Goal: Complete application form

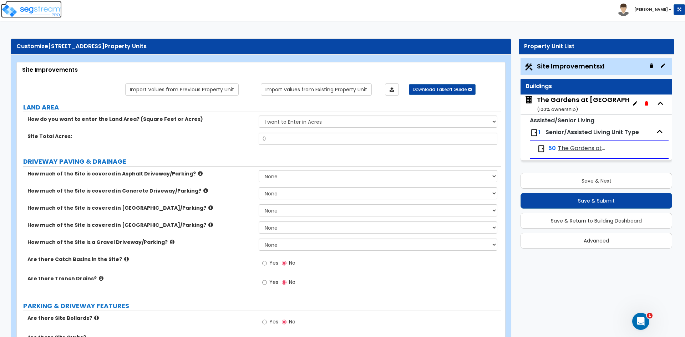
click at [33, 4] on img at bounding box center [31, 11] width 61 height 14
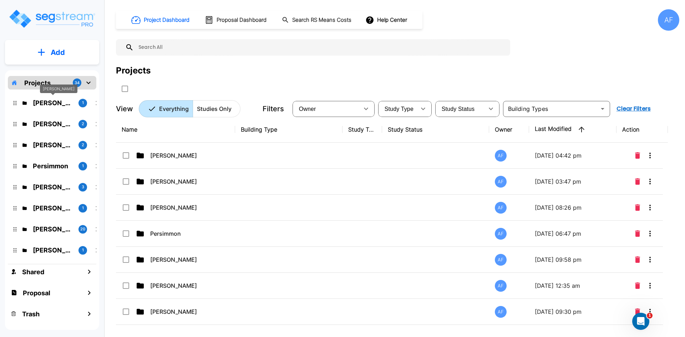
click at [45, 103] on p "[PERSON_NAME]" at bounding box center [53, 103] width 40 height 10
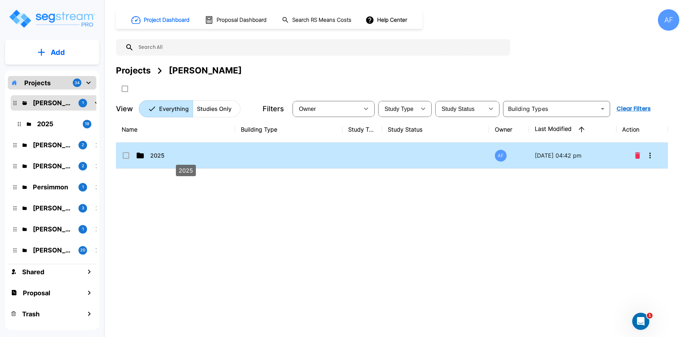
click at [168, 151] on p "2025" at bounding box center [185, 155] width 71 height 9
checkbox input "true"
click at [168, 151] on p "2025" at bounding box center [185, 155] width 71 height 9
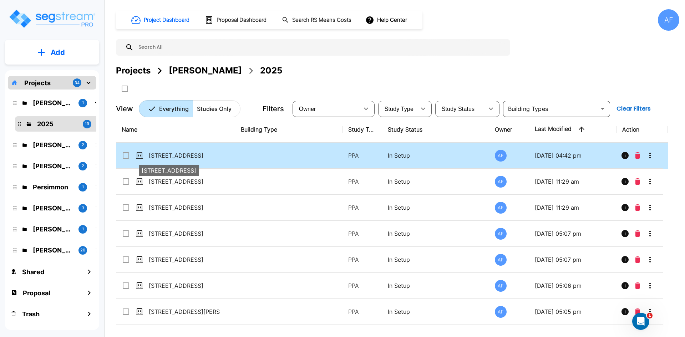
click at [168, 154] on p "[STREET_ADDRESS]" at bounding box center [184, 155] width 71 height 9
checkbox input "true"
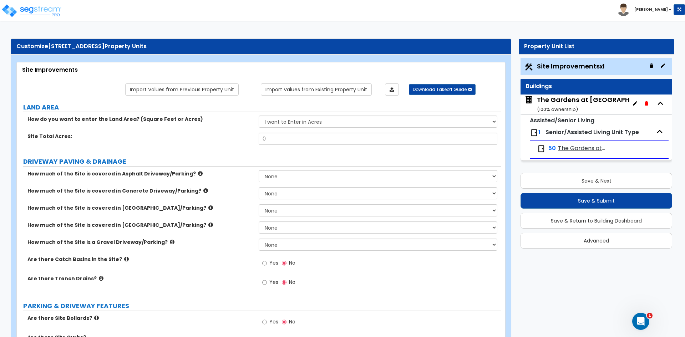
click at [574, 145] on span "The Gardens at [GEOGRAPHIC_DATA]" at bounding box center [581, 148] width 47 height 8
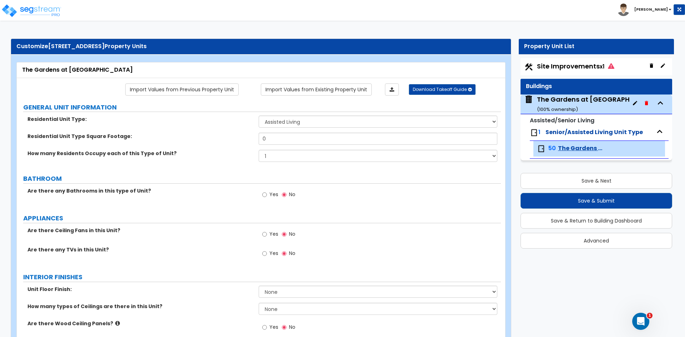
click at [563, 64] on span "Site Improvements x1" at bounding box center [575, 66] width 77 height 9
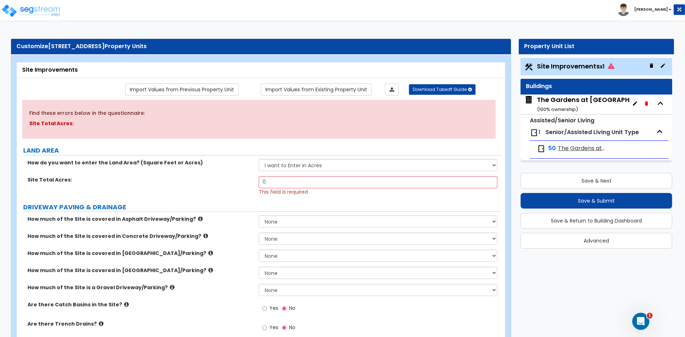
click at [548, 105] on div "The Gardens at [GEOGRAPHIC_DATA] ( 100 % ownership)" at bounding box center [600, 104] width 126 height 18
drag, startPoint x: 618, startPoint y: 100, endPoint x: 535, endPoint y: 101, distance: 83.5
click at [535, 101] on div "The Gardens at [GEOGRAPHIC_DATA] ( 100 % ownership)" at bounding box center [596, 105] width 152 height 20
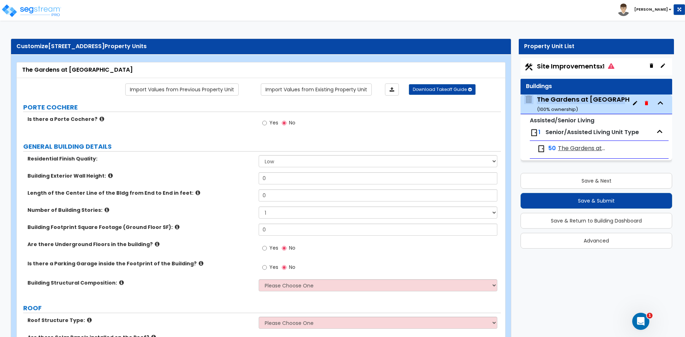
copy span "The Gardens at [GEOGRAPHIC_DATA]"
click at [648, 103] on icon "button" at bounding box center [646, 103] width 3 height 4
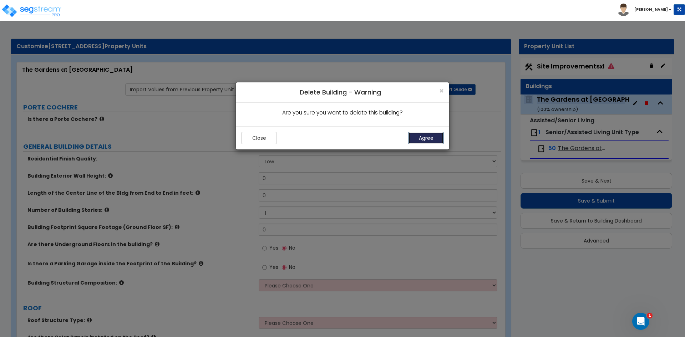
click at [433, 133] on button "Agree" at bounding box center [426, 138] width 36 height 12
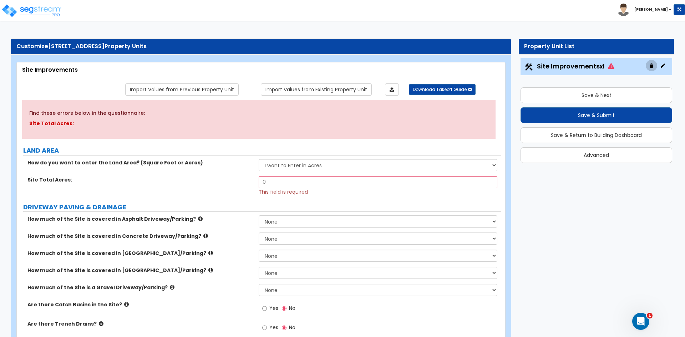
click at [651, 66] on icon "button" at bounding box center [651, 65] width 3 height 4
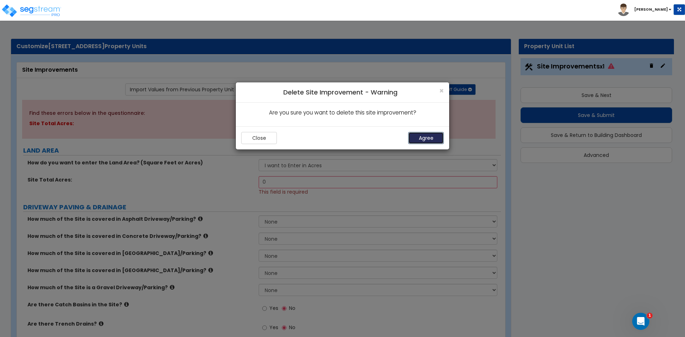
click at [425, 138] on button "Agree" at bounding box center [426, 138] width 36 height 12
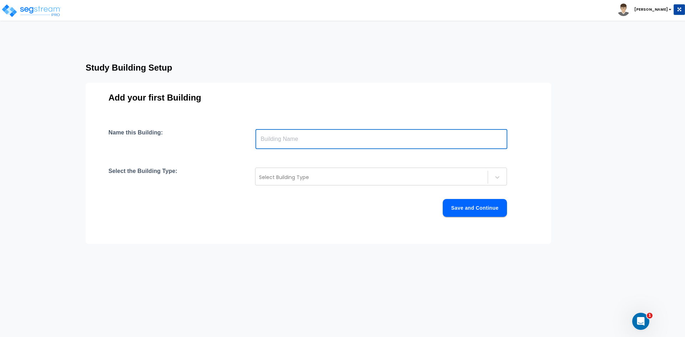
click at [273, 138] on input "text" at bounding box center [381, 139] width 252 height 20
paste input "The Gardens at [GEOGRAPHIC_DATA]"
type input "The Gardens at [GEOGRAPHIC_DATA]"
click at [286, 183] on div "Select Building Type" at bounding box center [381, 177] width 252 height 18
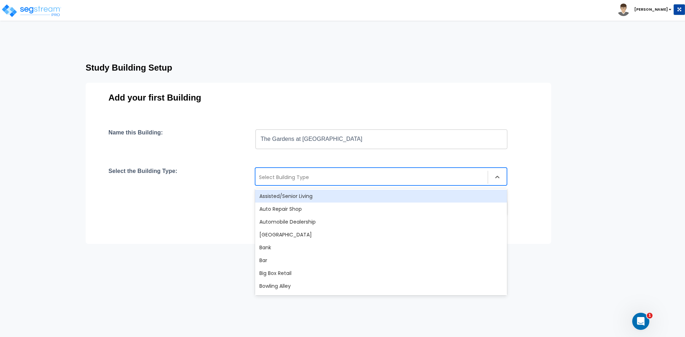
click at [280, 195] on div "Assisted/Senior Living" at bounding box center [381, 196] width 252 height 13
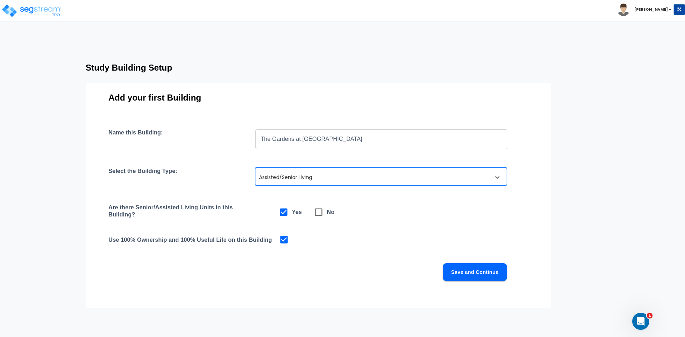
click at [469, 271] on button "Save and Continue" at bounding box center [475, 272] width 64 height 18
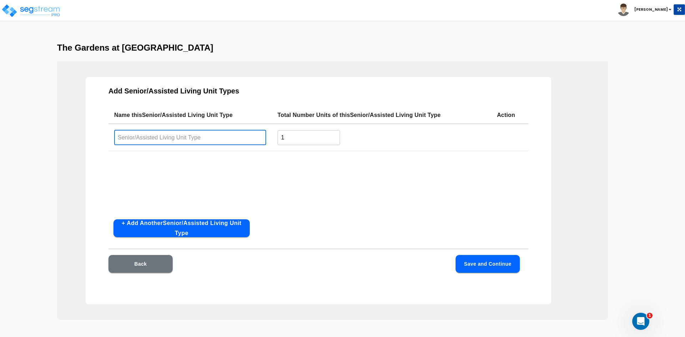
click at [175, 134] on input "text" at bounding box center [190, 137] width 152 height 15
type input "Private Rooms"
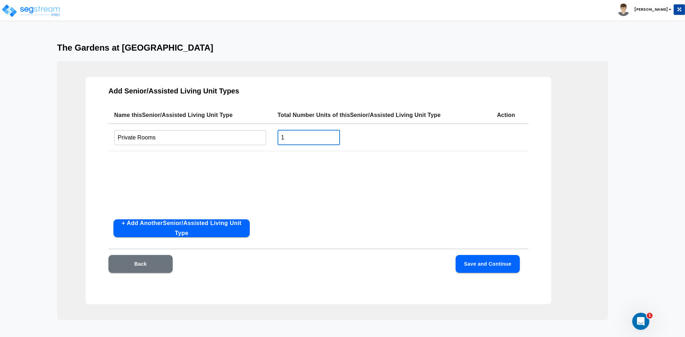
drag, startPoint x: 281, startPoint y: 141, endPoint x: 253, endPoint y: 143, distance: 27.5
click at [253, 143] on tr "Private Rooms ​ 1 ​" at bounding box center [318, 137] width 420 height 27
type input "6"
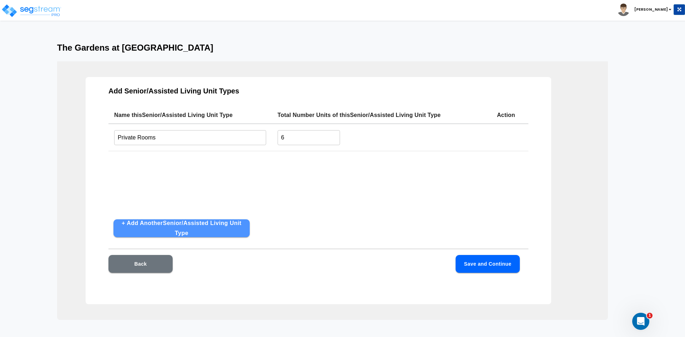
click at [174, 229] on button "+ Add Another Senior/Assisted Living Unit Type" at bounding box center [181, 228] width 136 height 18
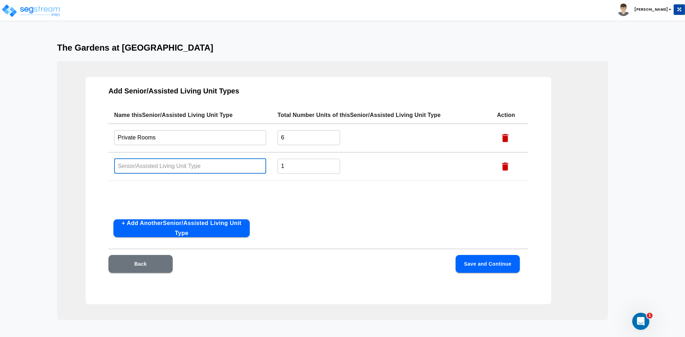
click at [137, 166] on input "text" at bounding box center [190, 165] width 152 height 15
type input "Semi - Private Rooms"
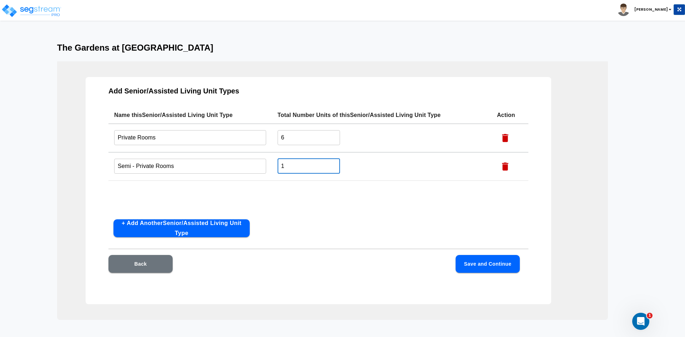
drag, startPoint x: 295, startPoint y: 166, endPoint x: 275, endPoint y: 164, distance: 20.0
click at [275, 164] on td "1 ​" at bounding box center [381, 166] width 219 height 29
type input "22"
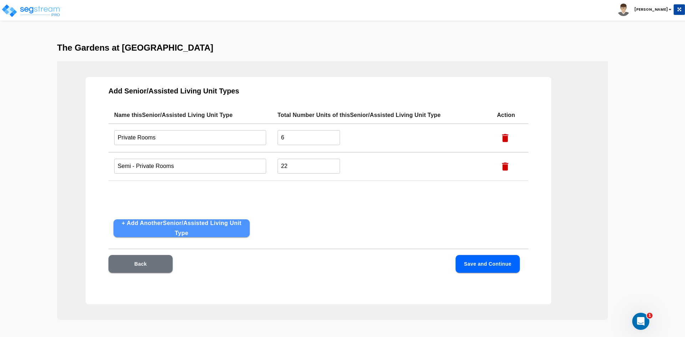
click at [147, 222] on button "+ Add Another Senior/Assisted Living Unit Type" at bounding box center [181, 228] width 136 height 18
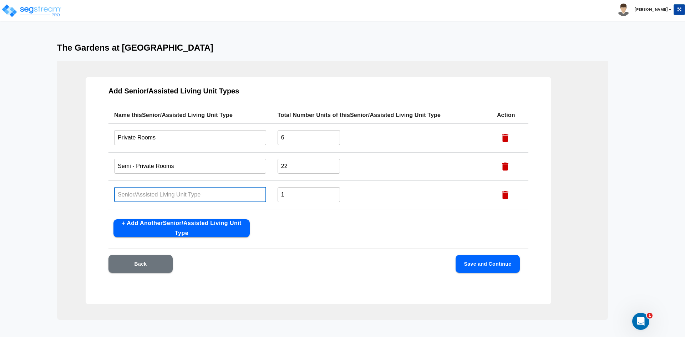
click at [151, 190] on input "text" at bounding box center [190, 194] width 152 height 15
type input "Studio"
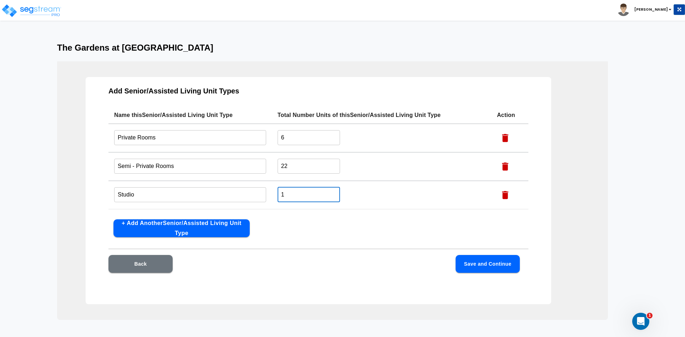
drag, startPoint x: 303, startPoint y: 196, endPoint x: 259, endPoint y: 198, distance: 43.6
click at [259, 198] on tr "Studio ​ 1 ​" at bounding box center [318, 195] width 420 height 29
type input "8"
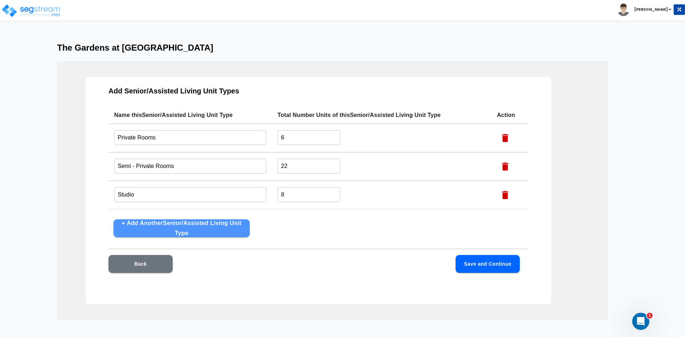
click at [149, 230] on button "+ Add Another Senior/Assisted Living Unit Type" at bounding box center [181, 228] width 136 height 18
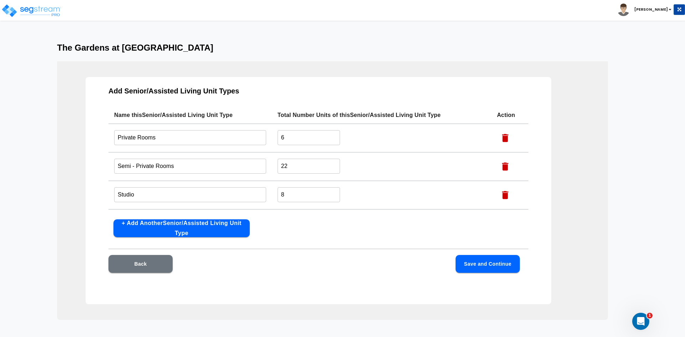
scroll to position [24, 0]
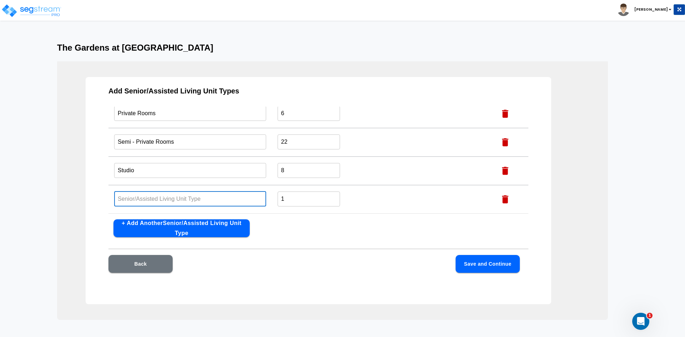
click at [143, 195] on input "text" at bounding box center [190, 198] width 152 height 15
type input "Studio - Affordable"
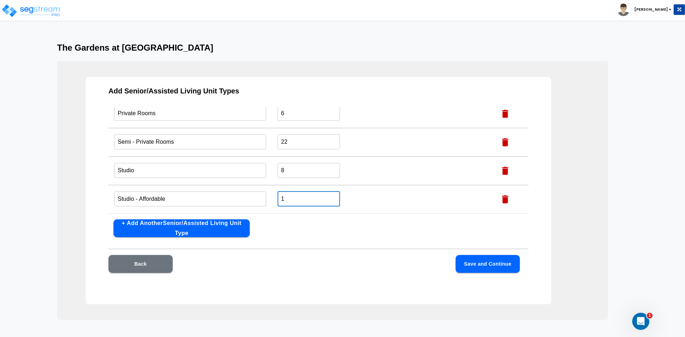
drag, startPoint x: 318, startPoint y: 202, endPoint x: 259, endPoint y: 208, distance: 58.9
click at [259, 208] on tr "Studio - Affordable ​ 1 ​" at bounding box center [318, 199] width 420 height 29
type input "17"
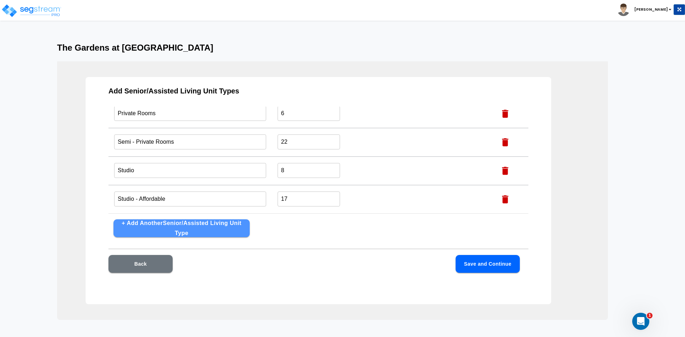
click at [177, 225] on button "+ Add Another Senior/Assisted Living Unit Type" at bounding box center [181, 228] width 136 height 18
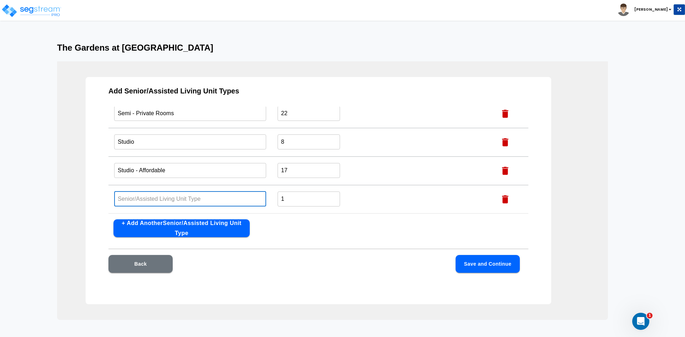
click at [152, 197] on input "text" at bounding box center [190, 198] width 152 height 15
type input "1 Bedroom"
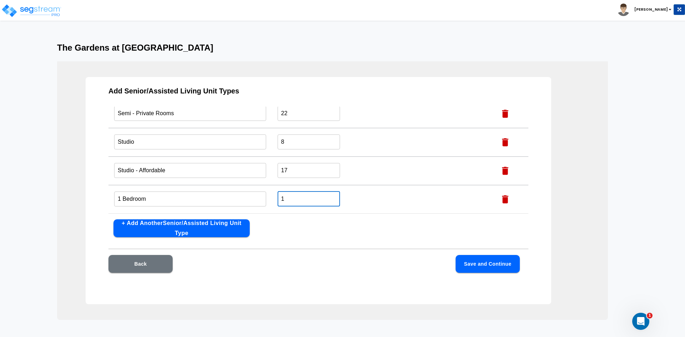
drag, startPoint x: 294, startPoint y: 197, endPoint x: 245, endPoint y: 203, distance: 50.0
click at [245, 203] on tr "1 Bedroom ​ 1 ​" at bounding box center [318, 199] width 420 height 29
type input "2"
click at [490, 265] on button "Save and Continue" at bounding box center [488, 264] width 64 height 18
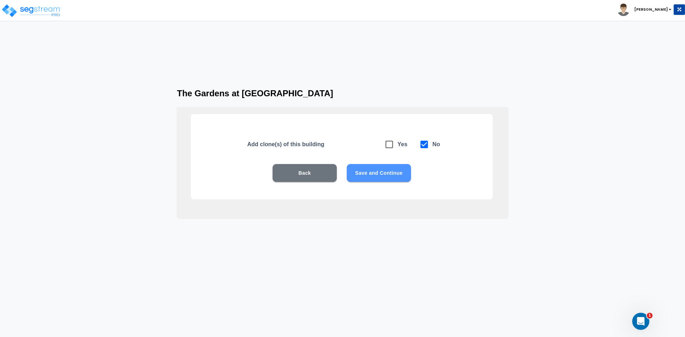
click at [380, 167] on button "Save and Continue" at bounding box center [379, 173] width 64 height 18
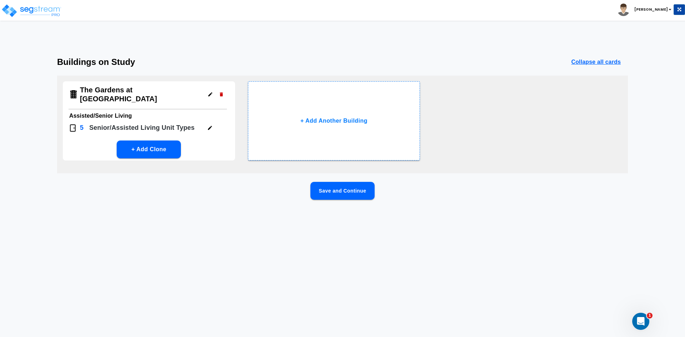
click at [381, 173] on div "The Gardens at Paulding Assisted/Senior Living 5 Senior/Assisted Living Unit Ty…" at bounding box center [342, 125] width 571 height 98
click at [350, 186] on button "Save and Continue" at bounding box center [342, 191] width 64 height 18
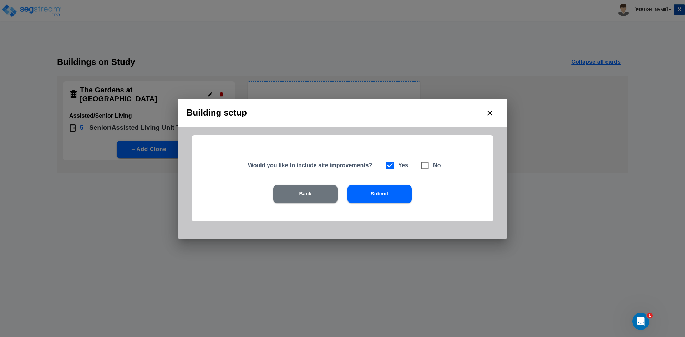
click at [387, 189] on button "Submit" at bounding box center [379, 194] width 64 height 18
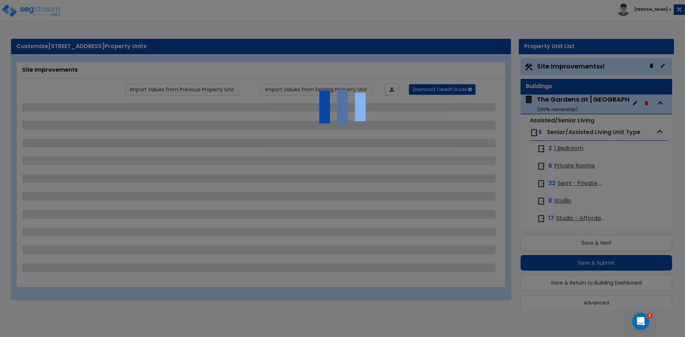
scroll to position [9, 0]
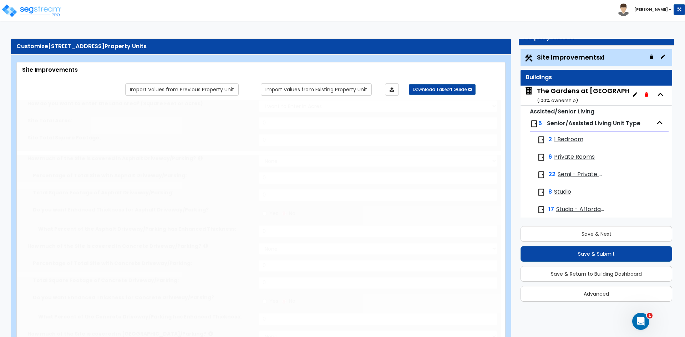
click at [559, 56] on span "Site Improvements x1" at bounding box center [570, 57] width 67 height 9
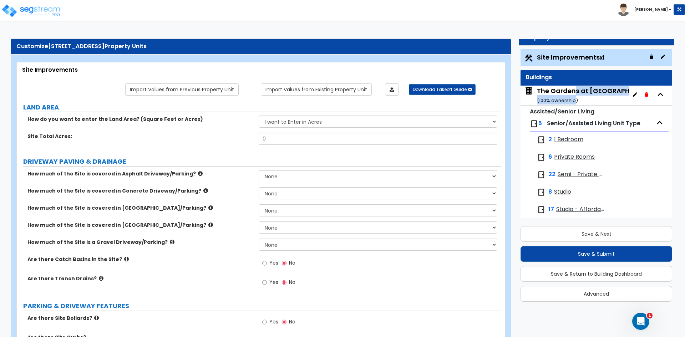
click at [574, 95] on div "The Gardens at [GEOGRAPHIC_DATA] ( 100 % ownership)" at bounding box center [600, 95] width 126 height 18
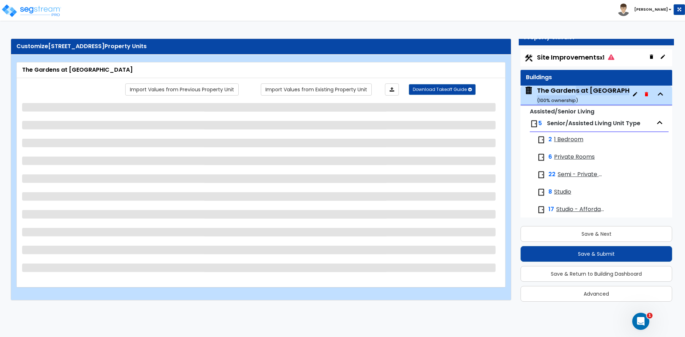
scroll to position [7, 0]
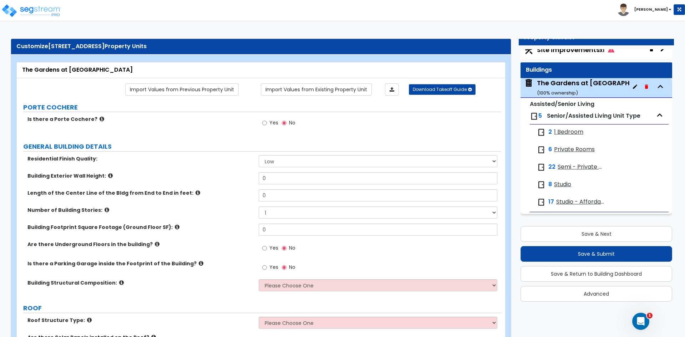
click at [574, 129] on span "1 Bedroom" at bounding box center [568, 132] width 29 height 8
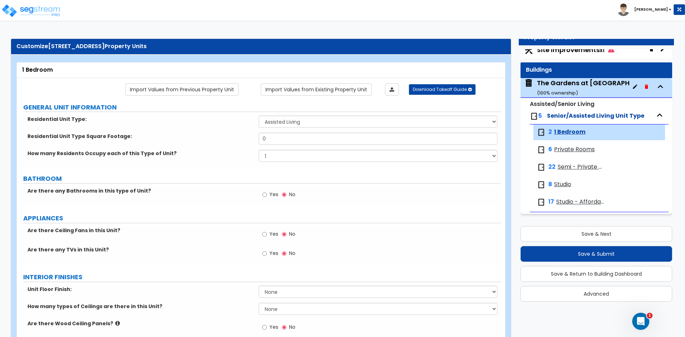
click at [572, 148] on span "Private Rooms" at bounding box center [574, 150] width 41 height 8
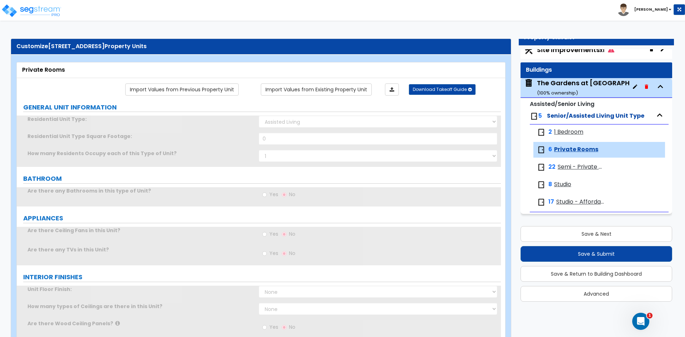
click at [571, 167] on span "Semi - Private Rooms" at bounding box center [582, 167] width 48 height 8
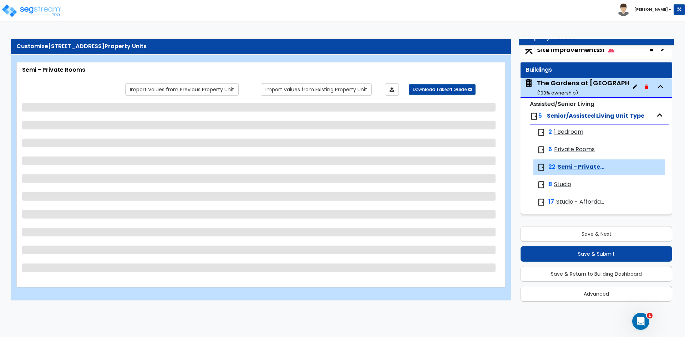
click at [565, 186] on span "Studio" at bounding box center [562, 185] width 17 height 8
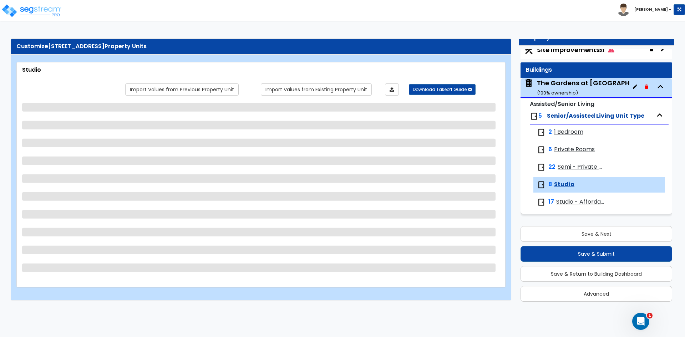
click at [567, 202] on span "Studio - Affordable" at bounding box center [580, 202] width 49 height 8
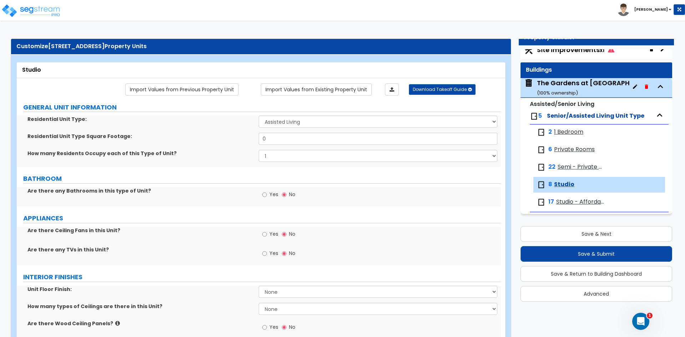
click at [569, 133] on span "1 Bedroom" at bounding box center [568, 132] width 29 height 8
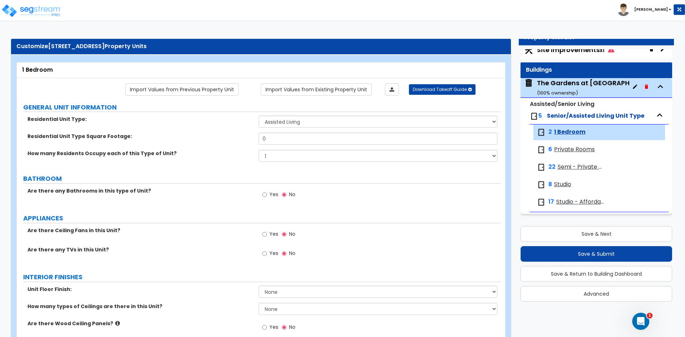
click at [568, 154] on div "6 Private Rooms" at bounding box center [599, 150] width 132 height 16
drag, startPoint x: 564, startPoint y: 150, endPoint x: 561, endPoint y: 139, distance: 11.3
click at [564, 149] on span "Private Rooms" at bounding box center [574, 150] width 41 height 8
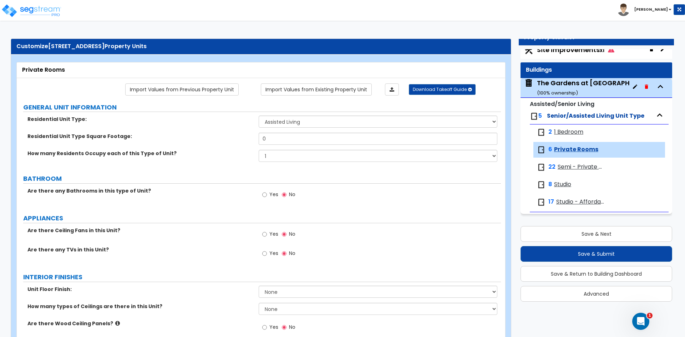
click at [545, 90] on small "( 100 % ownership)" at bounding box center [557, 93] width 41 height 7
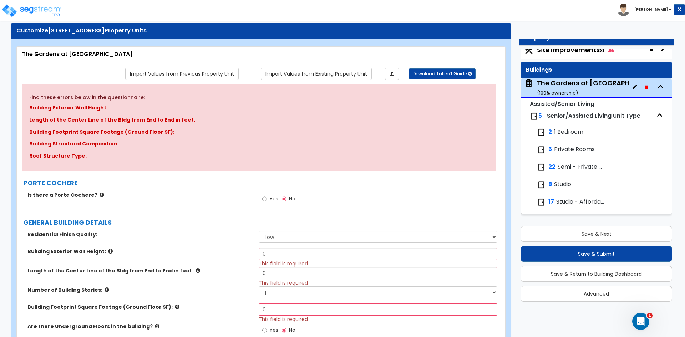
scroll to position [107, 0]
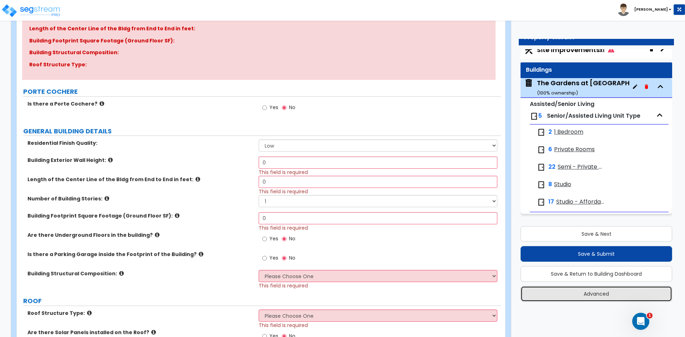
click at [597, 296] on button "Advanced" at bounding box center [596, 294] width 152 height 16
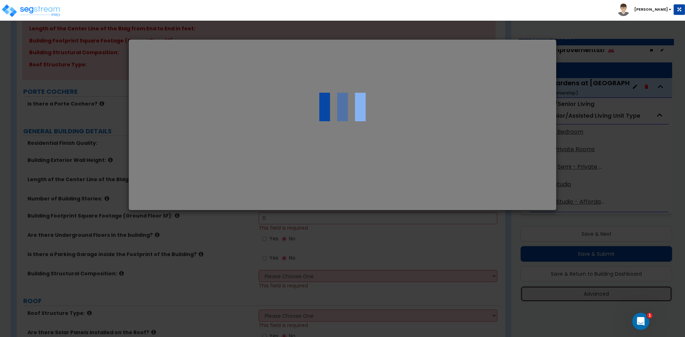
select select "OH"
select select "2025"
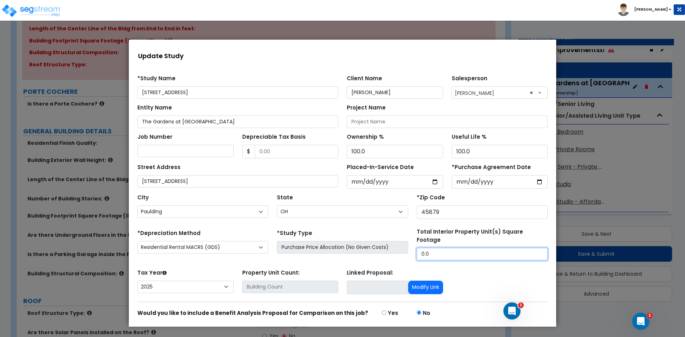
drag, startPoint x: 436, startPoint y: 246, endPoint x: 400, endPoint y: 247, distance: 35.7
click at [400, 247] on div "*Depreciation Method Commercial MACRS (GDS) Residential Rental MACRS (GDS) Comm…" at bounding box center [342, 244] width 419 height 32
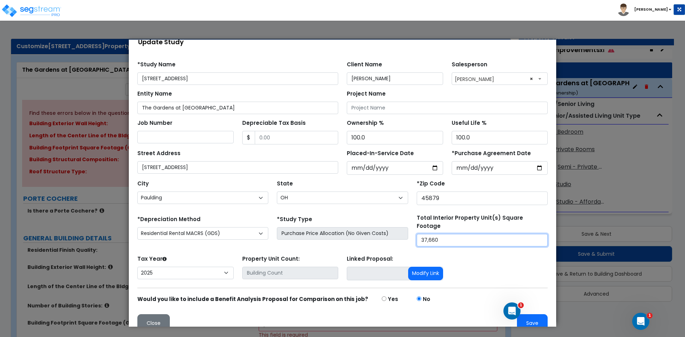
scroll to position [21, 0]
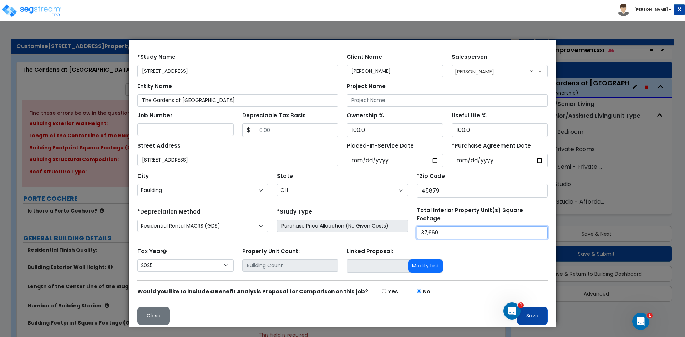
type input "37,660"
click at [535, 312] on button "Save" at bounding box center [532, 316] width 31 height 18
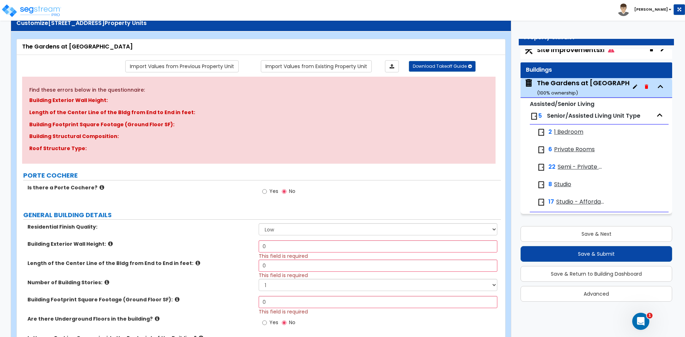
scroll to position [71, 0]
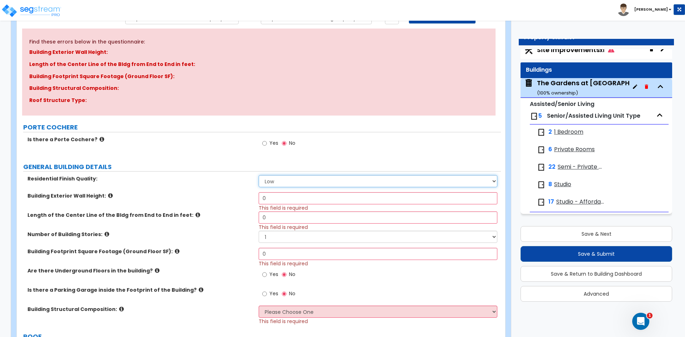
click at [306, 182] on select "Low Average High" at bounding box center [378, 181] width 238 height 12
select select "1"
click at [259, 175] on select "Low Average High" at bounding box center [378, 181] width 238 height 12
click at [263, 143] on input "Yes" at bounding box center [264, 143] width 5 height 8
radio input "true"
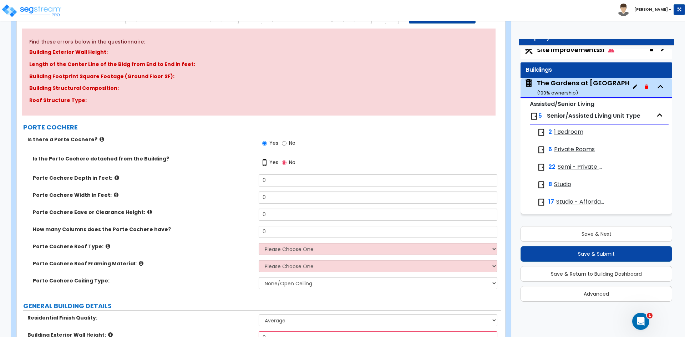
click at [263, 162] on input "Yes" at bounding box center [264, 163] width 5 height 8
radio input "true"
click at [115, 177] on icon at bounding box center [117, 177] width 5 height 5
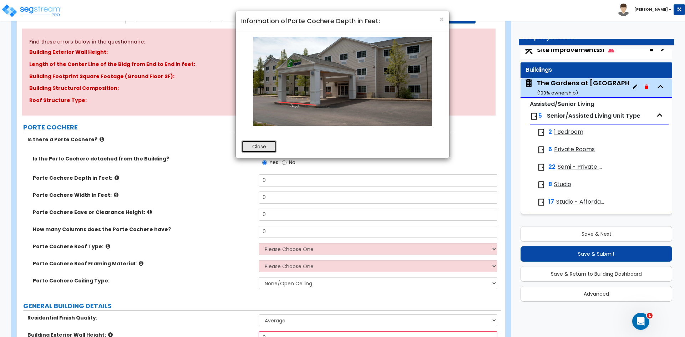
click at [260, 146] on button "Close" at bounding box center [259, 147] width 36 height 12
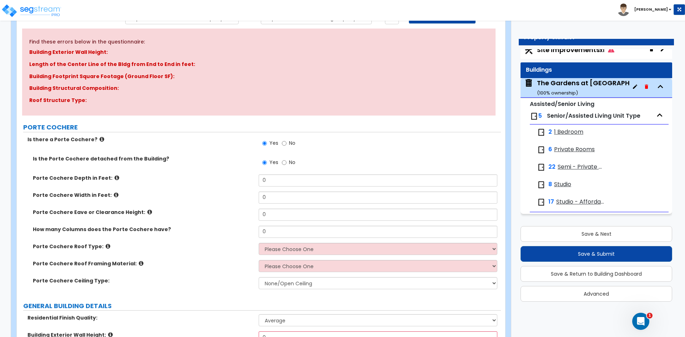
click at [218, 157] on label "Is the Porte Cochere detached from the Building?" at bounding box center [143, 158] width 220 height 7
drag, startPoint x: 281, startPoint y: 177, endPoint x: 221, endPoint y: 186, distance: 60.9
click at [221, 186] on div "Porte Cochere Depth in Feet: 0" at bounding box center [259, 182] width 484 height 17
type input "33"
click at [114, 193] on icon at bounding box center [116, 194] width 5 height 5
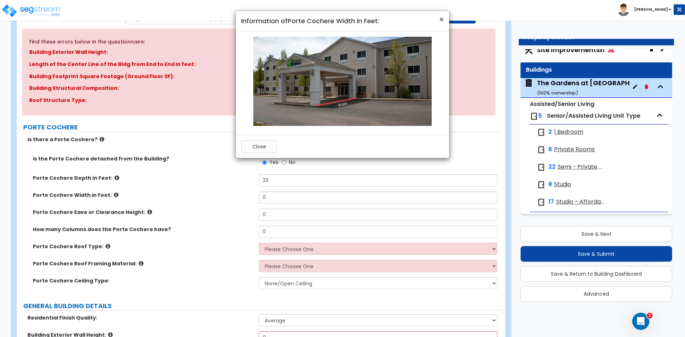
click at [442, 20] on span "×" at bounding box center [441, 19] width 5 height 10
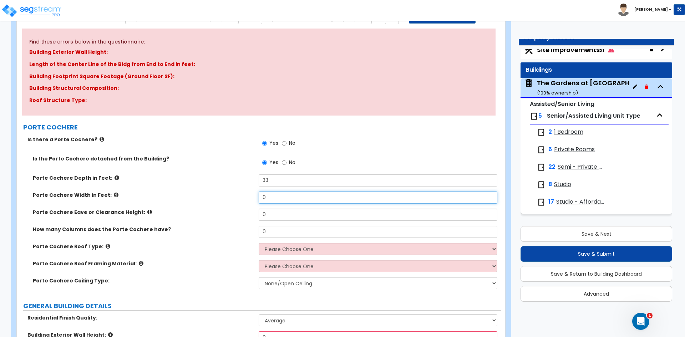
drag, startPoint x: 273, startPoint y: 198, endPoint x: 217, endPoint y: 199, distance: 55.7
click at [217, 199] on div "Porte Cochere Width in Feet: 0" at bounding box center [259, 200] width 484 height 17
type input "34"
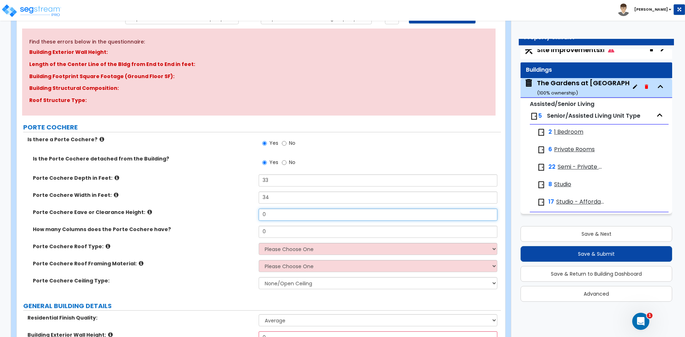
drag, startPoint x: 287, startPoint y: 216, endPoint x: 228, endPoint y: 220, distance: 59.7
click at [228, 220] on div "Porte Cochere Eave or Clearance Height: 0" at bounding box center [259, 217] width 484 height 17
click at [147, 211] on icon at bounding box center [149, 211] width 5 height 5
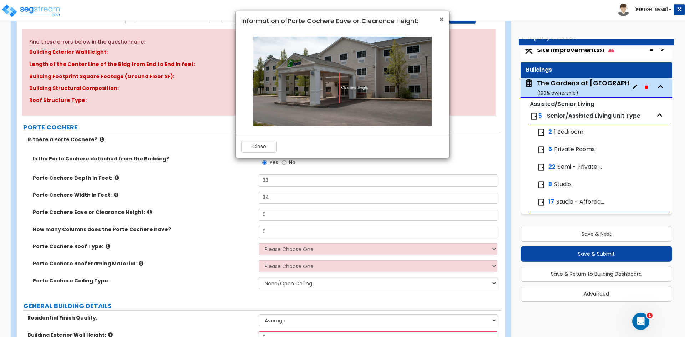
click at [440, 17] on span "×" at bounding box center [441, 19] width 5 height 10
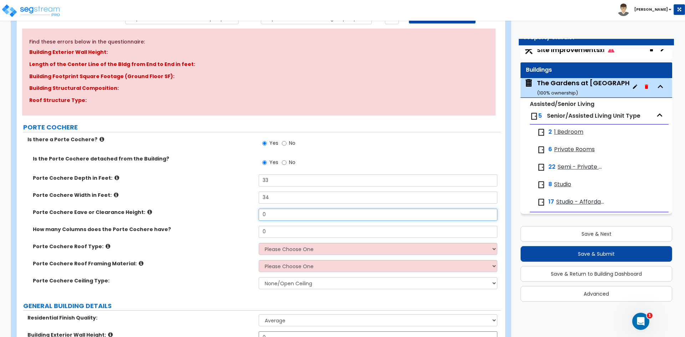
drag, startPoint x: 276, startPoint y: 214, endPoint x: 230, endPoint y: 218, distance: 45.8
click at [230, 218] on div "Porte Cochere Eave or Clearance Height: 0" at bounding box center [259, 217] width 484 height 17
type input "15"
drag, startPoint x: 281, startPoint y: 228, endPoint x: 231, endPoint y: 239, distance: 51.9
click at [231, 239] on div "How many Columns does the Porte Cochere have? 0" at bounding box center [259, 234] width 484 height 17
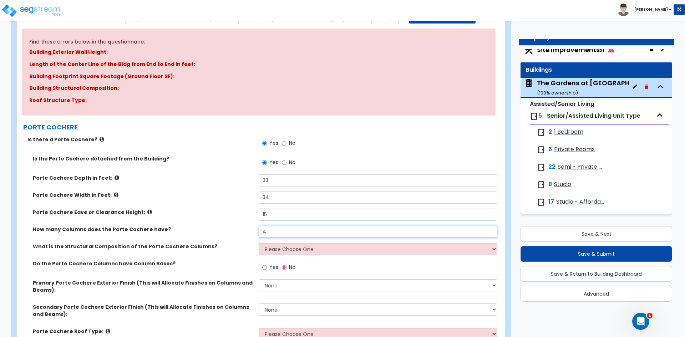
type input "4"
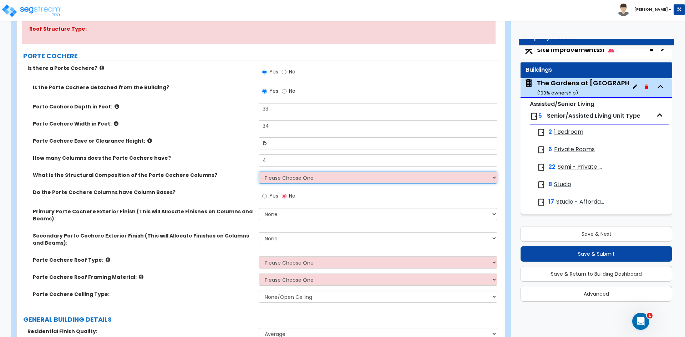
click at [317, 178] on select "Please Choose One Wood Steel Concrete" at bounding box center [378, 178] width 238 height 12
select select "2"
click at [259, 172] on select "Please Choose One Wood Steel Concrete" at bounding box center [378, 178] width 238 height 12
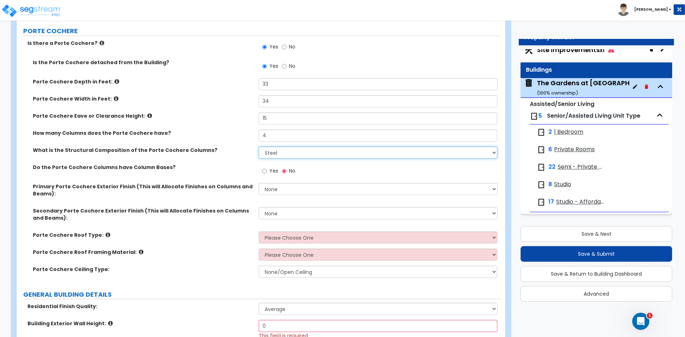
scroll to position [178, 0]
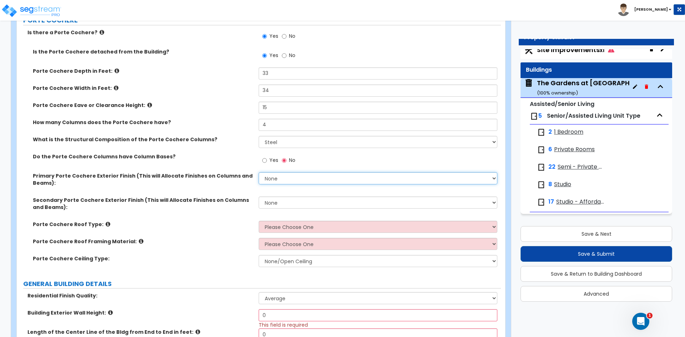
click at [298, 179] on select "None Paint Finish Stucco Finish Tile Finish Brick Veneer Stone Veneer Metal Com…" at bounding box center [378, 178] width 238 height 12
select select "2"
click at [259, 172] on select "None Paint Finish Stucco Finish Tile Finish Brick Veneer Stone Veneer Metal Com…" at bounding box center [378, 178] width 238 height 12
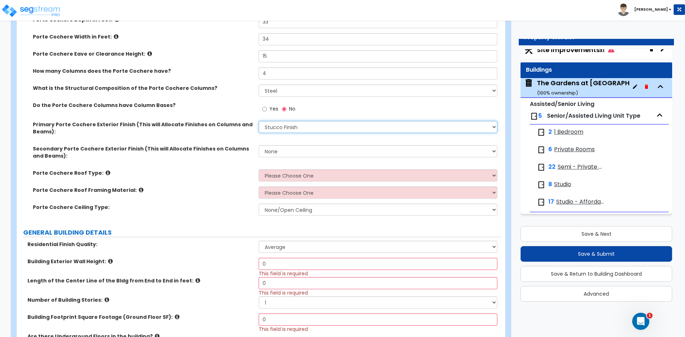
scroll to position [250, 0]
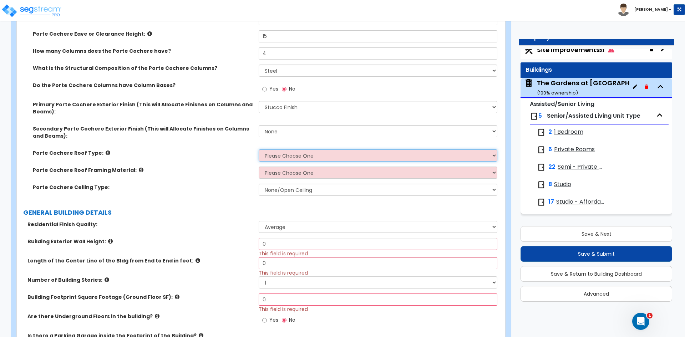
click at [281, 154] on select "Please Choose One Gabled Roof Flat Roof" at bounding box center [378, 155] width 238 height 12
select select "1"
click at [259, 149] on select "Please Choose One Gabled Roof Flat Roof" at bounding box center [378, 155] width 238 height 12
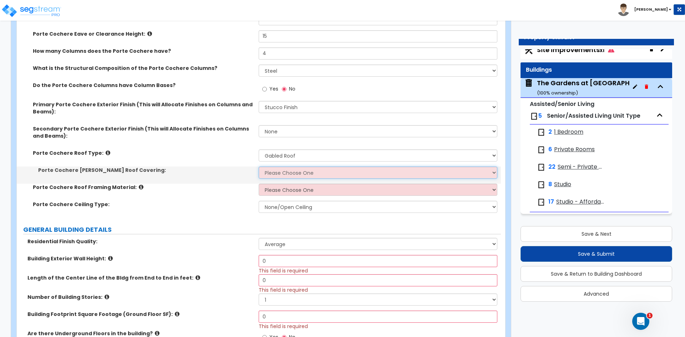
click at [284, 169] on select "Please Choose One Asphalt Shingle Clay Tile Wood Shingle Metal Shingle Standing…" at bounding box center [378, 173] width 238 height 12
select select "1"
click at [259, 167] on select "Please Choose One Asphalt Shingle Clay Tile Wood Shingle Metal Shingle Standing…" at bounding box center [378, 173] width 238 height 12
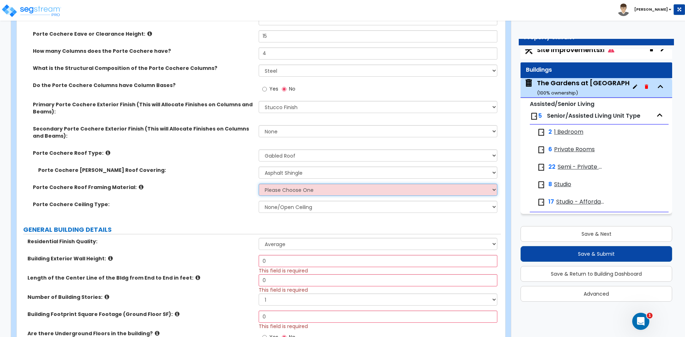
click at [287, 190] on select "Please Choose One Wood Metal" at bounding box center [378, 190] width 238 height 12
select select "1"
click at [259, 184] on select "Please Choose One Wood Metal" at bounding box center [378, 190] width 238 height 12
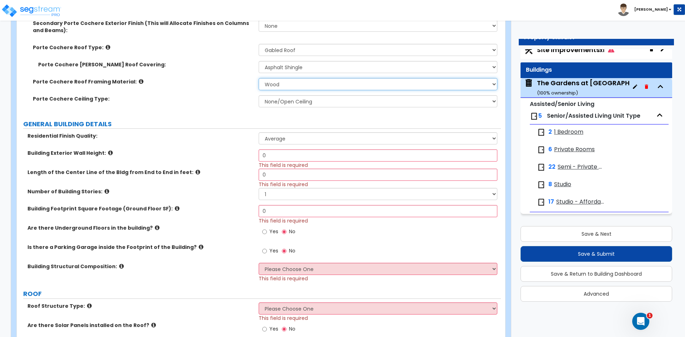
scroll to position [357, 0]
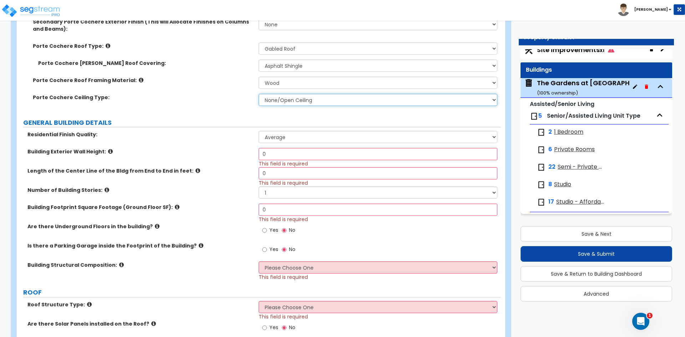
click at [313, 99] on select "None/Open Ceiling Drywall Ceiling Suspended Metal Ceiling" at bounding box center [378, 100] width 238 height 12
click at [198, 98] on label "Porte Cochere Ceiling Type:" at bounding box center [143, 97] width 220 height 7
drag, startPoint x: 274, startPoint y: 151, endPoint x: 217, endPoint y: 162, distance: 57.7
click at [217, 162] on div "Building Exterior Wall Height: 0 This field is required" at bounding box center [259, 157] width 484 height 19
type input "10"
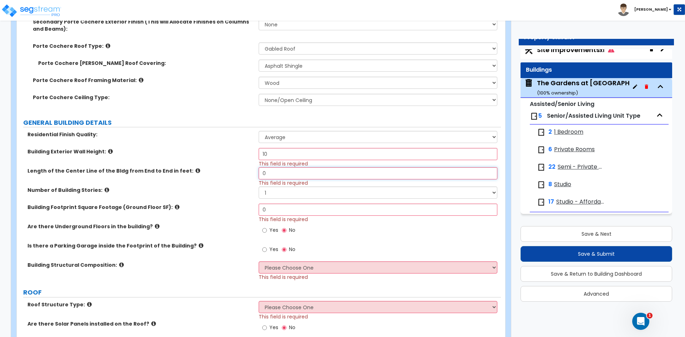
drag, startPoint x: 283, startPoint y: 169, endPoint x: 244, endPoint y: 177, distance: 39.3
click at [244, 177] on div "Length of the Center Line of the Bldg from End to End in feet: 0 This field is …" at bounding box center [259, 176] width 484 height 19
type input "755"
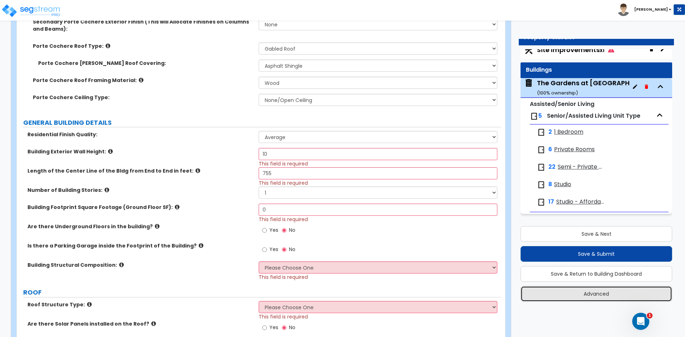
click at [598, 293] on button "Advanced" at bounding box center [596, 294] width 152 height 16
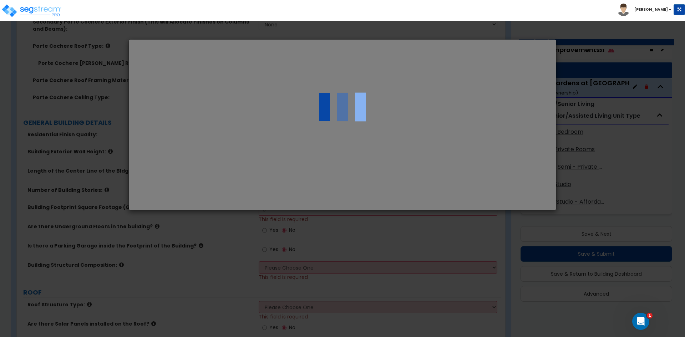
select select "OH"
select select "2025"
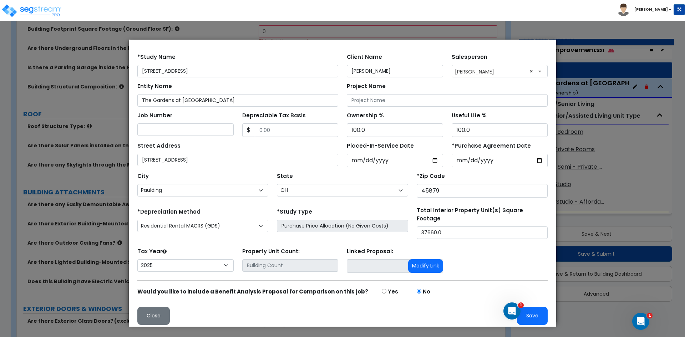
scroll to position [0, 0]
drag, startPoint x: 445, startPoint y: 223, endPoint x: 375, endPoint y: 229, distance: 70.9
click at [375, 229] on div "*Depreciation Method Commercial MACRS (GDS) Residential Rental MACRS (GDS) Comm…" at bounding box center [342, 223] width 419 height 32
type input "37,308"
click at [538, 315] on button "Save" at bounding box center [532, 316] width 31 height 18
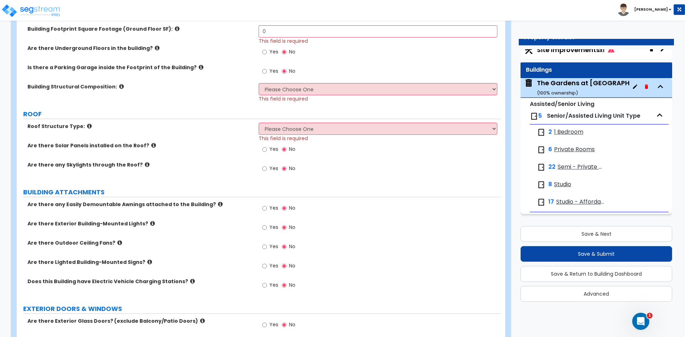
scroll to position [428, 0]
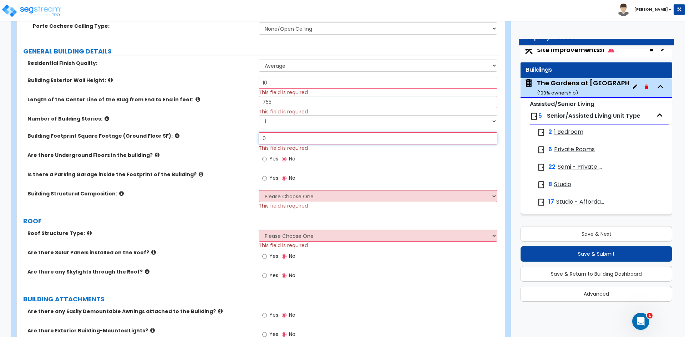
drag, startPoint x: 274, startPoint y: 141, endPoint x: 213, endPoint y: 144, distance: 61.1
click at [213, 144] on div "Building Footprint Square Footage (Ground Floor SF): 0 This field is required" at bounding box center [259, 141] width 484 height 19
type input "37,308"
click at [219, 139] on label "Building Footprint Square Footage (Ground Floor SF):" at bounding box center [140, 135] width 226 height 7
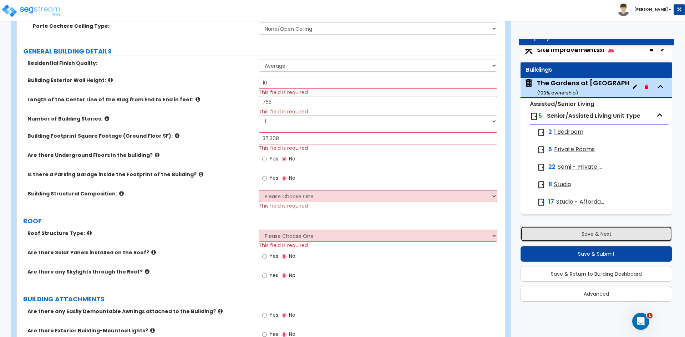
click at [580, 232] on button "Save & Next" at bounding box center [596, 234] width 152 height 16
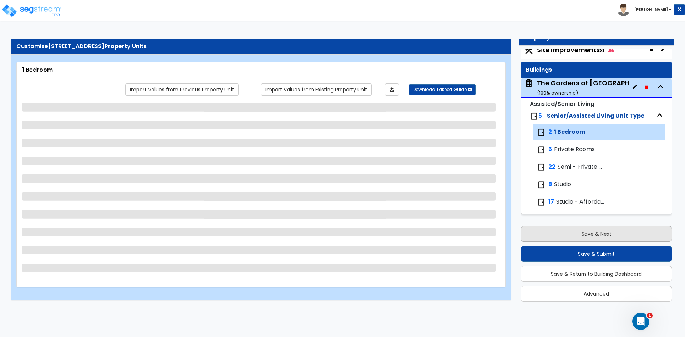
scroll to position [0, 0]
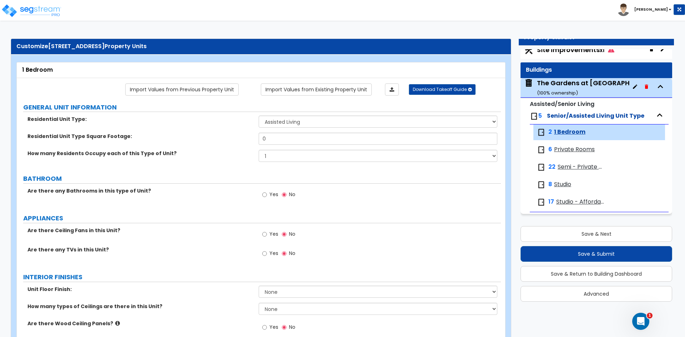
click at [568, 83] on div "The Gardens at [GEOGRAPHIC_DATA] ( 100 % ownership)" at bounding box center [600, 87] width 126 height 18
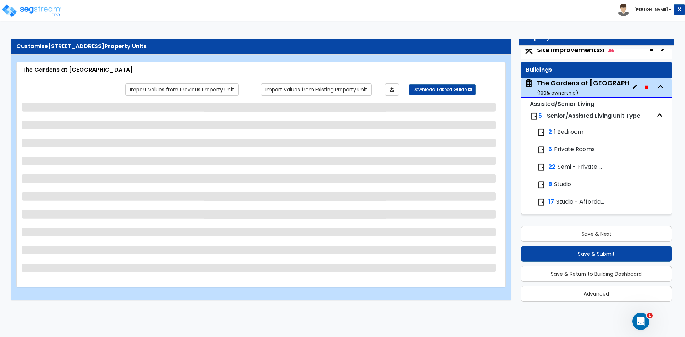
select select "2"
select select "1"
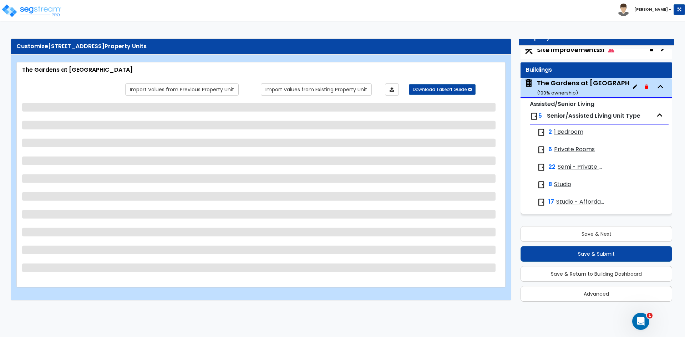
select select "1"
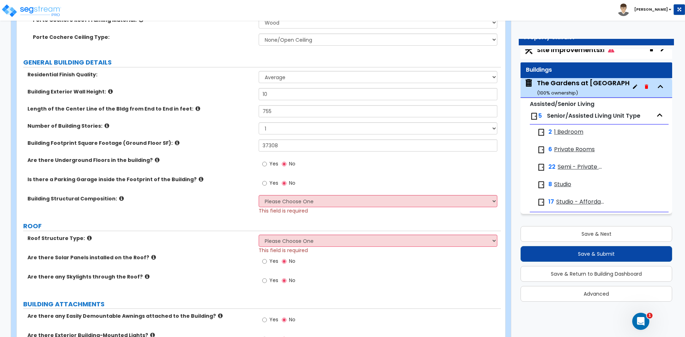
scroll to position [392, 0]
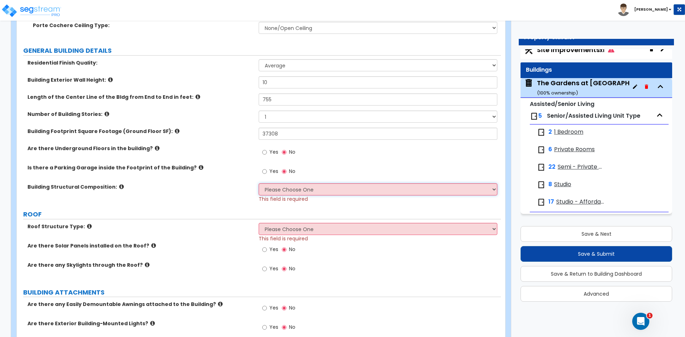
click at [309, 185] on select "Please Choose One Reinforced Concrete Structural Steel Brick Masonry CMU Masonr…" at bounding box center [378, 189] width 238 height 12
select select "7"
click at [259, 183] on select "Please Choose One Reinforced Concrete Structural Steel Brick Masonry CMU Masonr…" at bounding box center [378, 189] width 238 height 12
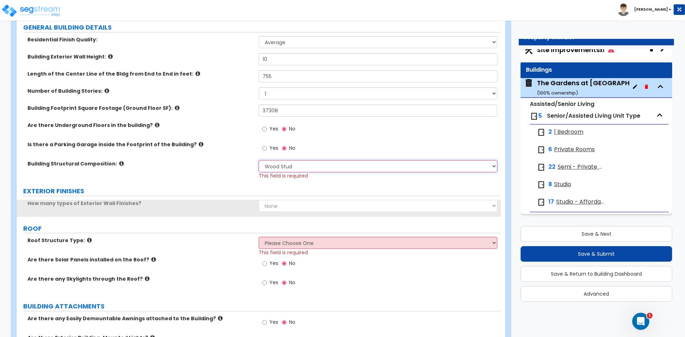
scroll to position [428, 0]
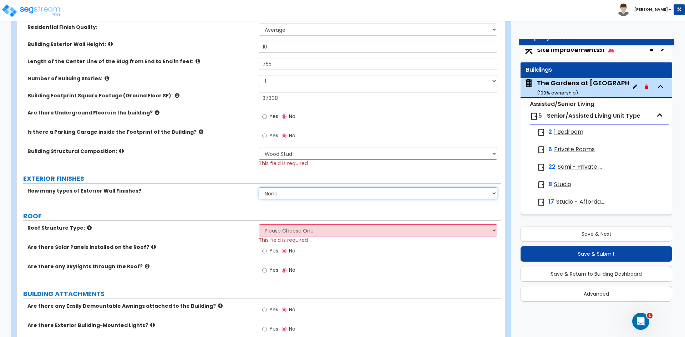
click at [287, 191] on select "None 1 2 3" at bounding box center [378, 193] width 238 height 12
select select "1"
click at [259, 187] on select "None 1 2 3" at bounding box center [378, 193] width 238 height 12
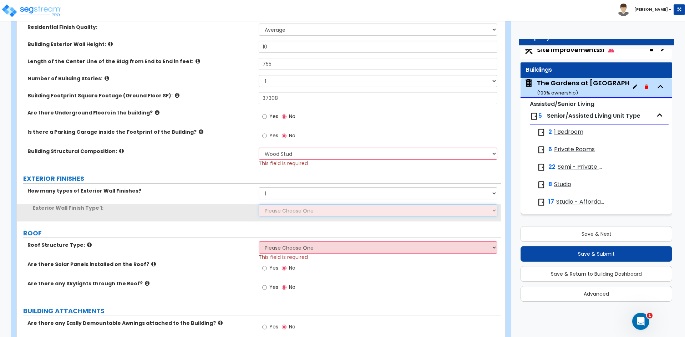
click at [287, 207] on select "Please Choose One No Finish/Shared Wall No Wall Brick Veneer Stone Veneer Wood …" at bounding box center [378, 210] width 238 height 12
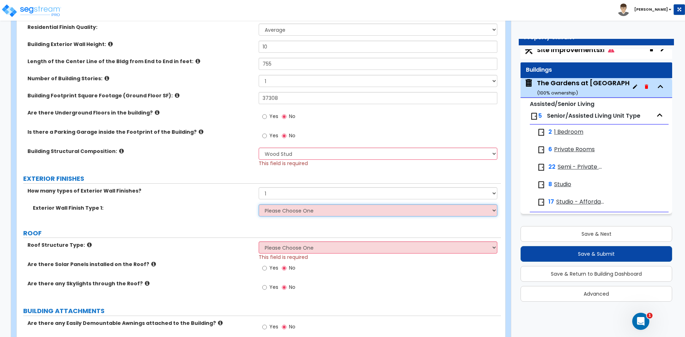
select select "5"
click at [259, 204] on select "Please Choose One No Finish/Shared Wall No Wall Brick Veneer Stone Veneer Wood …" at bounding box center [378, 210] width 238 height 12
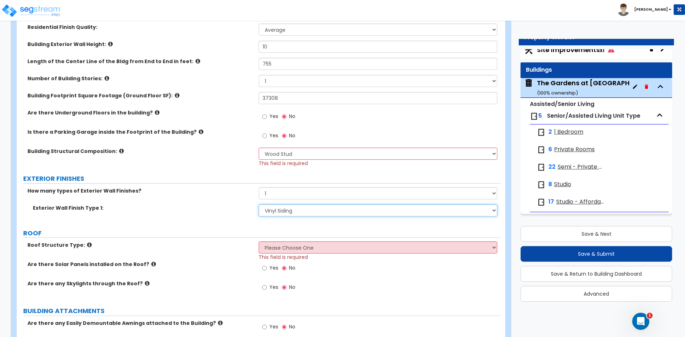
scroll to position [499, 0]
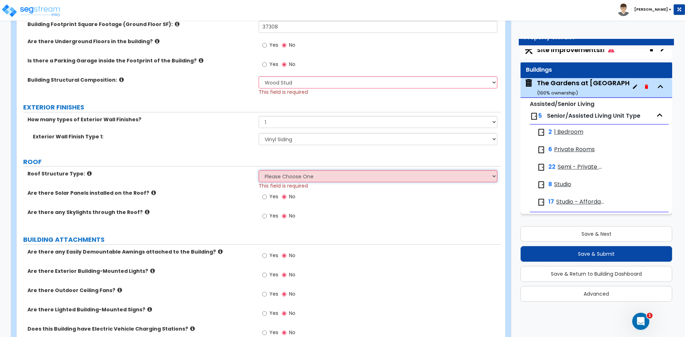
click at [306, 181] on select "Please Choose One Gable Roof Flat Roof Hybrid Gable & Flat Roof" at bounding box center [378, 176] width 238 height 12
select select "1"
click at [259, 170] on select "Please Choose One Gable Roof Flat Roof Hybrid Gable & Flat Roof" at bounding box center [378, 176] width 238 height 12
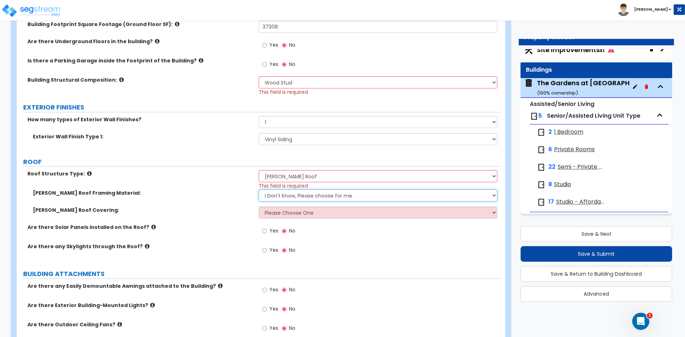
click at [299, 193] on select "I Don't Know, Please choose for me Metal Wood" at bounding box center [378, 195] width 238 height 12
select select "2"
click at [259, 189] on select "I Don't Know, Please choose for me Metal Wood" at bounding box center [378, 195] width 238 height 12
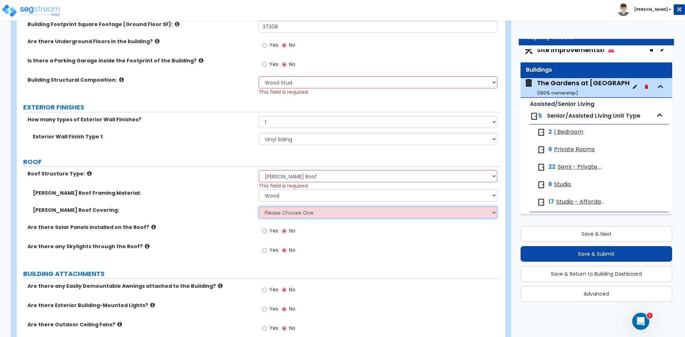
click at [294, 215] on select "Please Choose One Asphalt Shingle Clay Tile Wood Shingle Metal Shingle Standing…" at bounding box center [378, 213] width 238 height 12
select select "1"
click at [259, 207] on select "Please Choose One Asphalt Shingle Clay Tile Wood Shingle Metal Shingle Standing…" at bounding box center [378, 213] width 238 height 12
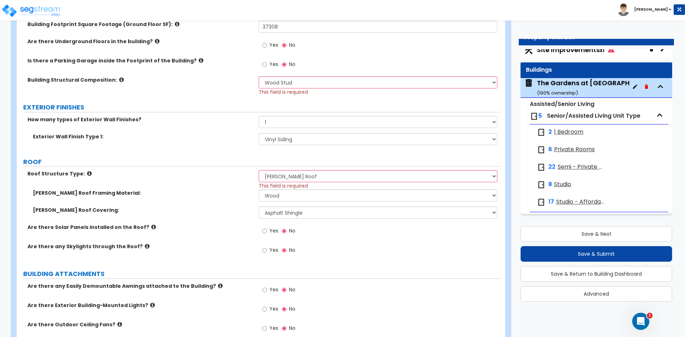
click at [222, 208] on label "[PERSON_NAME] Roof Covering:" at bounding box center [143, 210] width 220 height 7
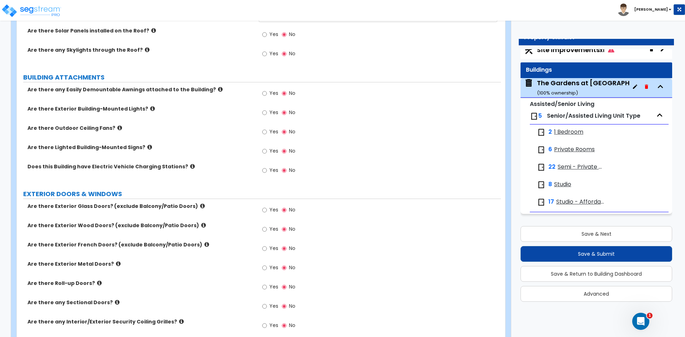
scroll to position [713, 0]
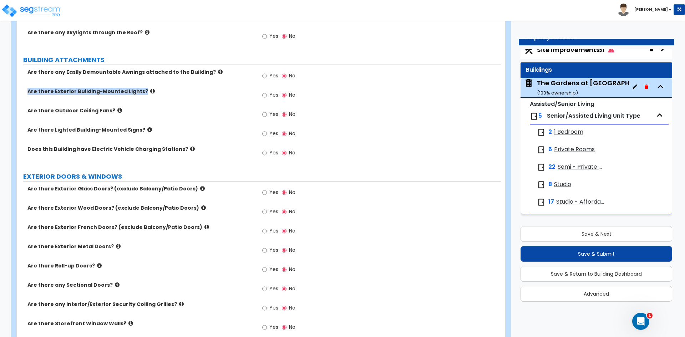
drag, startPoint x: 25, startPoint y: 90, endPoint x: 148, endPoint y: 92, distance: 122.7
click at [148, 92] on div "Are there Exterior Building-Mounted Lights?" at bounding box center [138, 91] width 242 height 7
click at [124, 112] on label "Are there Outdoor Ceiling Fans?" at bounding box center [140, 110] width 226 height 7
drag, startPoint x: 28, startPoint y: 90, endPoint x: 145, endPoint y: 91, distance: 116.7
click at [145, 91] on label "Are there Exterior Building-Mounted Lights?" at bounding box center [140, 91] width 226 height 7
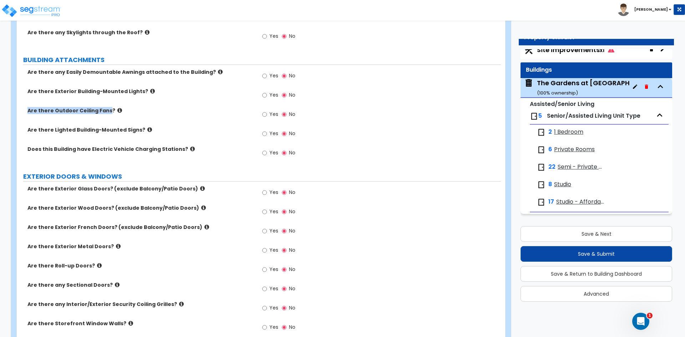
drag, startPoint x: 27, startPoint y: 111, endPoint x: 107, endPoint y: 110, distance: 79.9
click at [107, 110] on div "Are there Outdoor Ceiling Fans?" at bounding box center [138, 110] width 242 height 7
drag, startPoint x: 26, startPoint y: 131, endPoint x: 137, endPoint y: 129, distance: 111.3
click at [137, 129] on div "Are there Lighted Building-Mounted Signs?" at bounding box center [138, 129] width 242 height 7
drag, startPoint x: 29, startPoint y: 148, endPoint x: 178, endPoint y: 152, distance: 148.8
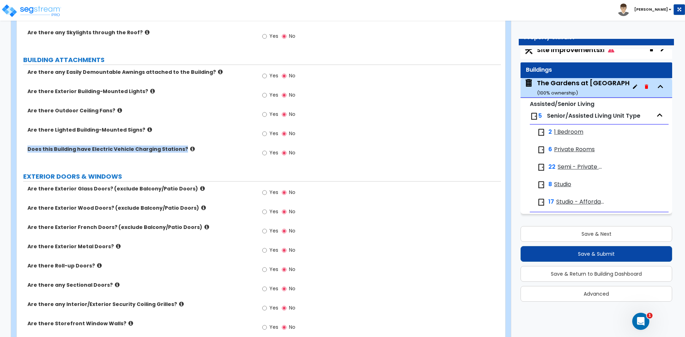
click at [178, 152] on label "Does this Building have Electric Vehicle Charging Stations?" at bounding box center [140, 149] width 226 height 7
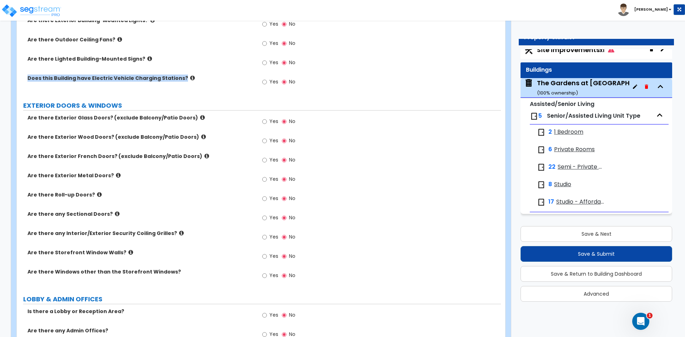
scroll to position [785, 0]
drag, startPoint x: 27, startPoint y: 118, endPoint x: 112, endPoint y: 118, distance: 84.9
click at [112, 118] on div "Are there Exterior Glass Doors? (exclude Balcony/Patio Doors)" at bounding box center [138, 117] width 242 height 7
click at [262, 121] on div "Yes No" at bounding box center [279, 122] width 40 height 16
click at [265, 121] on input "Yes" at bounding box center [264, 121] width 5 height 8
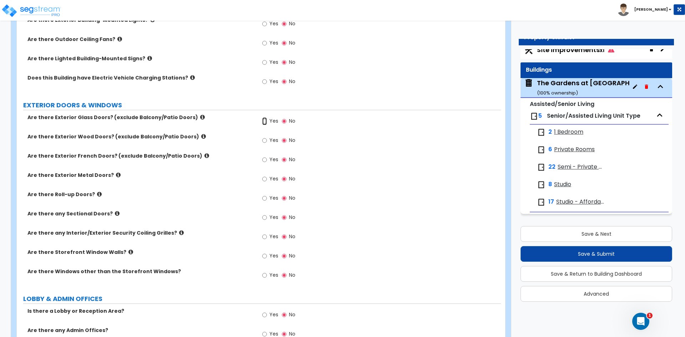
radio input "true"
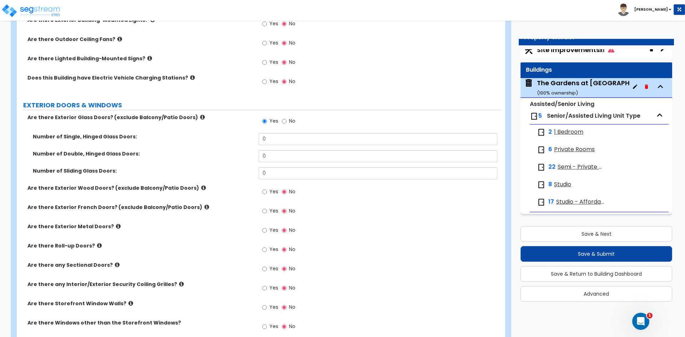
click at [262, 230] on div "Yes No" at bounding box center [279, 231] width 40 height 16
click at [264, 231] on input "Yes" at bounding box center [264, 231] width 5 height 8
radio input "true"
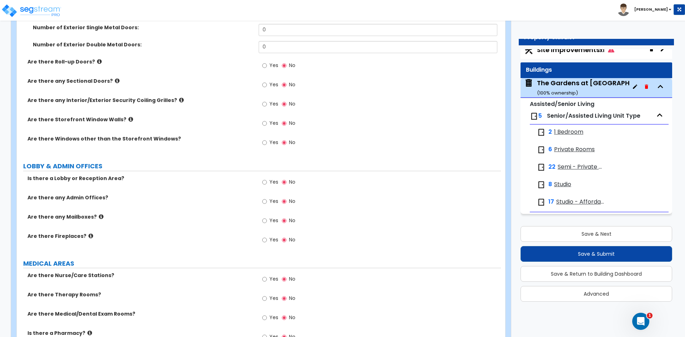
scroll to position [1035, 0]
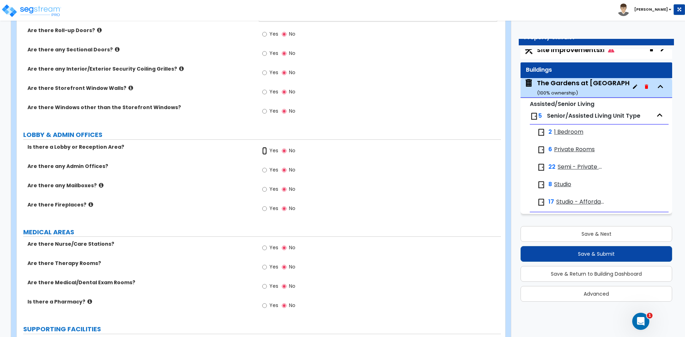
click at [265, 152] on input "Yes" at bounding box center [264, 151] width 5 height 8
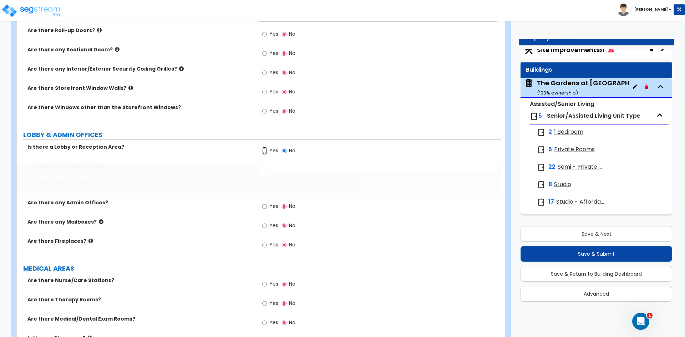
radio input "true"
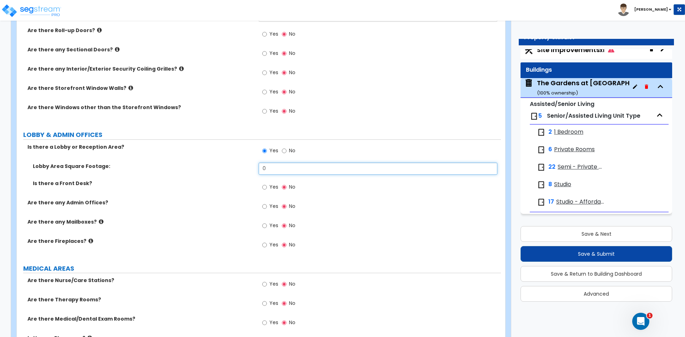
drag, startPoint x: 274, startPoint y: 167, endPoint x: 254, endPoint y: 171, distance: 20.6
click at [254, 171] on div "Lobby Area Square Footage: 0" at bounding box center [259, 171] width 484 height 17
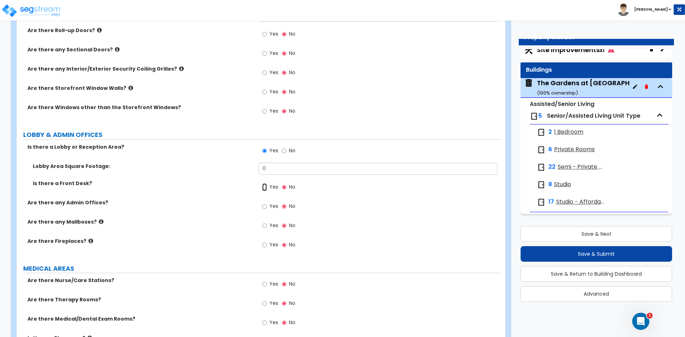
click at [265, 188] on input "Yes" at bounding box center [264, 187] width 5 height 8
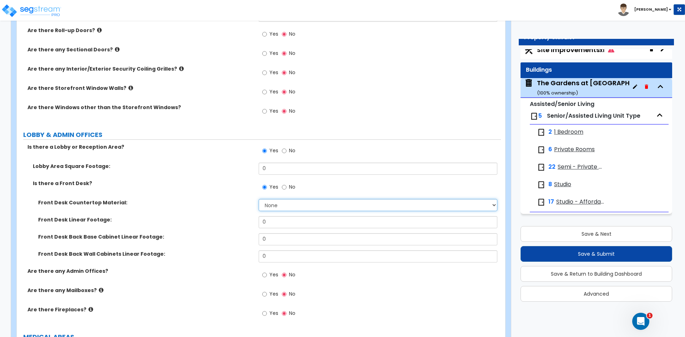
click at [270, 205] on select "None Plastic Laminate Solid Surface Stone Quartz Marble Tile Wood Stainless Ste…" at bounding box center [378, 205] width 238 height 12
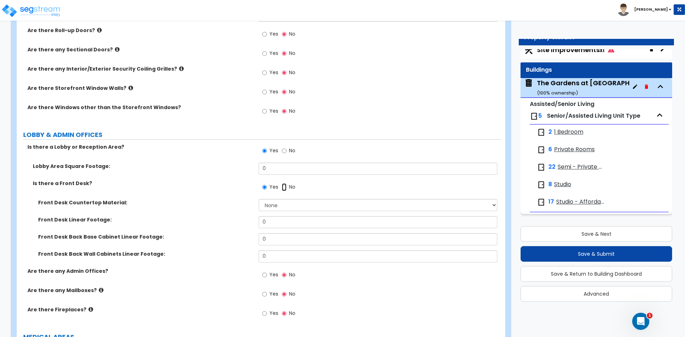
click at [285, 187] on input "No" at bounding box center [284, 187] width 5 height 8
radio input "false"
radio input "true"
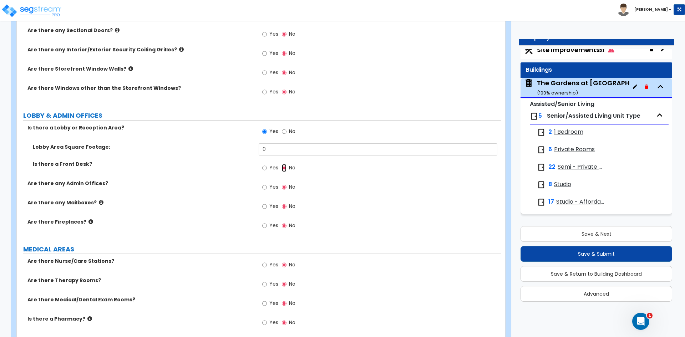
scroll to position [1070, 0]
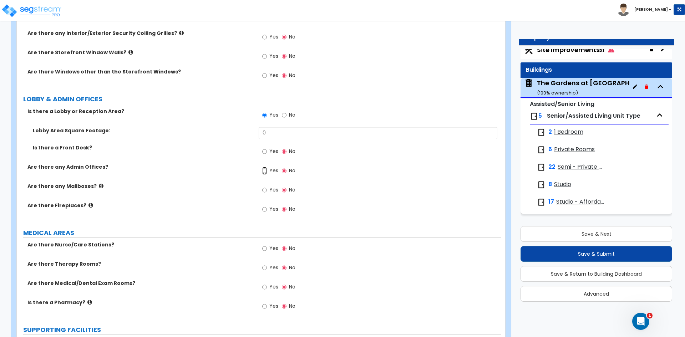
click at [265, 172] on input "Yes" at bounding box center [264, 171] width 5 height 8
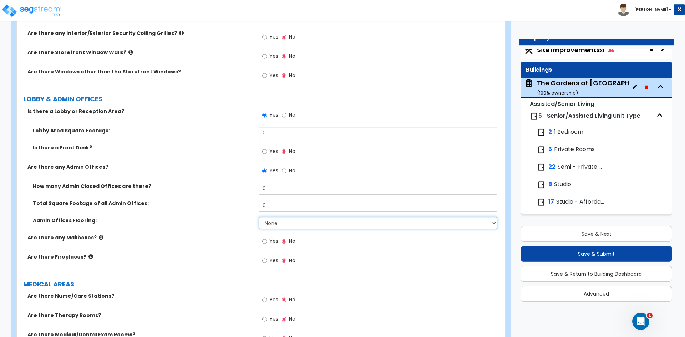
click at [353, 223] on select "None Tile Flooring Hardwood Flooring Resilient Laminate Flooring VCT Flooring S…" at bounding box center [378, 223] width 238 height 12
click at [285, 172] on input "No" at bounding box center [284, 171] width 5 height 8
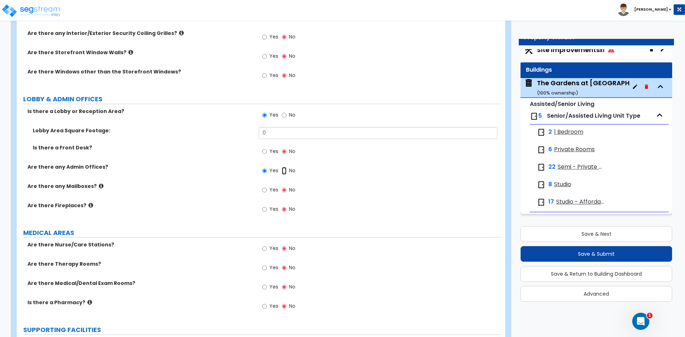
radio input "false"
radio input "true"
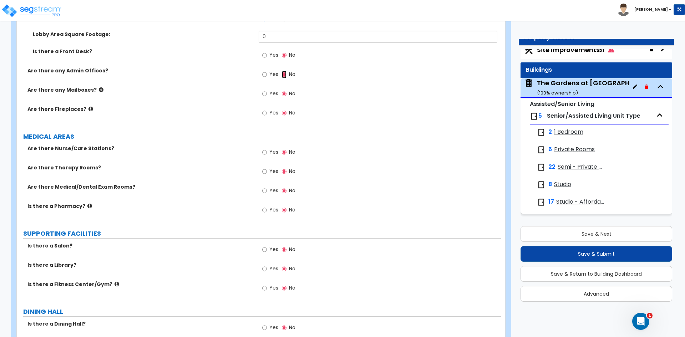
scroll to position [1177, 0]
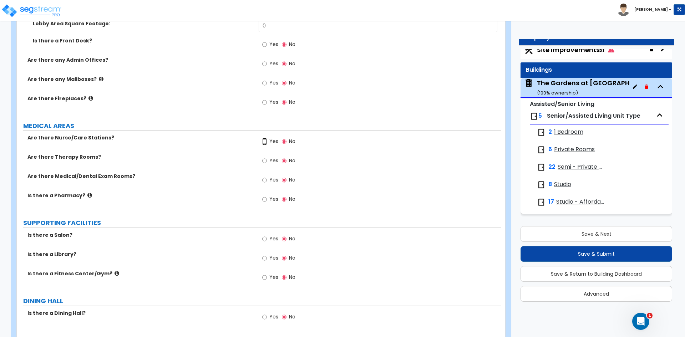
click at [264, 139] on input "Yes" at bounding box center [264, 142] width 5 height 8
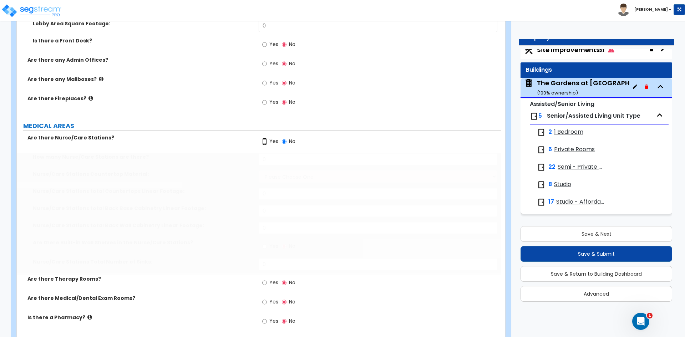
radio input "true"
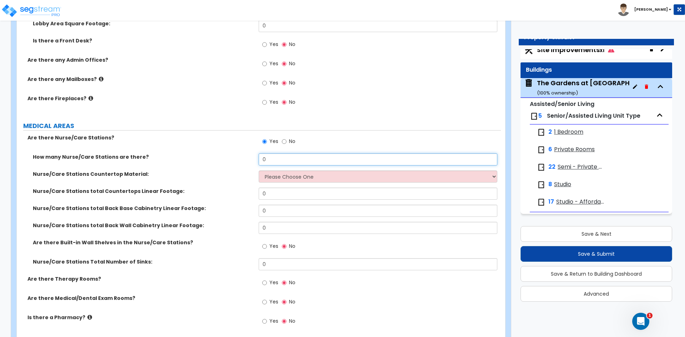
drag, startPoint x: 261, startPoint y: 161, endPoint x: 237, endPoint y: 164, distance: 24.8
click at [237, 164] on div "How many Nurse/Care Stations are there? 0" at bounding box center [259, 161] width 484 height 17
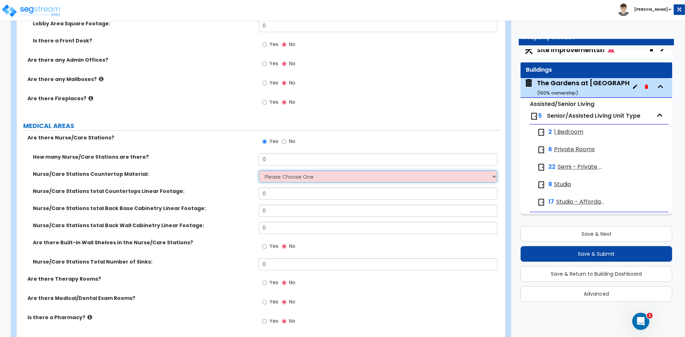
click at [278, 177] on select "Please Choose One Plastic Laminate Solid Surface Stone Quartz Marble Tile Wood …" at bounding box center [378, 177] width 238 height 12
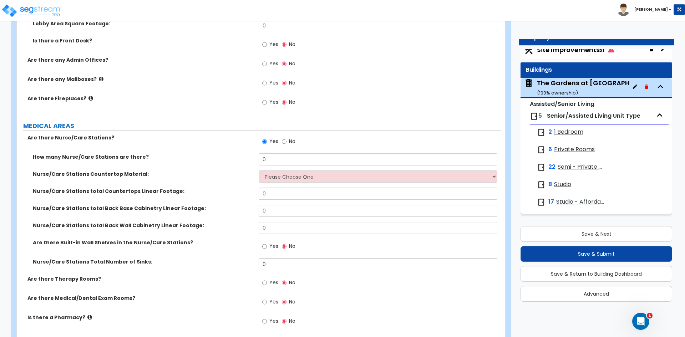
click at [236, 172] on label "Nurse/Care Stations Countertop Material:" at bounding box center [143, 174] width 220 height 7
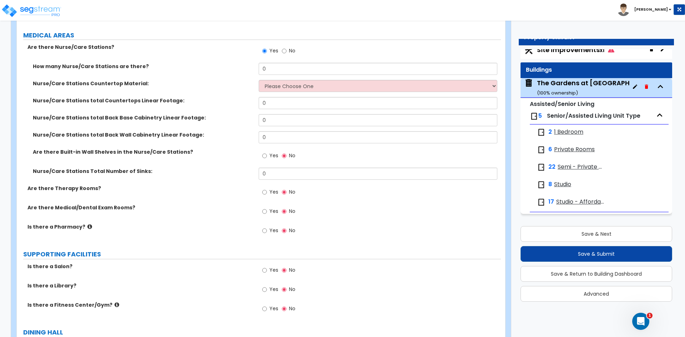
scroll to position [1284, 0]
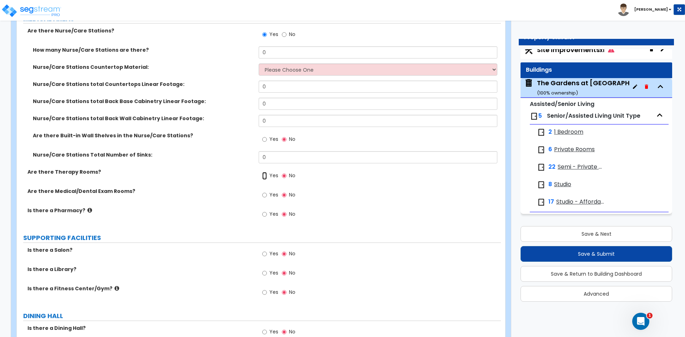
click at [265, 174] on input "Yes" at bounding box center [264, 176] width 5 height 8
radio input "true"
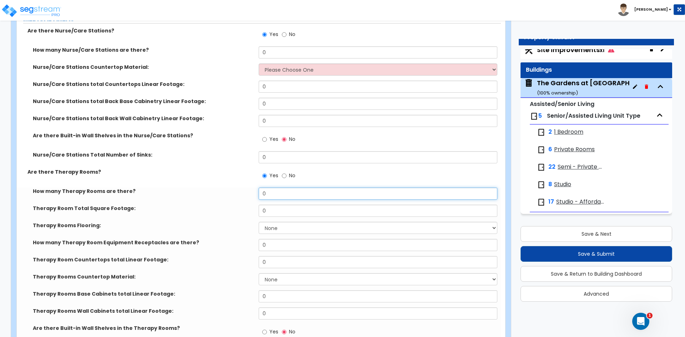
click at [282, 193] on input "0" at bounding box center [378, 194] width 238 height 12
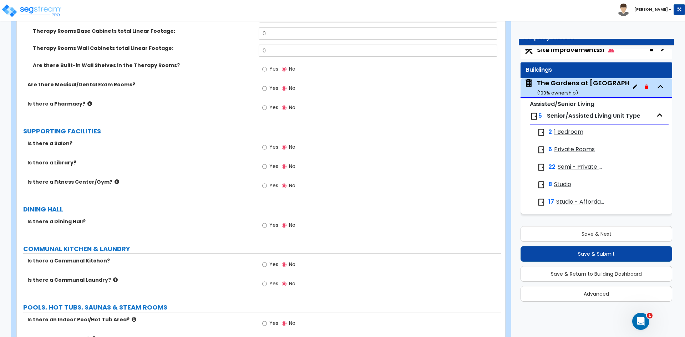
scroll to position [1570, 0]
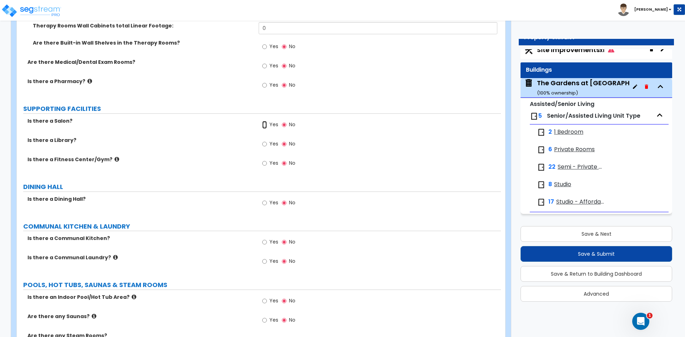
click at [264, 124] on input "Yes" at bounding box center [264, 125] width 5 height 8
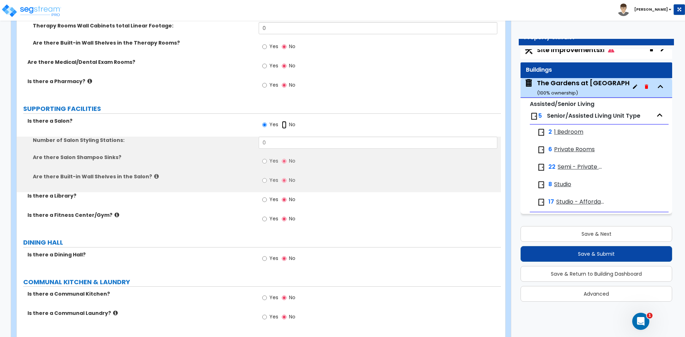
click at [285, 125] on input "No" at bounding box center [284, 125] width 5 height 8
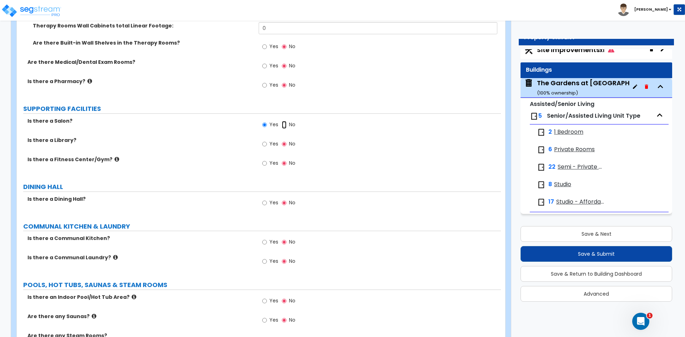
radio input "false"
radio input "true"
click at [264, 124] on input "Yes" at bounding box center [264, 125] width 5 height 8
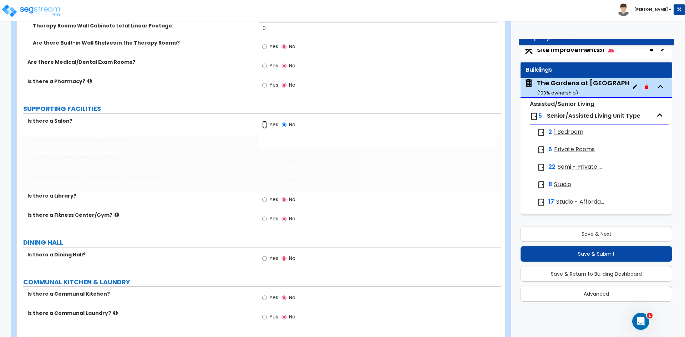
radio input "true"
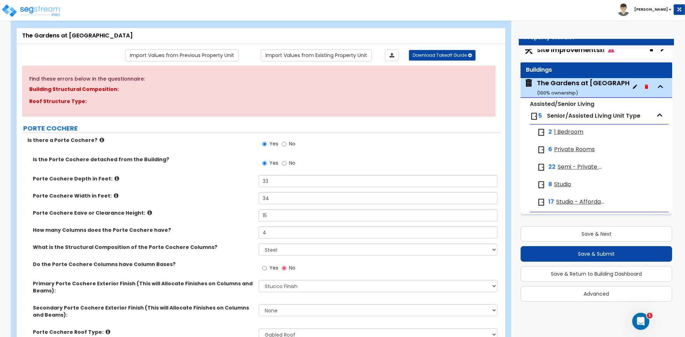
scroll to position [0, 0]
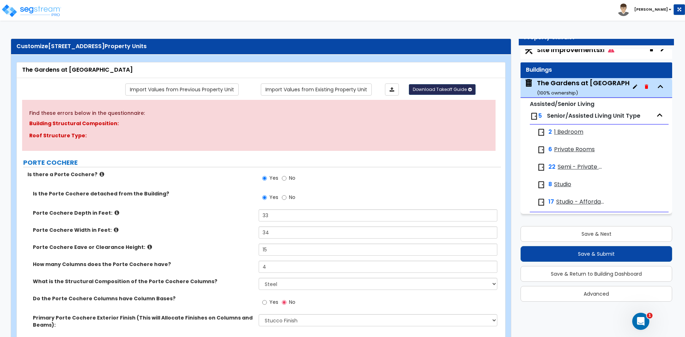
click at [431, 88] on span "Download Takeoff Guide" at bounding box center [440, 89] width 54 height 6
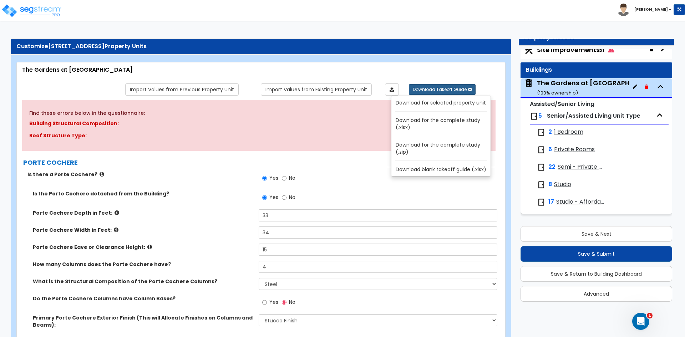
click at [420, 104] on link "Download for selected property unit" at bounding box center [442, 103] width 96 height 10
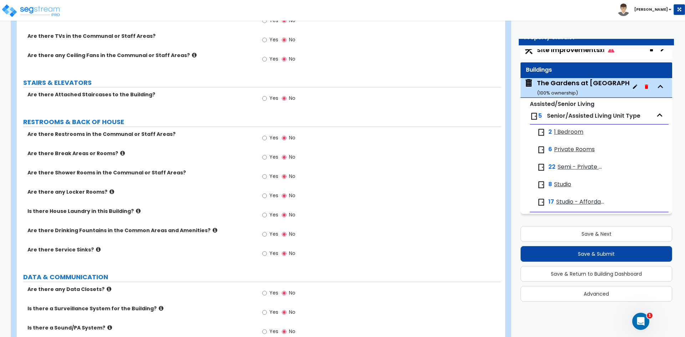
scroll to position [2011, 0]
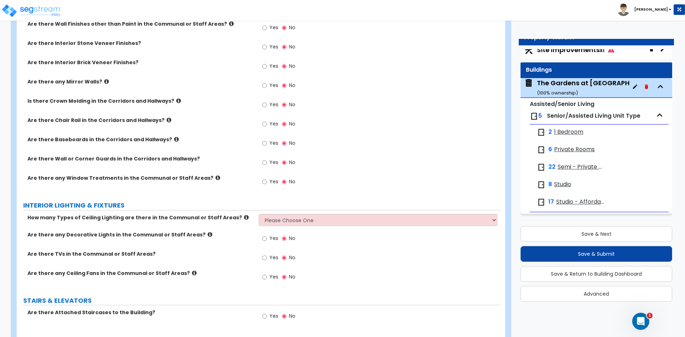
click at [343, 153] on div "Yes No" at bounding box center [380, 145] width 242 height 19
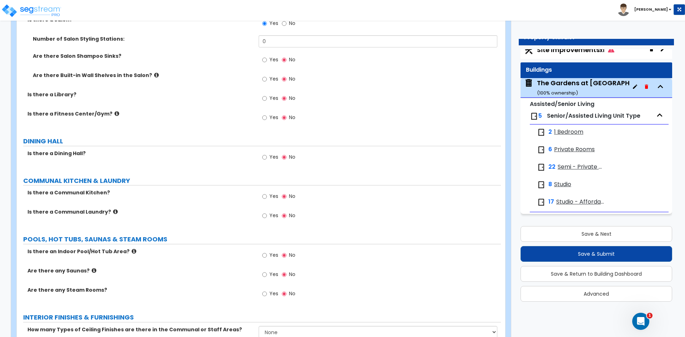
scroll to position [1690, 0]
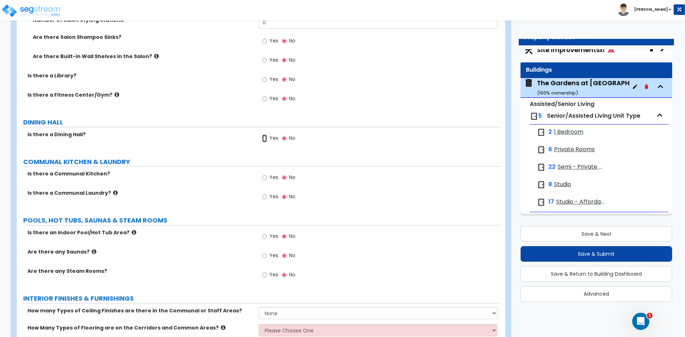
click at [266, 138] on input "Yes" at bounding box center [264, 138] width 5 height 8
radio input "true"
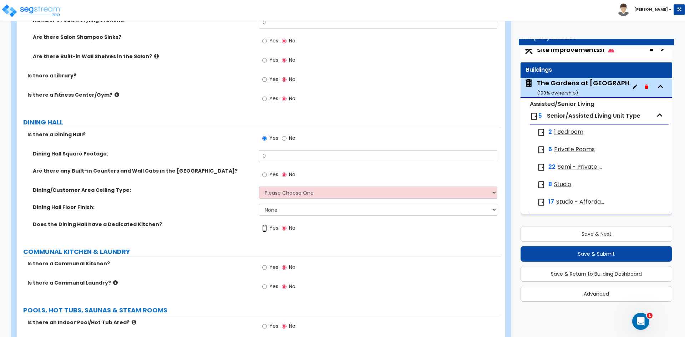
click at [264, 229] on input "Yes" at bounding box center [264, 228] width 5 height 8
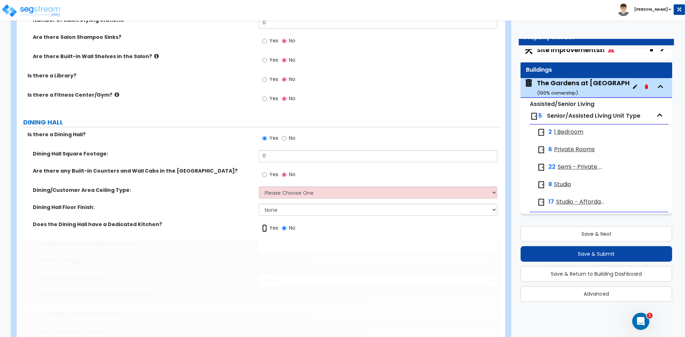
radio input "true"
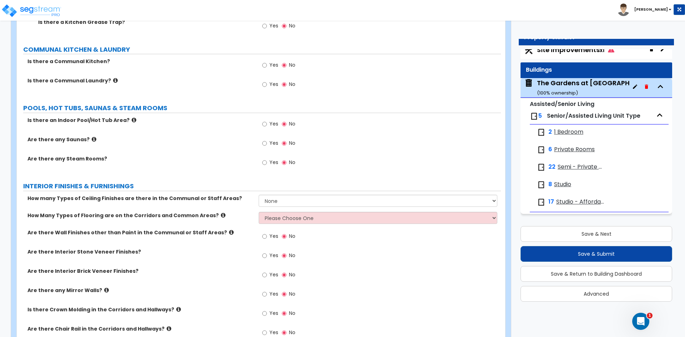
scroll to position [2225, 0]
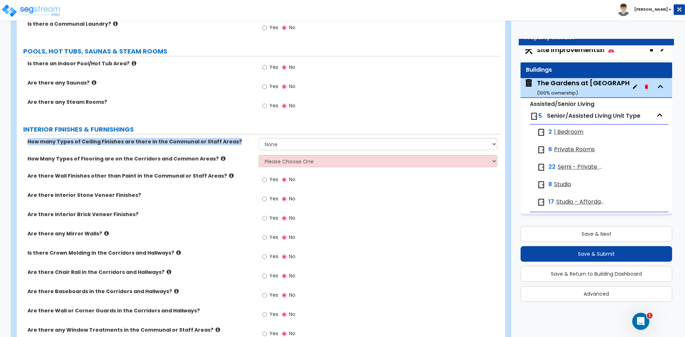
drag, startPoint x: 26, startPoint y: 138, endPoint x: 228, endPoint y: 146, distance: 202.1
click at [228, 146] on div "How many Types of Ceiling Finishes are there in the Communal or Staff Areas? No…" at bounding box center [259, 146] width 484 height 17
click at [324, 139] on select "None 1 2 3" at bounding box center [378, 144] width 238 height 12
select select "2"
click at [259, 138] on select "None 1 2 3" at bounding box center [378, 144] width 238 height 12
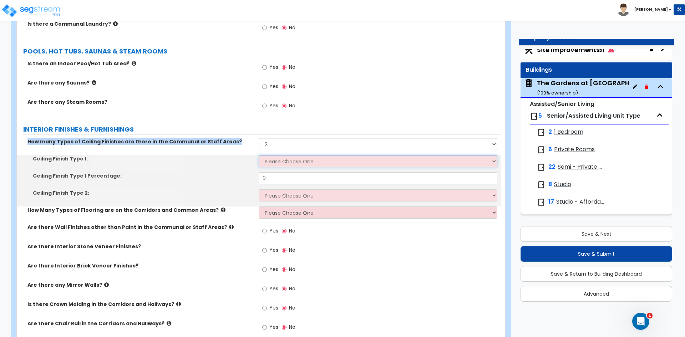
click at [279, 160] on select "Please Choose One Drop Ceiling Drywall Ceiling Open Ceiling" at bounding box center [378, 161] width 238 height 12
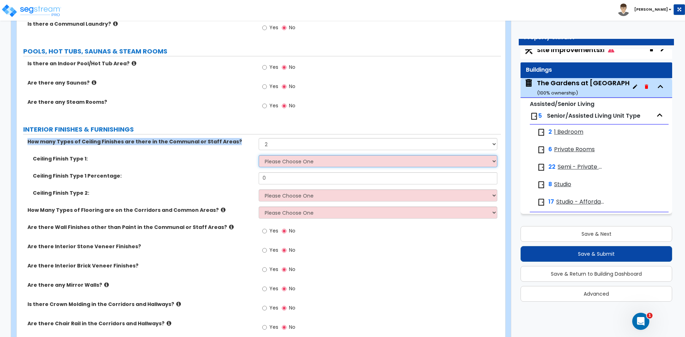
select select "1"
click at [259, 155] on select "Please Choose One Drop Ceiling Drywall Ceiling Open Ceiling" at bounding box center [378, 161] width 238 height 12
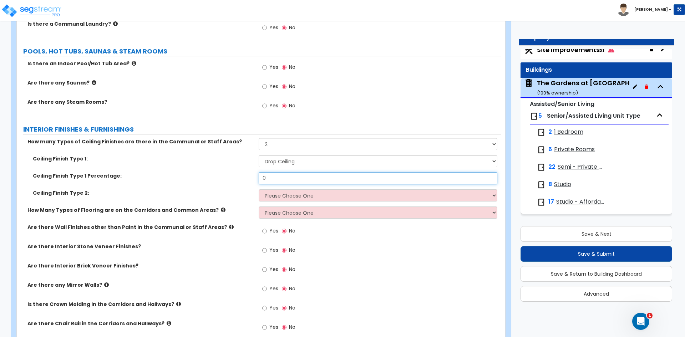
drag, startPoint x: 274, startPoint y: 176, endPoint x: 244, endPoint y: 186, distance: 31.9
click at [244, 186] on div "Ceiling Finish Type 1 Percentage: 0" at bounding box center [259, 180] width 484 height 17
type input "70"
click at [285, 197] on select "Please Choose One Drop Ceiling Drywall Ceiling Open Ceiling" at bounding box center [378, 195] width 238 height 12
select select "2"
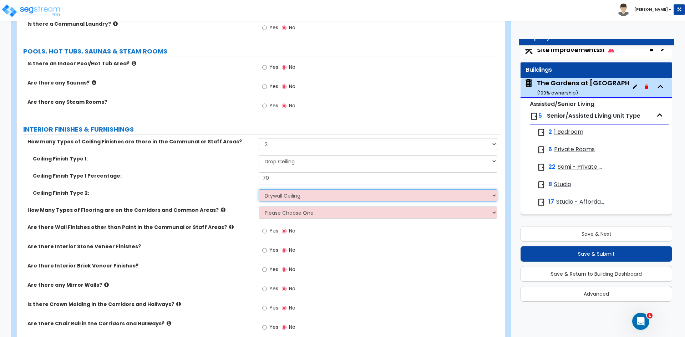
click at [259, 189] on select "Please Choose One Drop Ceiling Drywall Ceiling Open Ceiling" at bounding box center [378, 195] width 238 height 12
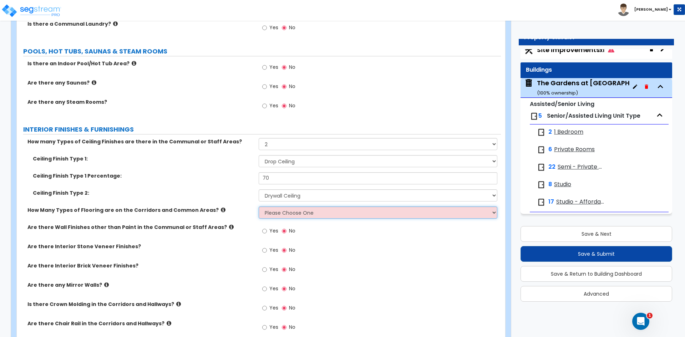
click at [283, 212] on select "Please Choose One 1 2 3" at bounding box center [378, 213] width 238 height 12
select select "3"
click at [259, 207] on select "Please Choose One 1 2 3" at bounding box center [378, 213] width 238 height 12
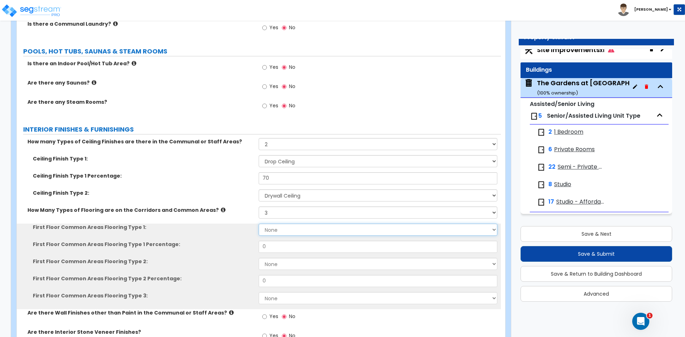
click at [278, 231] on select "None Tile Flooring Hardwood Flooring Resilient Laminate Flooring VCT Flooring S…" at bounding box center [378, 230] width 238 height 12
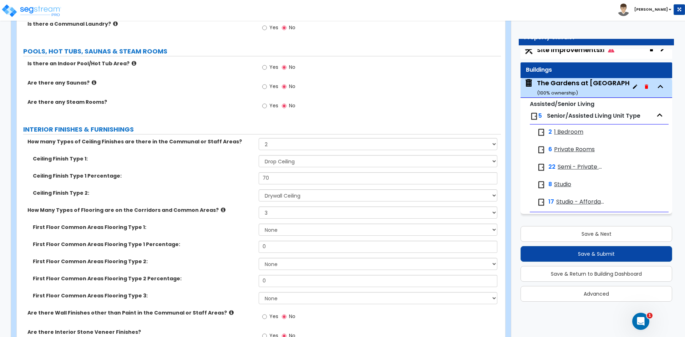
click at [232, 257] on div "First Floor Common Areas Flooring Type 1 Percentage: 0" at bounding box center [259, 249] width 484 height 17
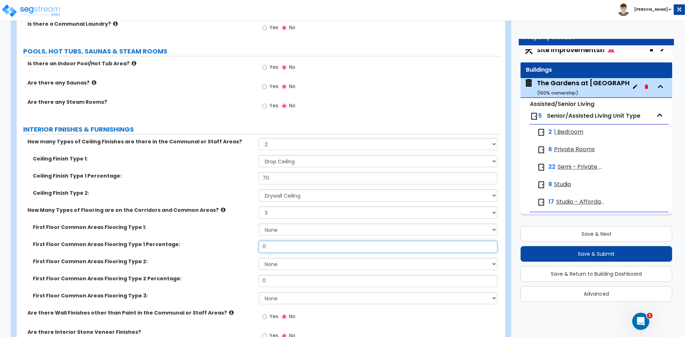
click at [272, 243] on input "0" at bounding box center [378, 247] width 238 height 12
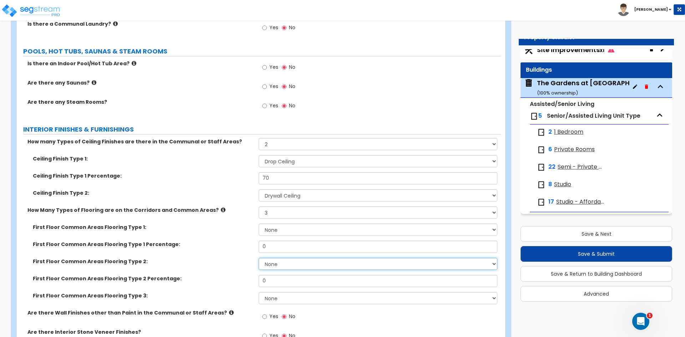
click at [268, 261] on select "None Tile Flooring Hardwood Flooring Resilient Laminate Flooring VCT Flooring S…" at bounding box center [378, 264] width 238 height 12
drag, startPoint x: 241, startPoint y: 261, endPoint x: 245, endPoint y: 260, distance: 4.3
click at [241, 261] on label "First Floor Common Areas Flooring Type 2:" at bounding box center [143, 261] width 220 height 7
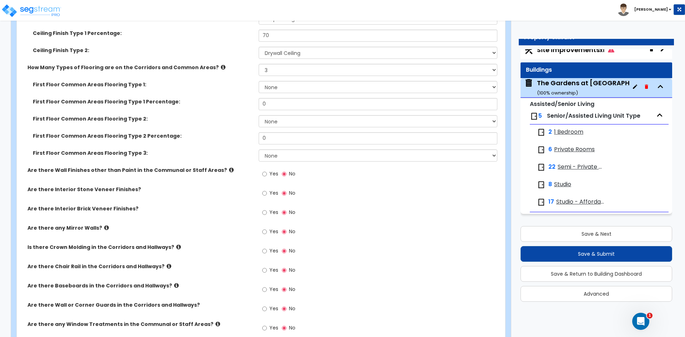
click at [240, 186] on label "Are there Interior Stone Veneer Finishes?" at bounding box center [140, 189] width 226 height 7
drag, startPoint x: 106, startPoint y: 208, endPoint x: 174, endPoint y: 209, distance: 68.1
click at [174, 209] on label "Are there Interior Brick Veneer Finishes?" at bounding box center [140, 208] width 226 height 7
drag, startPoint x: 88, startPoint y: 229, endPoint x: 119, endPoint y: 227, distance: 31.1
click at [119, 227] on label "Are there any Mirror Walls?" at bounding box center [140, 227] width 226 height 7
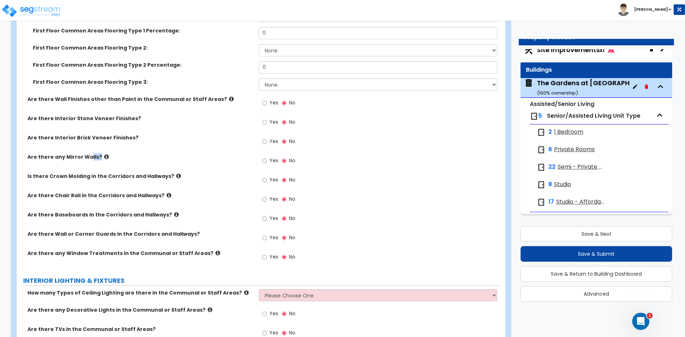
scroll to position [2439, 0]
drag, startPoint x: 28, startPoint y: 176, endPoint x: 188, endPoint y: 193, distance: 160.7
click at [188, 193] on div "How many Types of Ceiling Finishes are there in the Communal or Staff Areas? No…" at bounding box center [258, 96] width 473 height 345
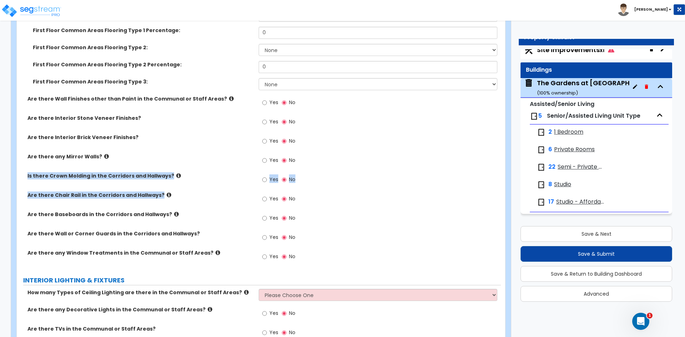
click at [187, 186] on div "Is there Crown Molding in the Corridors and Hallways? Yes No" at bounding box center [259, 181] width 484 height 19
drag, startPoint x: 30, startPoint y: 196, endPoint x: 154, endPoint y: 194, distance: 124.2
click at [151, 194] on div "Are there Chair Rail in the Corridors and Hallways?" at bounding box center [138, 195] width 242 height 7
click at [263, 179] on input "Yes" at bounding box center [264, 180] width 5 height 8
radio input "true"
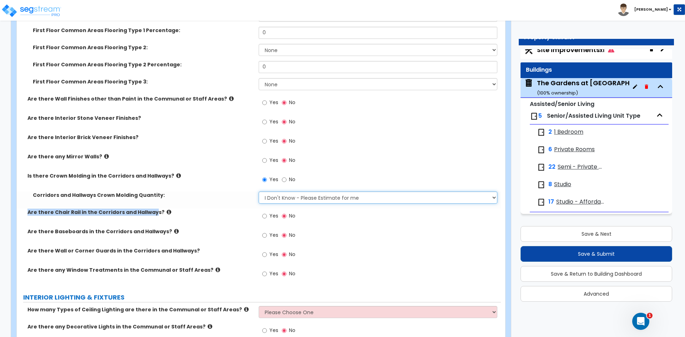
click at [294, 199] on select "I Don't Know - Please Estimate for me I want to Enter the Linear Footage" at bounding box center [378, 198] width 238 height 12
select select "1"
click at [259, 192] on select "I Don't Know - Please Estimate for me I want to Enter the Linear Footage" at bounding box center [378, 198] width 238 height 12
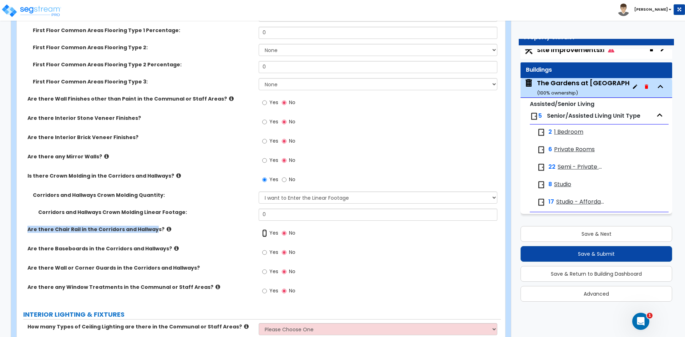
click at [265, 231] on input "Yes" at bounding box center [264, 233] width 5 height 8
radio input "true"
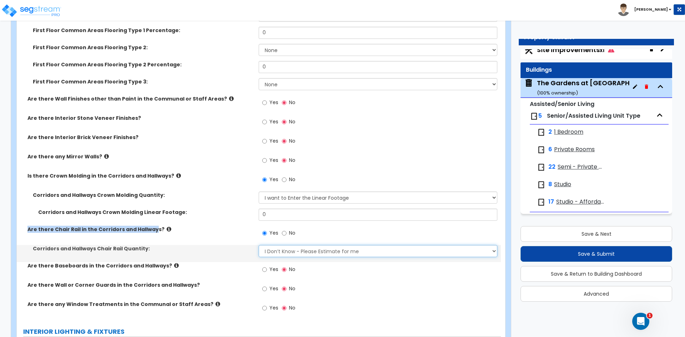
click at [283, 246] on select "I Don’t Know - Please Estimate for me I want to Enter the Linear Footage" at bounding box center [378, 251] width 238 height 12
select select "1"
click at [259, 245] on select "I Don’t Know - Please Estimate for me I want to Enter the Linear Footage" at bounding box center [378, 251] width 238 height 12
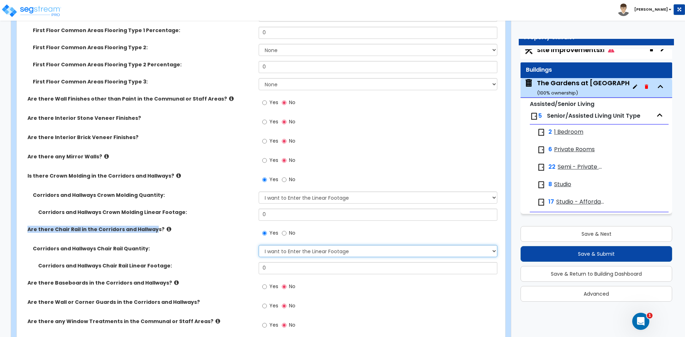
scroll to position [2546, 0]
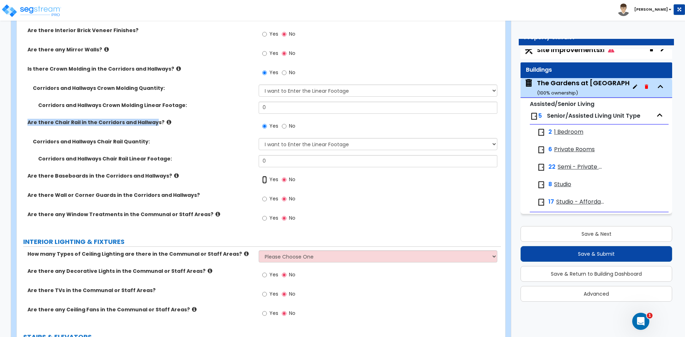
click at [265, 181] on input "Yes" at bounding box center [264, 180] width 5 height 8
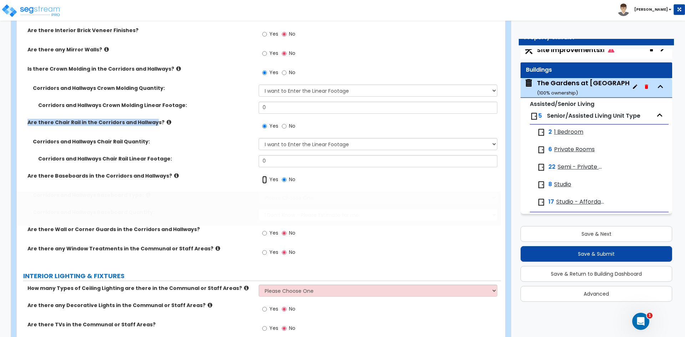
radio input "true"
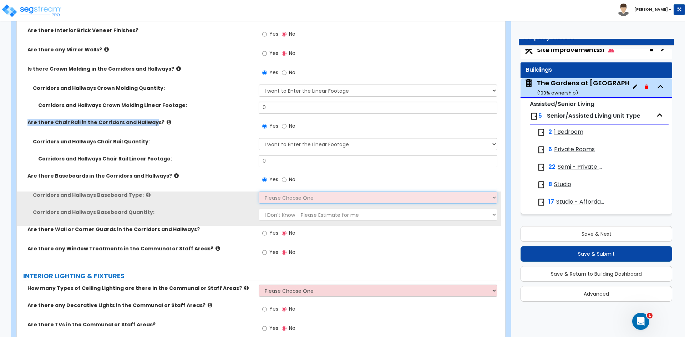
click at [310, 198] on select "Please Choose One Wood Vinyl Carpet Tile" at bounding box center [378, 198] width 238 height 12
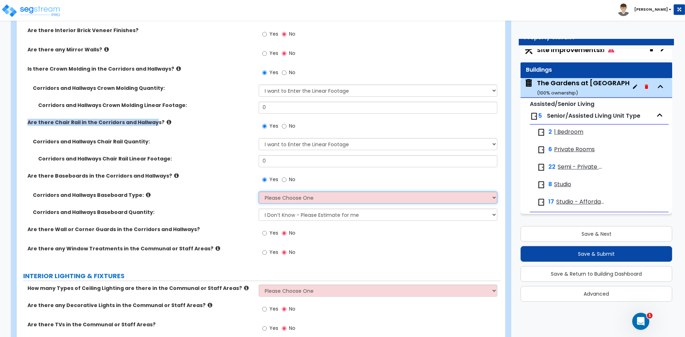
select select "2"
click at [259, 192] on select "Please Choose One Wood Vinyl Carpet Tile" at bounding box center [378, 198] width 238 height 12
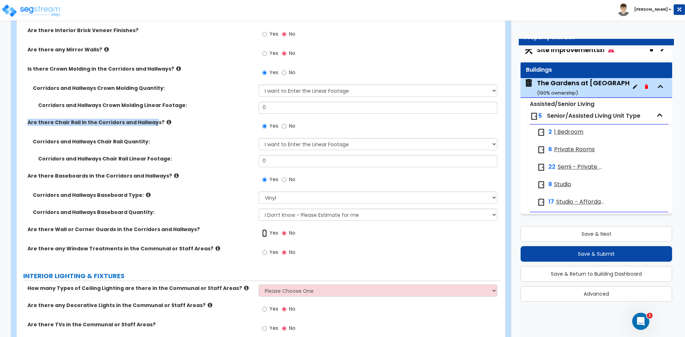
click at [265, 234] on input "Yes" at bounding box center [264, 233] width 5 height 8
radio input "true"
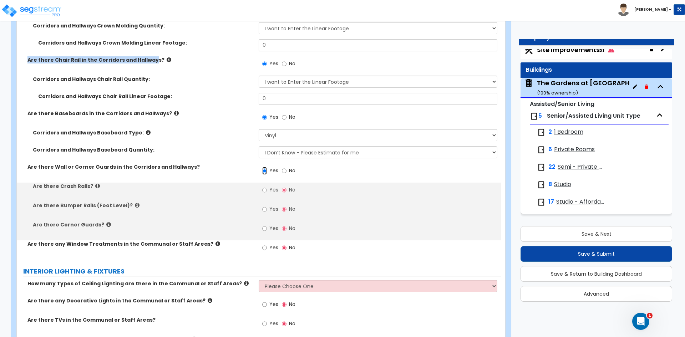
scroll to position [2617, 0]
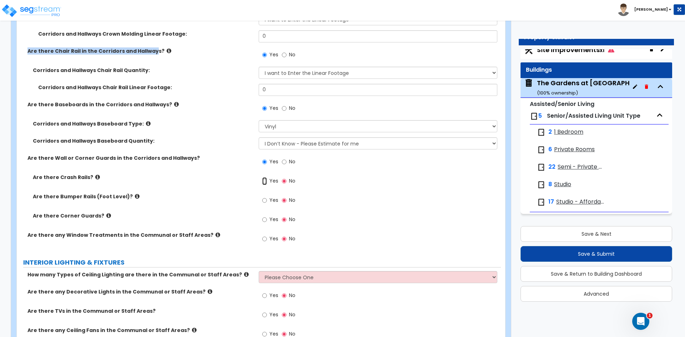
click at [265, 182] on input "Yes" at bounding box center [264, 181] width 5 height 8
radio input "true"
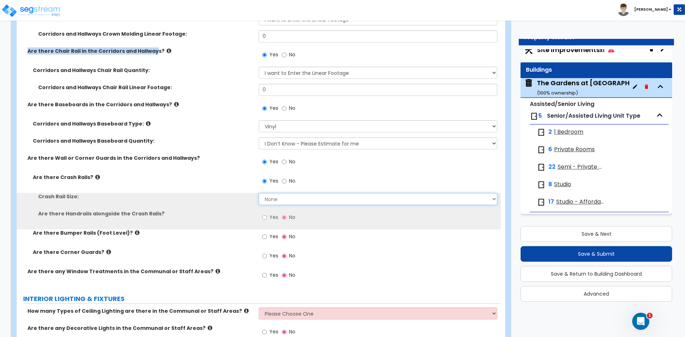
click at [285, 199] on select "None Small Large" at bounding box center [378, 199] width 238 height 12
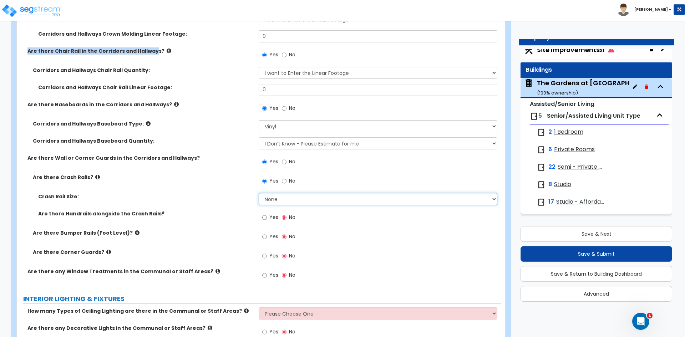
select select "2"
click at [259, 193] on select "None Small Large" at bounding box center [378, 199] width 238 height 12
click at [264, 237] on input "Yes" at bounding box center [264, 237] width 5 height 8
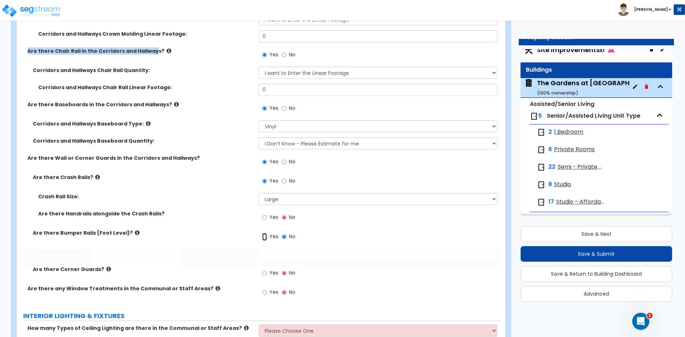
radio input "true"
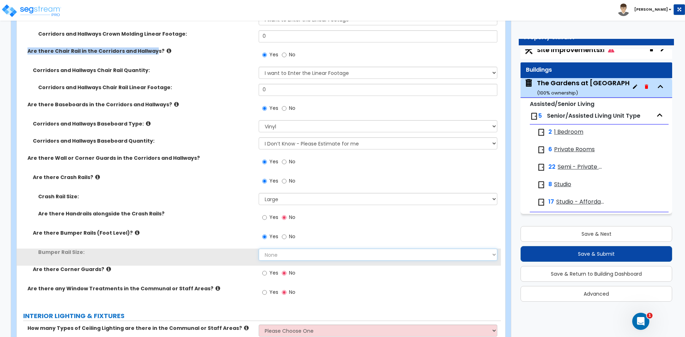
click at [283, 253] on select "None Small Large" at bounding box center [378, 255] width 238 height 12
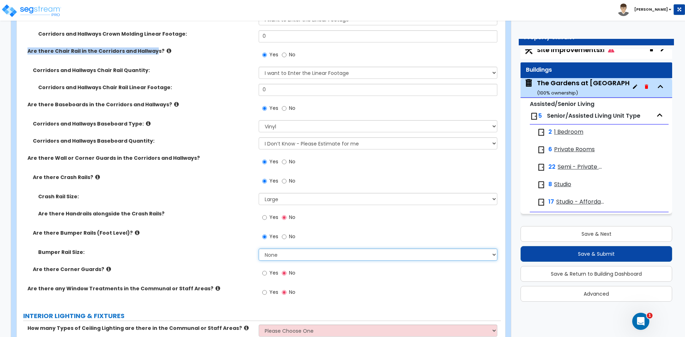
select select "2"
click at [259, 249] on select "None Small Large" at bounding box center [378, 255] width 238 height 12
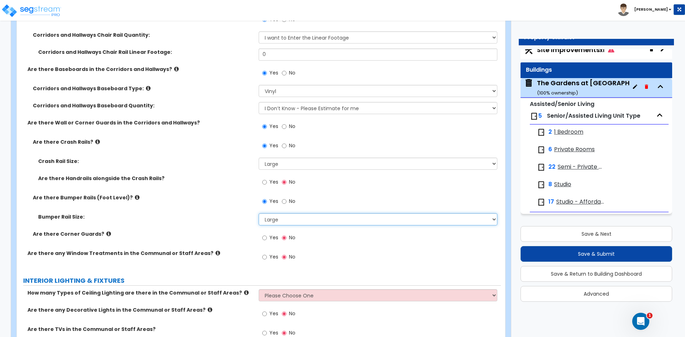
scroll to position [2653, 0]
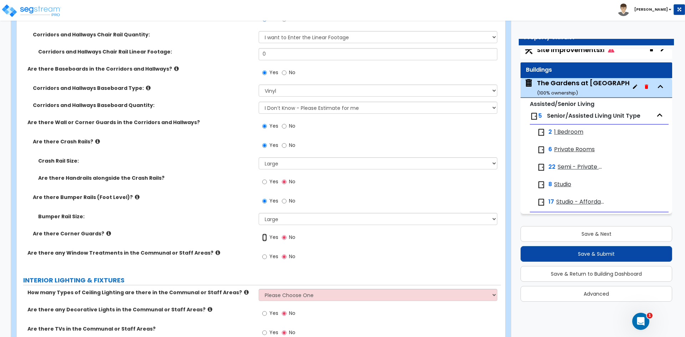
click at [265, 238] on input "Yes" at bounding box center [264, 238] width 5 height 8
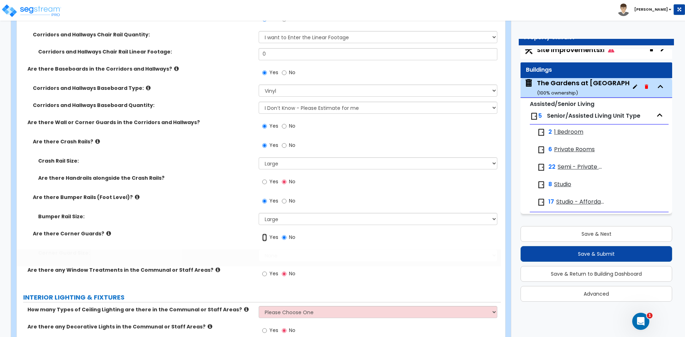
radio input "true"
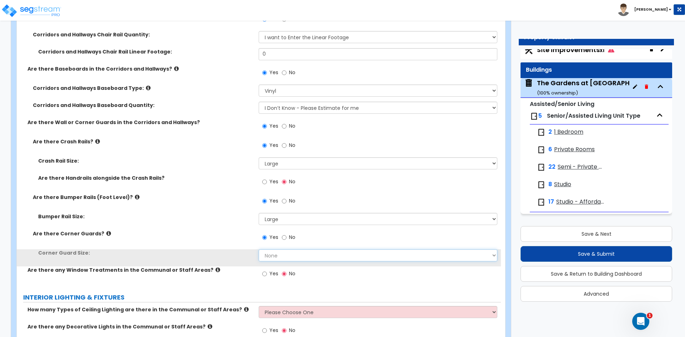
click at [280, 255] on select "None Small Large" at bounding box center [378, 255] width 238 height 12
select select "2"
click at [259, 249] on select "None Small Large" at bounding box center [378, 255] width 238 height 12
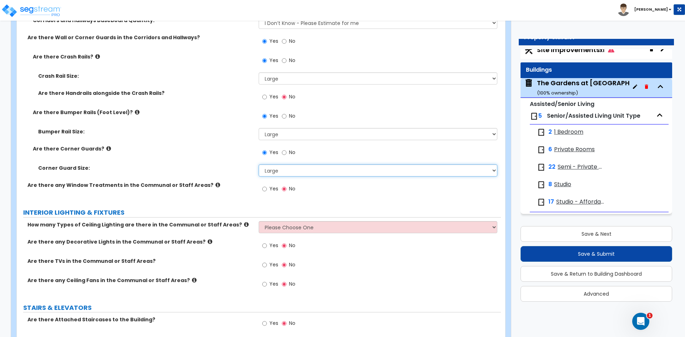
scroll to position [2760, 0]
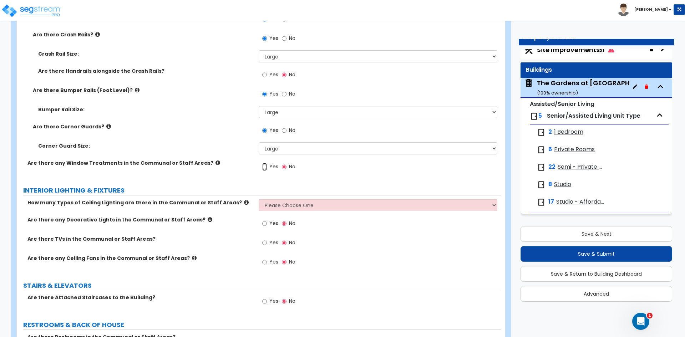
click at [266, 167] on input "Yes" at bounding box center [264, 167] width 5 height 8
radio input "true"
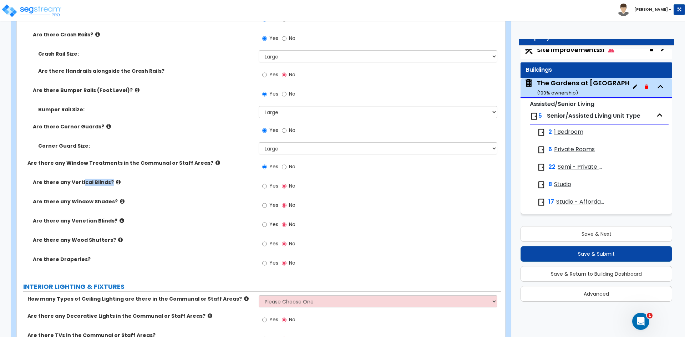
drag, startPoint x: 80, startPoint y: 189, endPoint x: 113, endPoint y: 188, distance: 32.8
click at [113, 188] on div "Are there any Vertical Blinds? Yes No" at bounding box center [259, 188] width 484 height 19
drag, startPoint x: 86, startPoint y: 206, endPoint x: 117, endPoint y: 204, distance: 30.4
click at [117, 204] on div "Are there any Window Shades? Yes No" at bounding box center [259, 207] width 484 height 19
drag, startPoint x: 67, startPoint y: 223, endPoint x: 102, endPoint y: 225, distance: 35.0
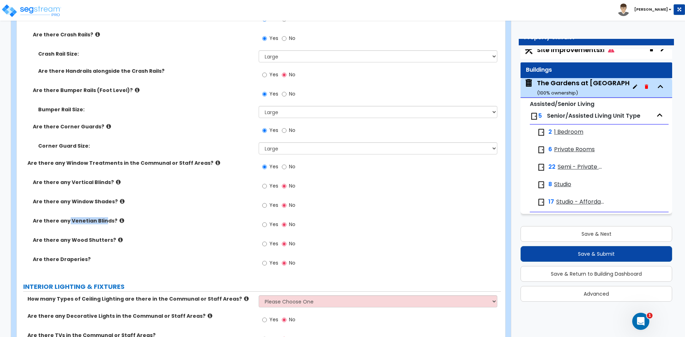
click at [102, 225] on div "Are there any Venetian Blinds? Yes No" at bounding box center [259, 226] width 484 height 19
drag, startPoint x: 70, startPoint y: 239, endPoint x: 110, endPoint y: 240, distance: 40.3
click at [110, 240] on label "Are there any Wood Shutters?" at bounding box center [143, 240] width 220 height 7
drag, startPoint x: 61, startPoint y: 260, endPoint x: 86, endPoint y: 259, distance: 25.0
click at [86, 259] on label "Are there Draperies?" at bounding box center [143, 259] width 220 height 7
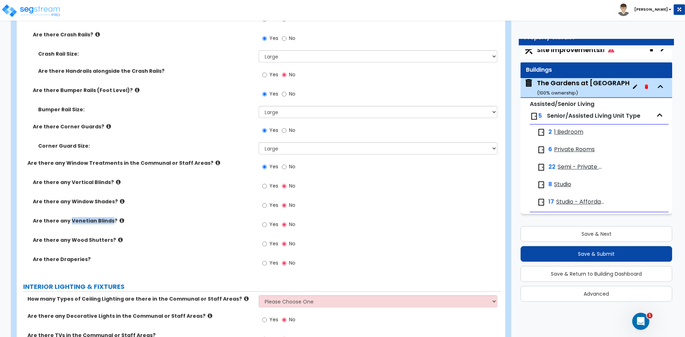
drag, startPoint x: 69, startPoint y: 222, endPoint x: 109, endPoint y: 219, distance: 39.7
click at [109, 219] on label "Are there any Venetian Blinds?" at bounding box center [143, 220] width 220 height 7
click at [120, 222] on icon at bounding box center [122, 220] width 5 height 5
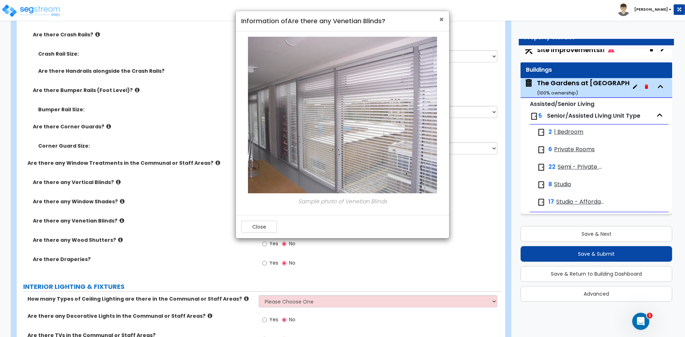
click at [441, 18] on span "×" at bounding box center [441, 19] width 5 height 10
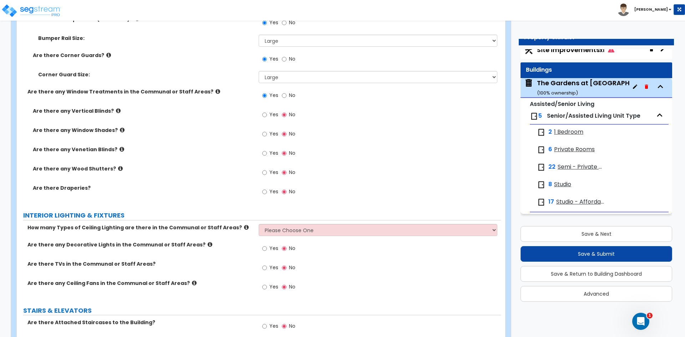
scroll to position [2903, 0]
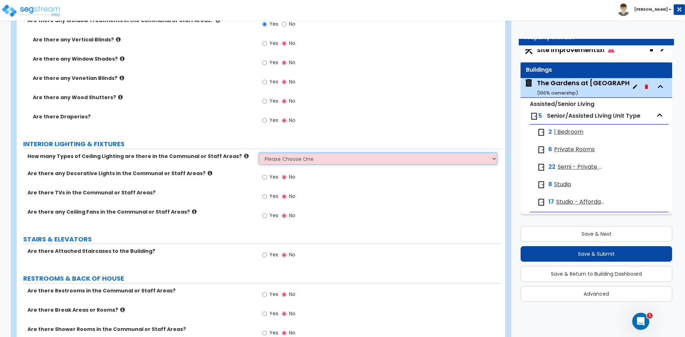
click at [286, 153] on select "Please Choose One 1 2 3" at bounding box center [378, 159] width 238 height 12
select select "2"
click at [259, 153] on select "Please Choose One 1 2 3" at bounding box center [378, 159] width 238 height 12
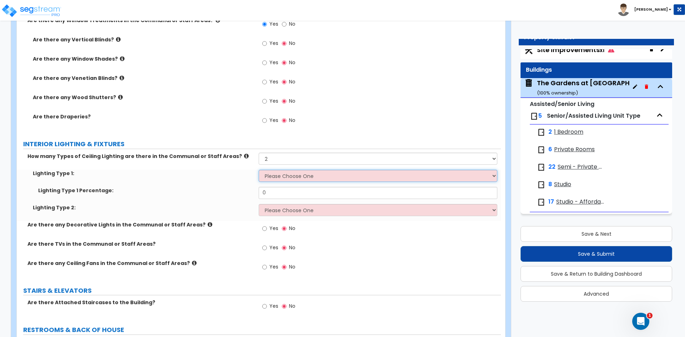
click at [286, 179] on select "Please Choose One LED Surface-Mounted LED Recessed Fluorescent Surface-Mounted …" at bounding box center [378, 176] width 238 height 12
click at [283, 176] on select "Please Choose One LED Surface-Mounted LED Recessed Fluorescent Surface-Mounted …" at bounding box center [378, 176] width 238 height 12
select select "2"
click at [259, 170] on select "Please Choose One LED Surface-Mounted LED Recessed Fluorescent Surface-Mounted …" at bounding box center [378, 176] width 238 height 12
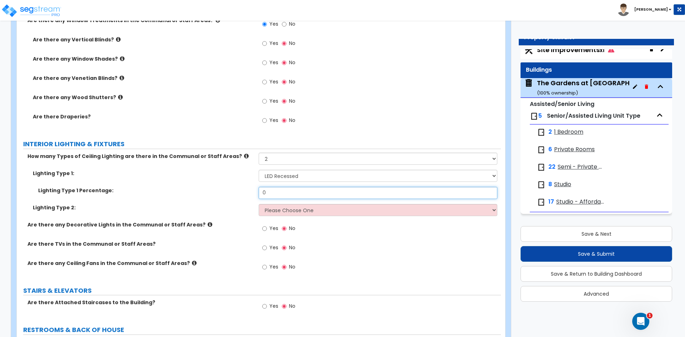
drag, startPoint x: 276, startPoint y: 193, endPoint x: 244, endPoint y: 195, distance: 32.1
click at [244, 195] on div "Lighting Type 1 Percentage: 0" at bounding box center [259, 195] width 484 height 17
type input "70"
drag, startPoint x: 273, startPoint y: 209, endPoint x: 275, endPoint y: 215, distance: 6.1
click at [273, 209] on select "Please Choose One LED Surface-Mounted LED Recessed Fluorescent Surface-Mounted …" at bounding box center [378, 210] width 238 height 12
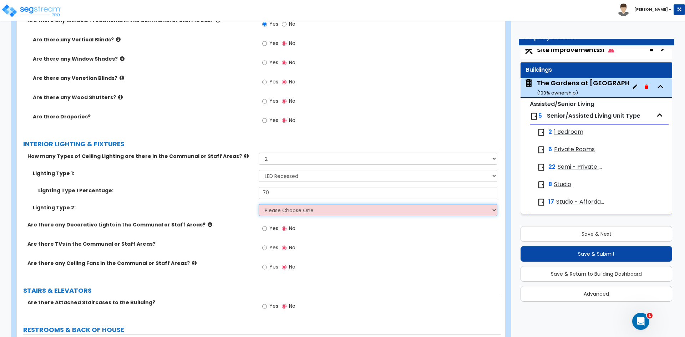
select select "1"
click at [259, 204] on select "Please Choose One LED Surface-Mounted LED Recessed Fluorescent Surface-Mounted …" at bounding box center [378, 210] width 238 height 12
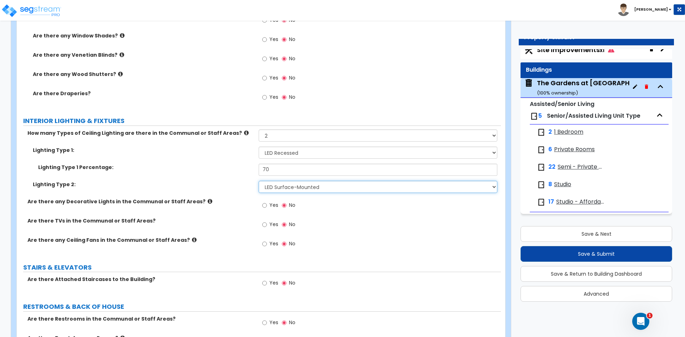
scroll to position [2938, 0]
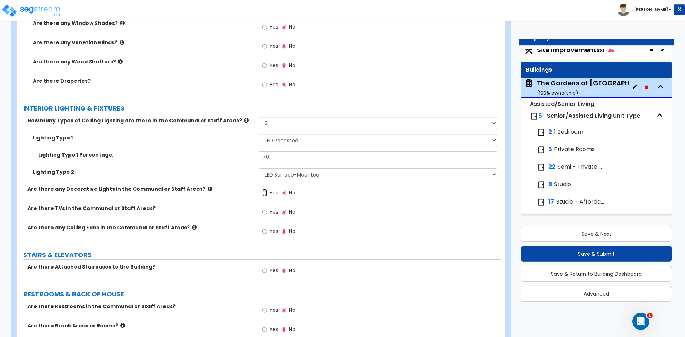
click at [265, 192] on input "Yes" at bounding box center [264, 193] width 5 height 8
radio input "true"
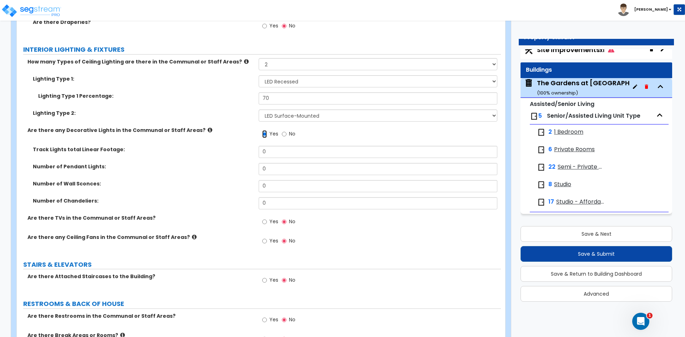
scroll to position [3010, 0]
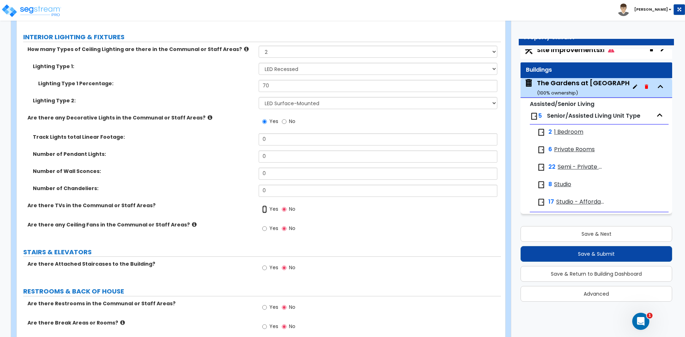
click at [266, 209] on input "Yes" at bounding box center [264, 209] width 5 height 8
radio input "true"
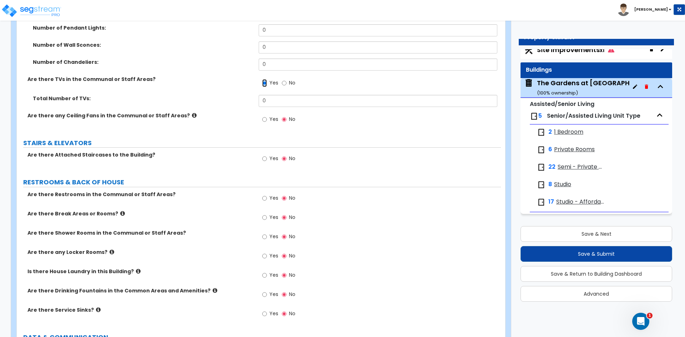
scroll to position [3152, 0]
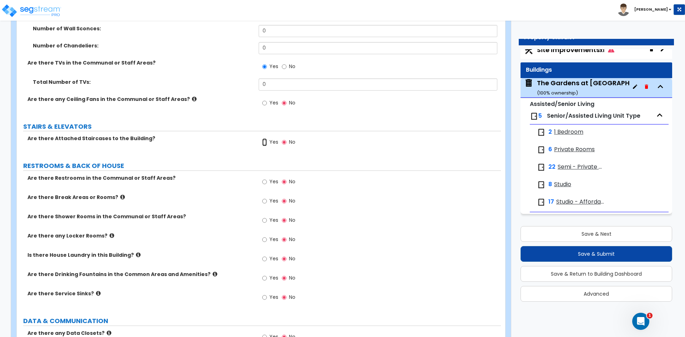
click at [264, 141] on input "Yes" at bounding box center [264, 142] width 5 height 8
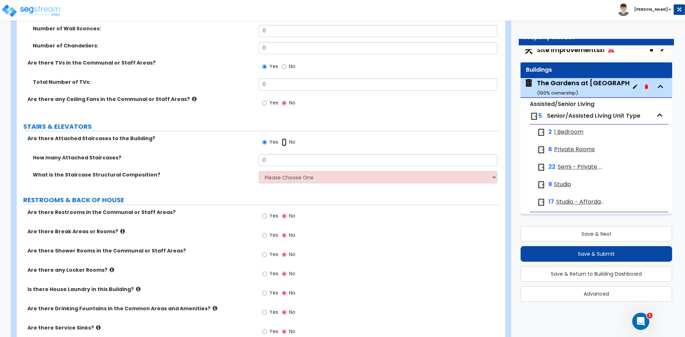
click at [285, 142] on input "No" at bounding box center [284, 142] width 5 height 8
radio input "false"
radio input "true"
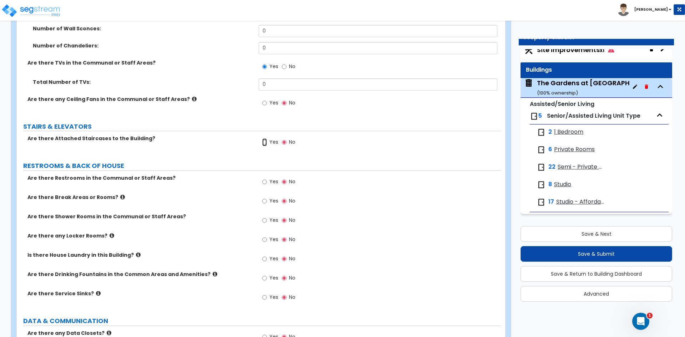
click at [264, 143] on input "Yes" at bounding box center [264, 142] width 5 height 8
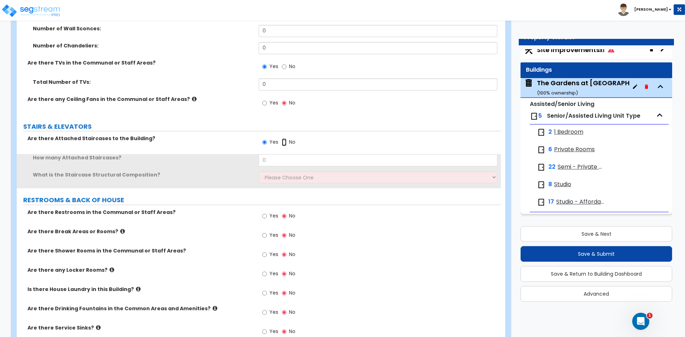
click at [285, 143] on input "No" at bounding box center [284, 142] width 5 height 8
radio input "false"
radio input "true"
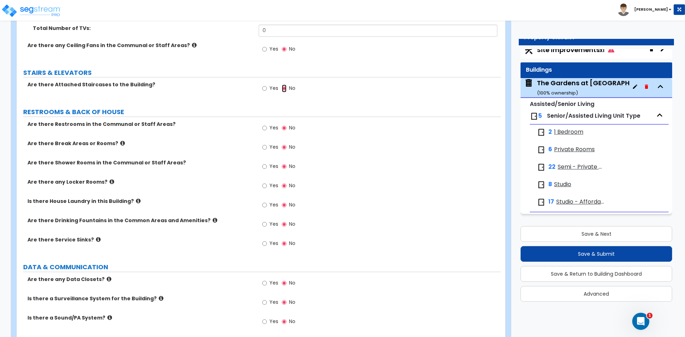
scroll to position [3224, 0]
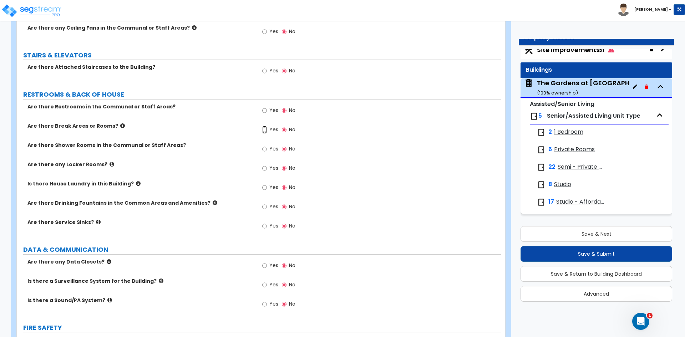
click at [264, 128] on input "Yes" at bounding box center [264, 130] width 5 height 8
radio input "true"
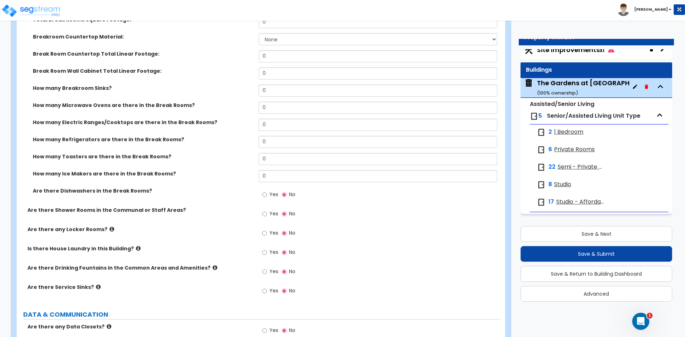
scroll to position [3331, 0]
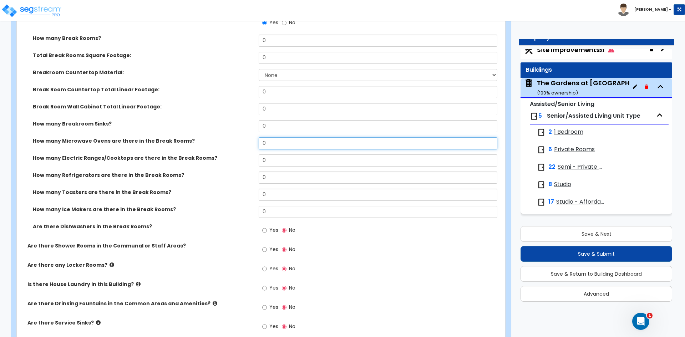
drag, startPoint x: 271, startPoint y: 145, endPoint x: 241, endPoint y: 148, distance: 30.5
click at [241, 148] on div "How many Microwave Ovens are there in the Break Rooms? 0" at bounding box center [259, 145] width 484 height 17
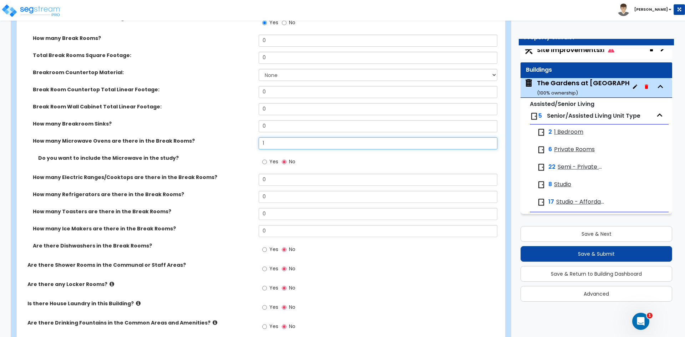
drag, startPoint x: 268, startPoint y: 141, endPoint x: 249, endPoint y: 142, distance: 19.3
click at [249, 142] on div "How many Microwave Ovens are there in the Break Rooms? 1" at bounding box center [259, 145] width 484 height 17
type input "0"
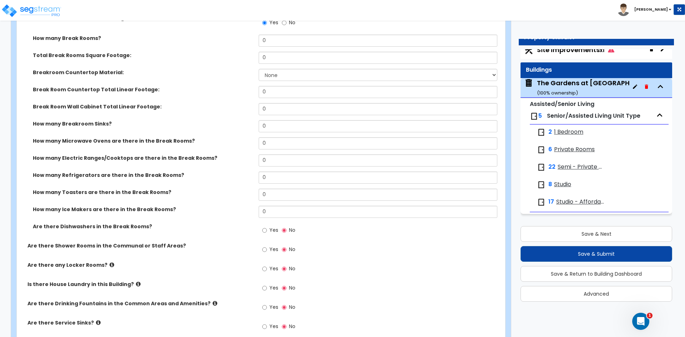
click at [243, 162] on div "How many Electric Ranges/Cooktops are there in the Break Rooms? 0" at bounding box center [259, 162] width 484 height 17
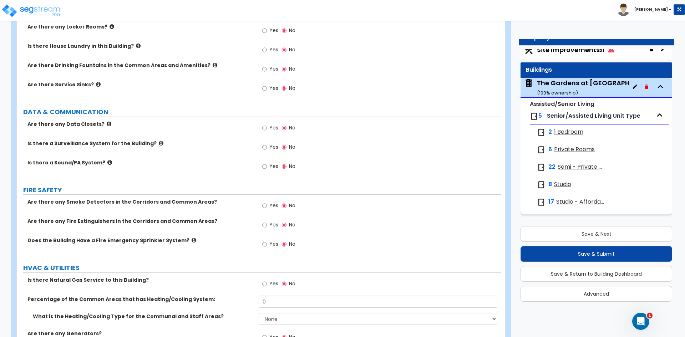
scroll to position [3580, 0]
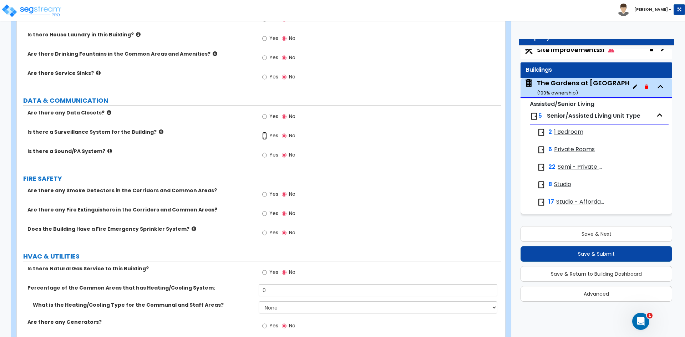
click at [265, 138] on input "Yes" at bounding box center [264, 136] width 5 height 8
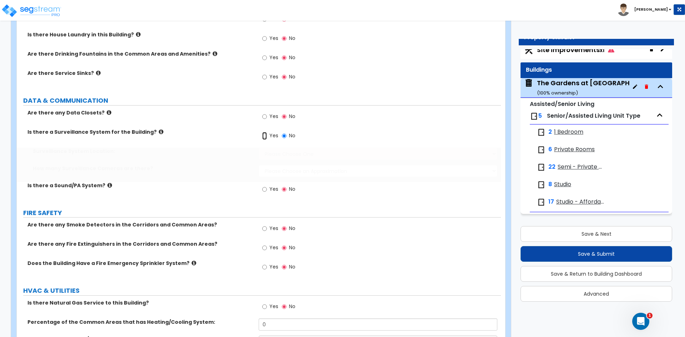
radio input "true"
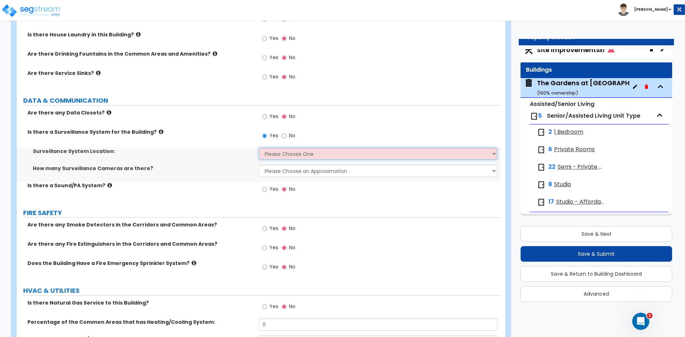
click at [279, 155] on select "Please Choose One Inside the Building Outside the Building Both Inside & Outside" at bounding box center [378, 154] width 238 height 12
select select "3"
click at [259, 148] on select "Please Choose One Inside the Building Outside the Building Both Inside & Outside" at bounding box center [378, 154] width 238 height 12
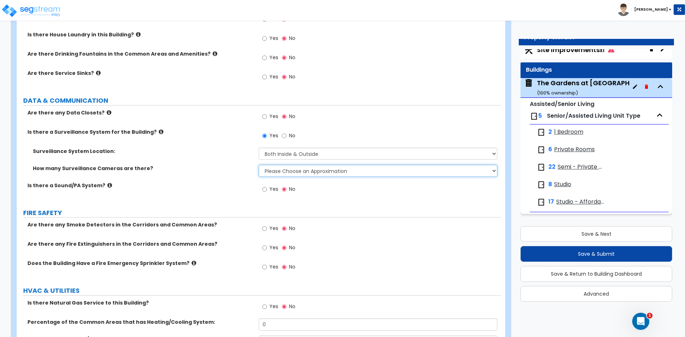
click at [277, 168] on select "Please Choose an Approximation Barely Noticed Any Noticed a Couple Frequently S…" at bounding box center [378, 171] width 238 height 12
select select "2"
click at [259, 165] on select "Please Choose an Approximation Barely Noticed Any Noticed a Couple Frequently S…" at bounding box center [378, 171] width 238 height 12
click at [263, 189] on input "Yes" at bounding box center [264, 189] width 5 height 8
radio input "true"
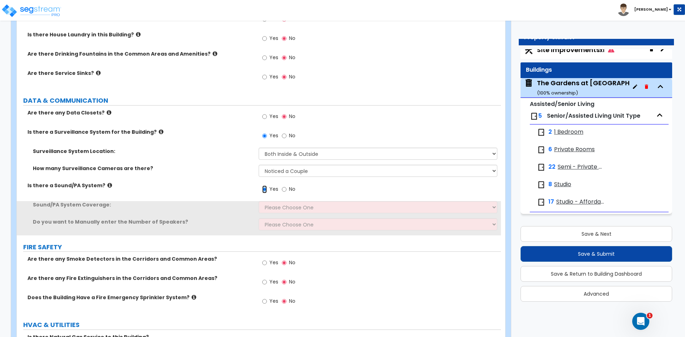
scroll to position [3652, 0]
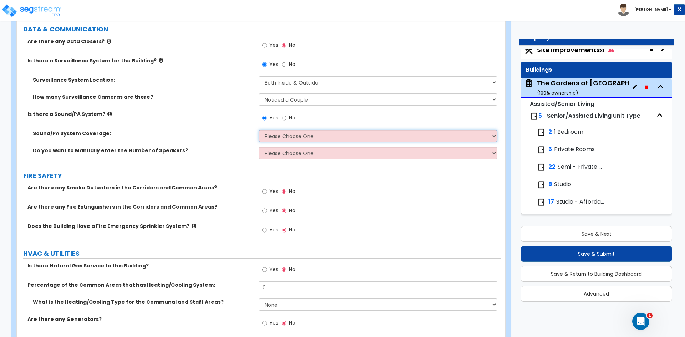
click at [268, 139] on select "Please Choose One All Areas Enter Percent Coverage" at bounding box center [378, 136] width 238 height 12
select select "2"
click at [259, 130] on select "Please Choose One All Areas Enter Percent Coverage" at bounding box center [378, 136] width 238 height 12
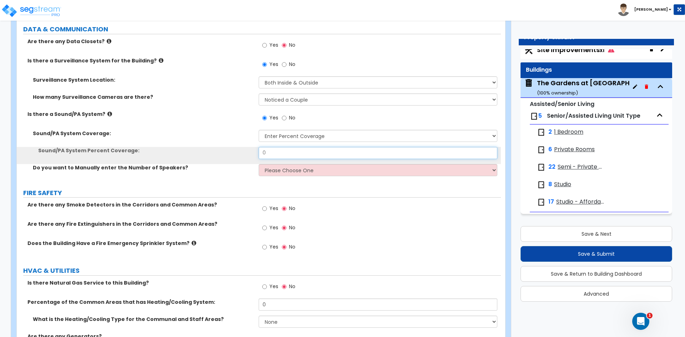
drag, startPoint x: 278, startPoint y: 154, endPoint x: 239, endPoint y: 157, distance: 39.3
click at [239, 157] on div "Sound/PA System Percent Coverage: 0" at bounding box center [259, 155] width 484 height 17
type input "50"
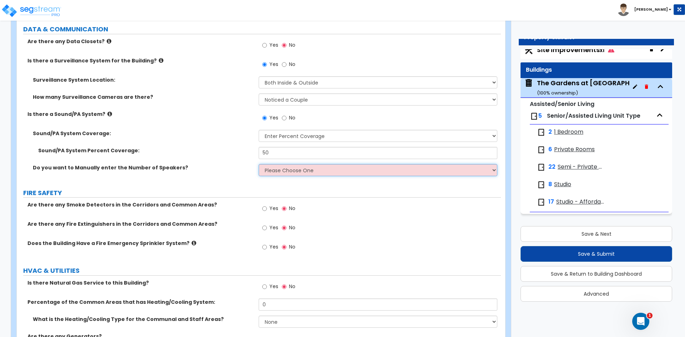
click at [278, 171] on select "Please Choose One No, Please Estimate for me Yes, I want to enter the Number of…" at bounding box center [378, 170] width 238 height 12
select select "1"
click at [259, 164] on select "Please Choose One No, Please Estimate for me Yes, I want to enter the Number of…" at bounding box center [378, 170] width 238 height 12
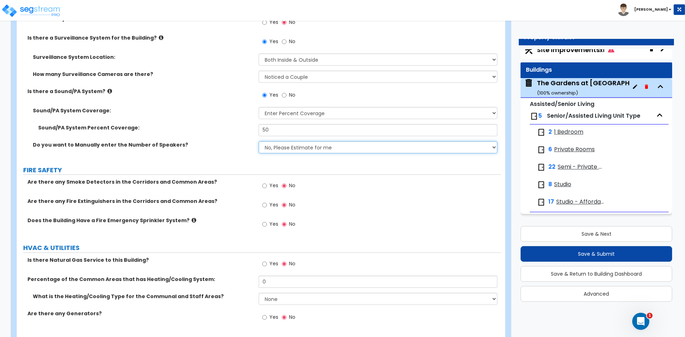
scroll to position [3687, 0]
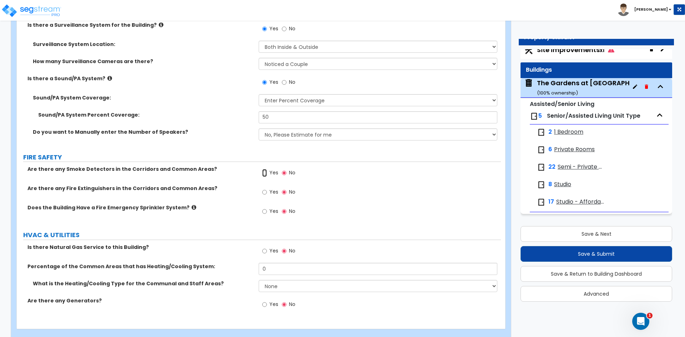
click at [264, 172] on input "Yes" at bounding box center [264, 173] width 5 height 8
radio input "true"
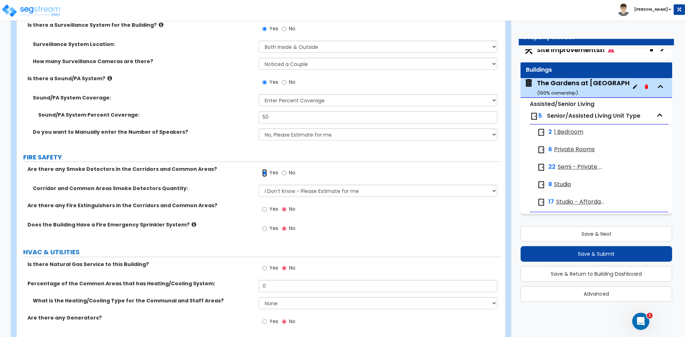
scroll to position [3717, 0]
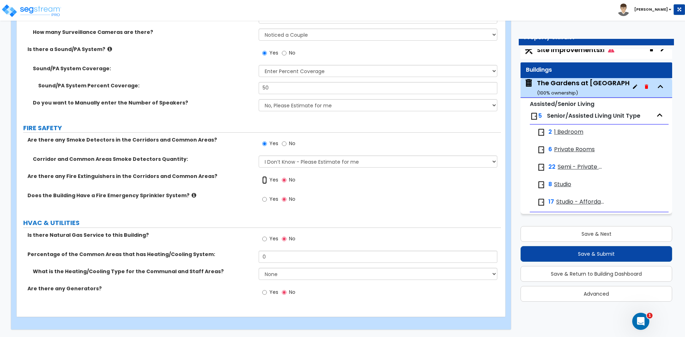
click at [263, 182] on input "Yes" at bounding box center [264, 180] width 5 height 8
radio input "true"
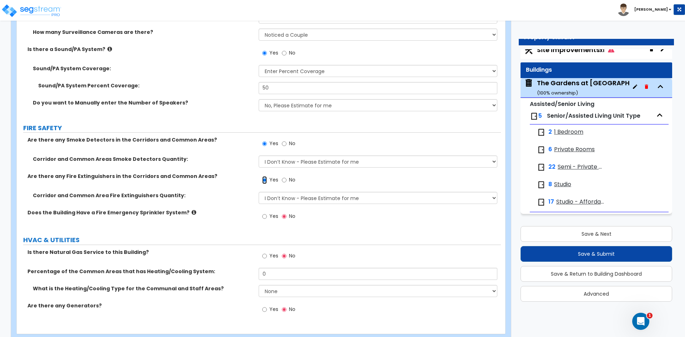
scroll to position [3734, 0]
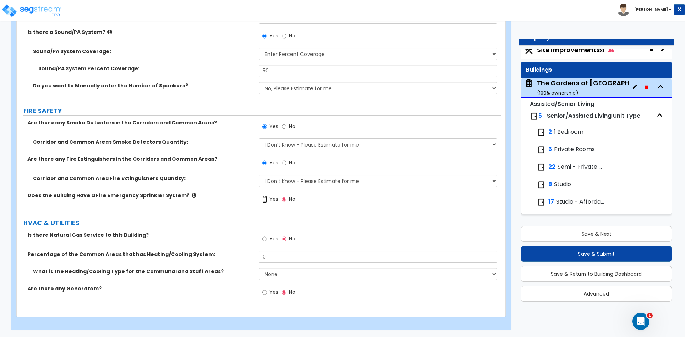
drag, startPoint x: 265, startPoint y: 199, endPoint x: 267, endPoint y: 203, distance: 4.2
click at [266, 199] on input "Yes" at bounding box center [264, 199] width 5 height 8
radio input "true"
click at [264, 239] on input "Yes" at bounding box center [264, 239] width 5 height 8
radio input "true"
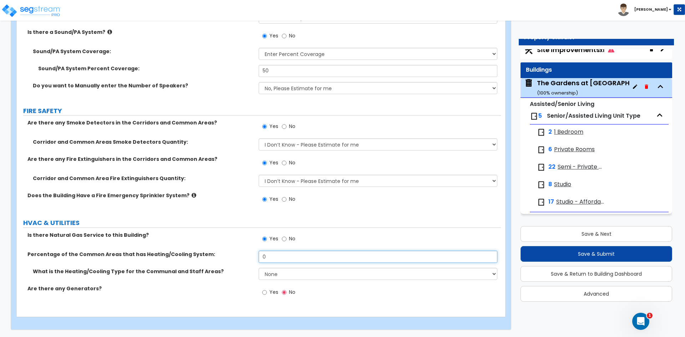
drag, startPoint x: 275, startPoint y: 256, endPoint x: 212, endPoint y: 261, distance: 62.7
click at [212, 261] on div "Percentage of the Common Areas that has Heating/Cooling System: 0" at bounding box center [259, 259] width 484 height 17
type input "100"
click at [281, 274] on select "None Heat Only Centralized Heating & Cooling Thru Wall Air Conditioners Mini Sp…" at bounding box center [378, 274] width 238 height 12
select select "2"
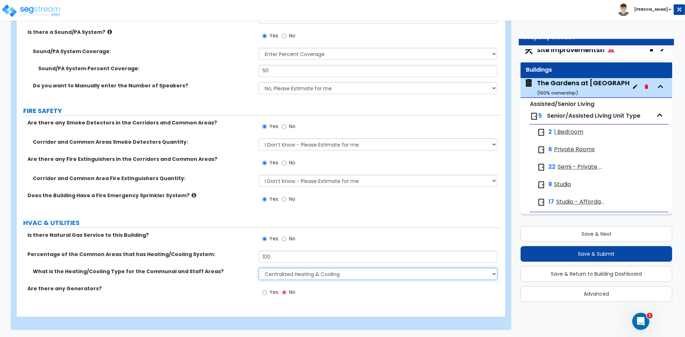
click at [259, 268] on select "None Heat Only Centralized Heating & Cooling Thru Wall Air Conditioners Mini Sp…" at bounding box center [378, 274] width 238 height 12
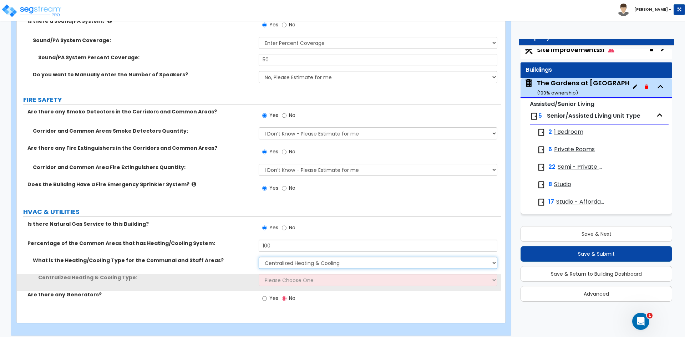
scroll to position [3751, 0]
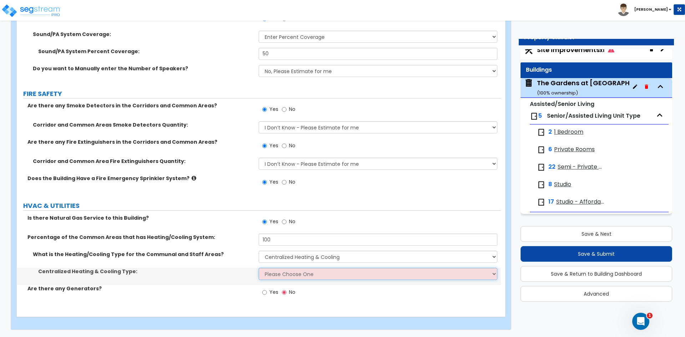
click at [275, 273] on select "Please Choose One Rooftop Unit Furnace-Condenser Forced Air Split Heating/Cooli…" at bounding box center [378, 274] width 238 height 12
click at [259, 268] on select "Please Choose One Rooftop Unit Furnace-Condenser Forced Air Split Heating/Cooli…" at bounding box center [378, 274] width 238 height 12
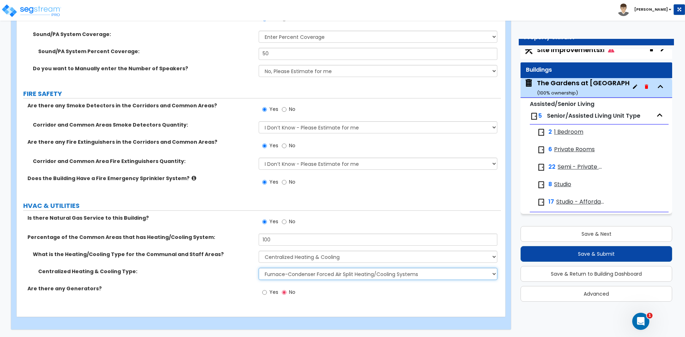
click at [294, 269] on select "Please Choose One Rooftop Unit Furnace-Condenser Forced Air Split Heating/Cooli…" at bounding box center [378, 274] width 238 height 12
select select "3"
click at [259, 268] on select "Please Choose One Rooftop Unit Furnace-Condenser Forced Air Split Heating/Cooli…" at bounding box center [378, 274] width 238 height 12
click at [264, 292] on input "Yes" at bounding box center [264, 293] width 5 height 8
radio input "true"
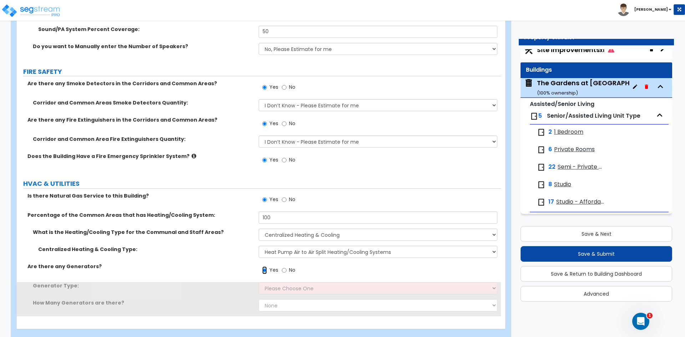
scroll to position [3785, 0]
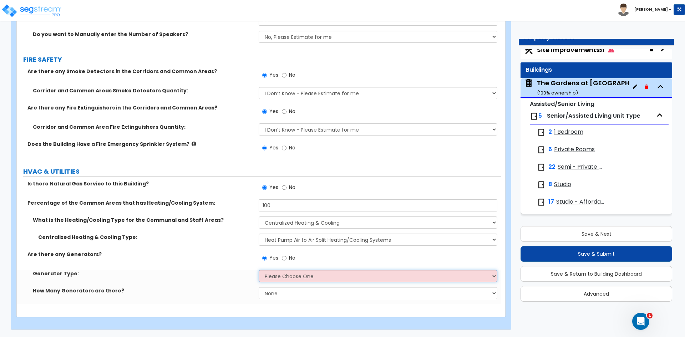
click at [290, 275] on select "Please Choose One Gas Diesel" at bounding box center [378, 276] width 238 height 12
select select "2"
click at [259, 270] on select "Please Choose One Gas Diesel" at bounding box center [378, 276] width 238 height 12
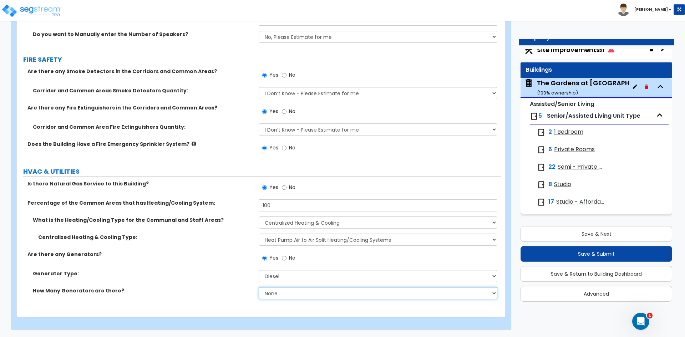
click at [274, 292] on select "None 1 2 3" at bounding box center [378, 293] width 238 height 12
select select "1"
click at [259, 287] on select "None 1 2 3" at bounding box center [378, 293] width 238 height 12
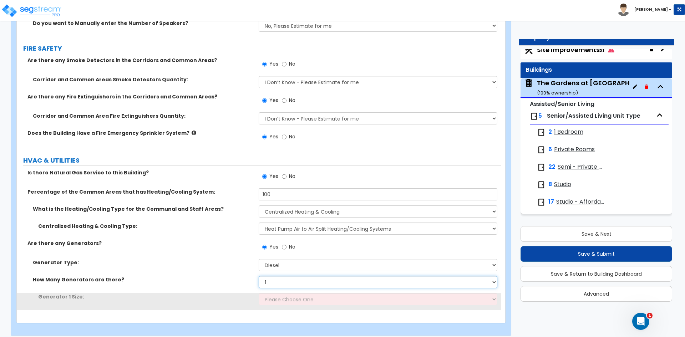
scroll to position [3802, 0]
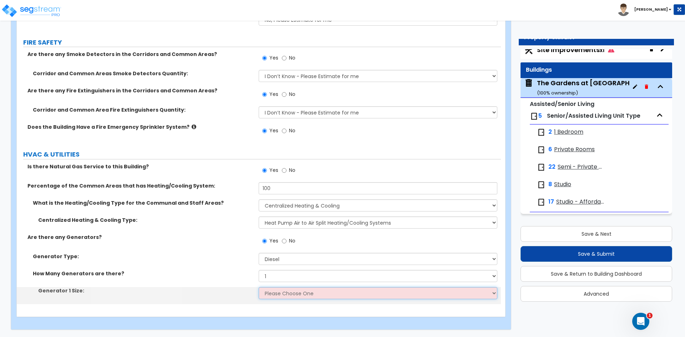
click at [289, 297] on select "Please Choose One 30kW 50kW 75kW 100kW 125 kW 150 kW 175 kW 200 kW 250 kW 300 k…" at bounding box center [378, 293] width 238 height 12
drag, startPoint x: 292, startPoint y: 293, endPoint x: 292, endPoint y: 288, distance: 5.4
click at [292, 293] on select "Please Choose One 30kW 50kW 75kW 100kW 125 kW 150 kW 175 kW 200 kW 250 kW 300 k…" at bounding box center [378, 293] width 238 height 12
select select "3"
click at [259, 287] on select "Please Choose One 30kW 50kW 75kW 100kW 125 kW 150 kW 175 kW 200 kW 250 kW 300 k…" at bounding box center [378, 293] width 238 height 12
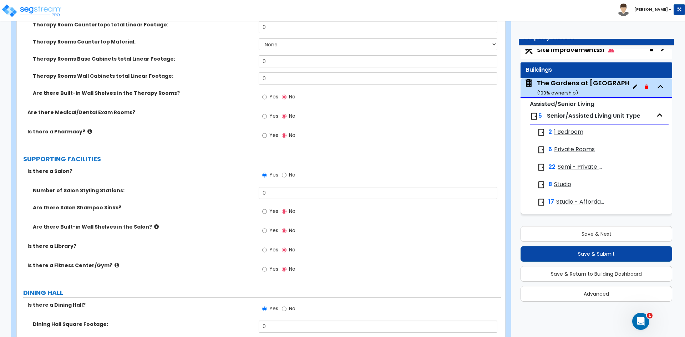
scroll to position [1270, 0]
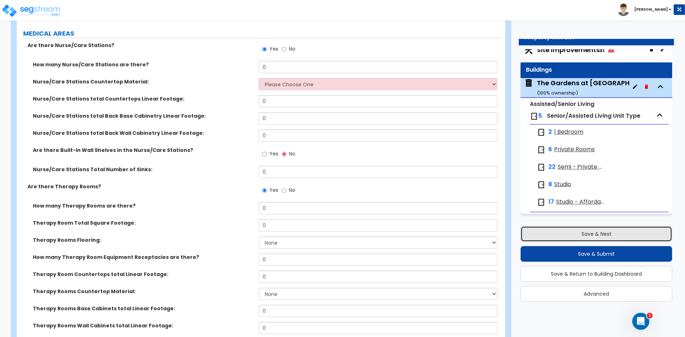
click at [586, 232] on button "Save & Next" at bounding box center [596, 234] width 152 height 16
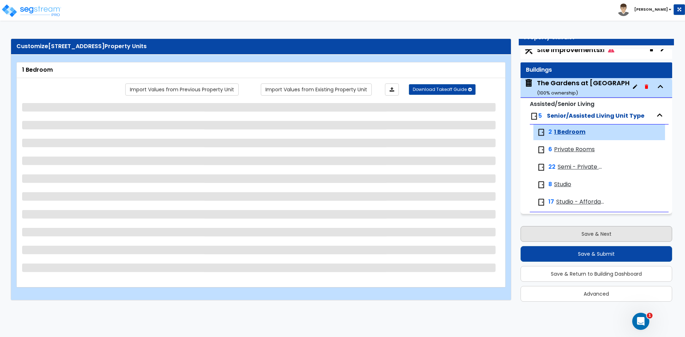
scroll to position [0, 0]
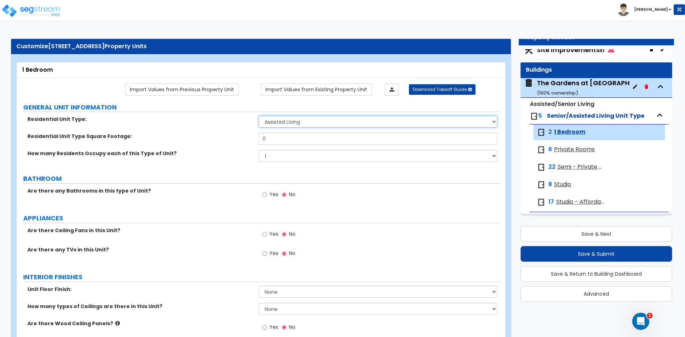
click at [288, 125] on select "Assisted Living Senior Living" at bounding box center [378, 122] width 238 height 12
click at [259, 116] on select "Assisted Living Senior Living" at bounding box center [378, 122] width 238 height 12
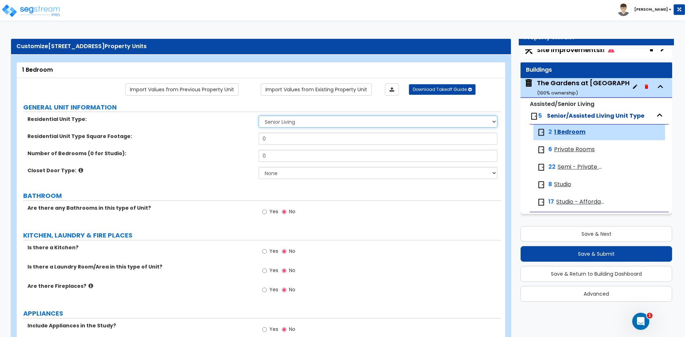
drag, startPoint x: 287, startPoint y: 122, endPoint x: 286, endPoint y: 127, distance: 5.5
click at [287, 122] on select "Assisted Living Senior Living" at bounding box center [378, 122] width 238 height 12
click at [259, 116] on select "Assisted Living Senior Living" at bounding box center [378, 122] width 238 height 12
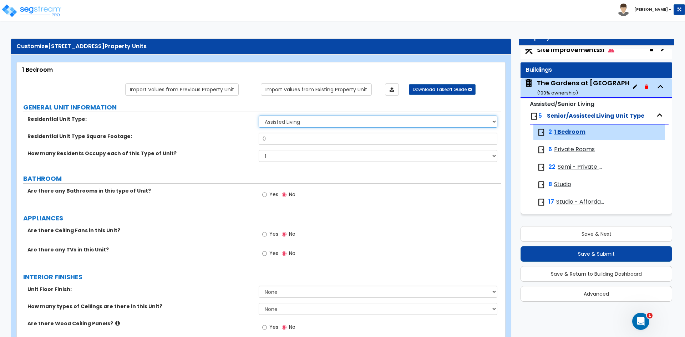
click at [330, 122] on select "Assisted Living Senior Living" at bounding box center [378, 122] width 238 height 12
click at [259, 116] on select "Assisted Living Senior Living" at bounding box center [378, 122] width 238 height 12
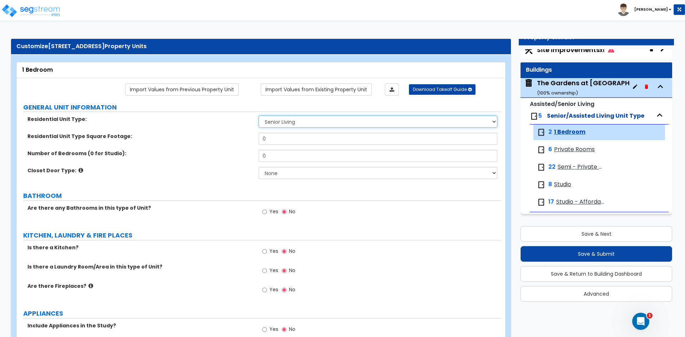
click at [290, 123] on select "Assisted Living Senior Living" at bounding box center [378, 122] width 238 height 12
click at [259, 116] on select "Assisted Living Senior Living" at bounding box center [378, 122] width 238 height 12
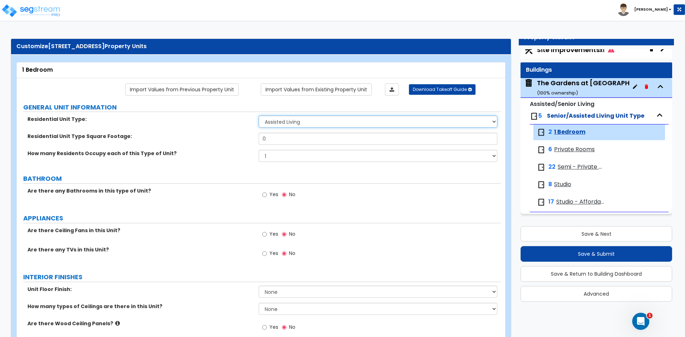
click at [290, 120] on select "Assisted Living Senior Living" at bounding box center [378, 122] width 238 height 12
select select "1"
click at [259, 116] on select "Assisted Living Senior Living" at bounding box center [378, 122] width 238 height 12
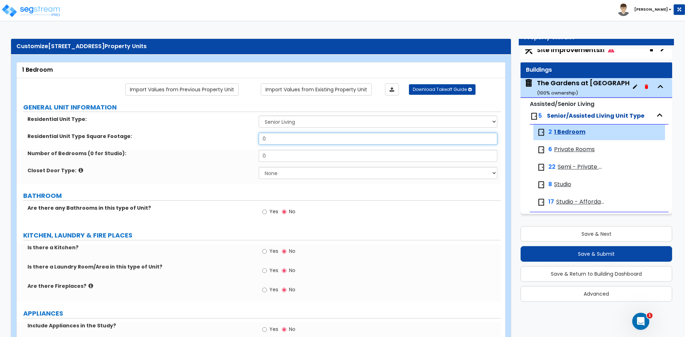
drag, startPoint x: 274, startPoint y: 138, endPoint x: 234, endPoint y: 139, distance: 40.3
click at [234, 139] on div "Residential Unit Type Square Footage: 0" at bounding box center [259, 141] width 484 height 17
type input "100"
drag, startPoint x: 296, startPoint y: 141, endPoint x: 188, endPoint y: 155, distance: 109.3
click at [188, 154] on div "Residential Unit Type: Assisted Living Senior Living Residential Unit Type Squa…" at bounding box center [258, 150] width 473 height 68
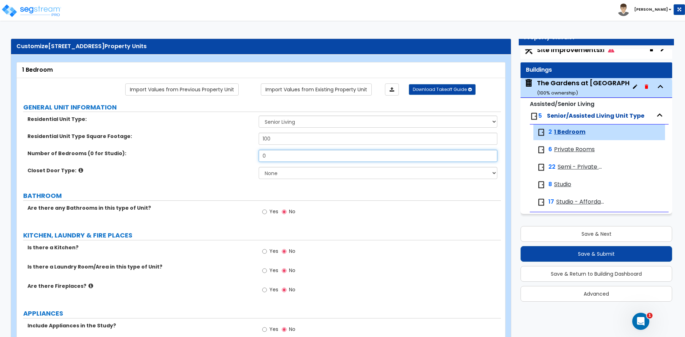
drag, startPoint x: 286, startPoint y: 159, endPoint x: 214, endPoint y: 162, distance: 72.5
click at [214, 162] on div "Number of Bedrooms (0 for Studio): 0" at bounding box center [259, 158] width 484 height 17
type input "1"
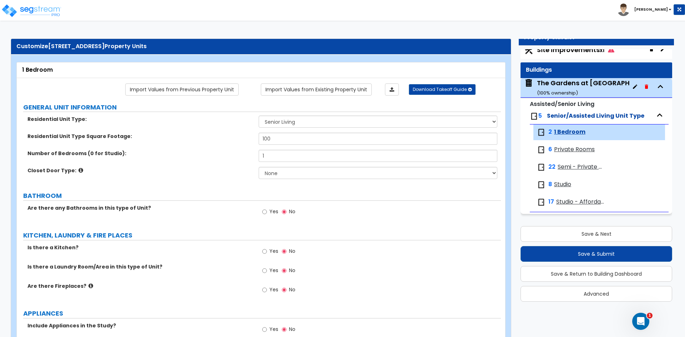
click at [205, 175] on div "Closet Door Type: None Bi-fold Louvered Doors Bi-fold Panel Doors Sliding Doors…" at bounding box center [259, 175] width 484 height 17
drag, startPoint x: 85, startPoint y: 153, endPoint x: 112, endPoint y: 151, distance: 26.8
click at [112, 151] on label "Number of Bedrooms (0 for Studio):" at bounding box center [140, 153] width 226 height 7
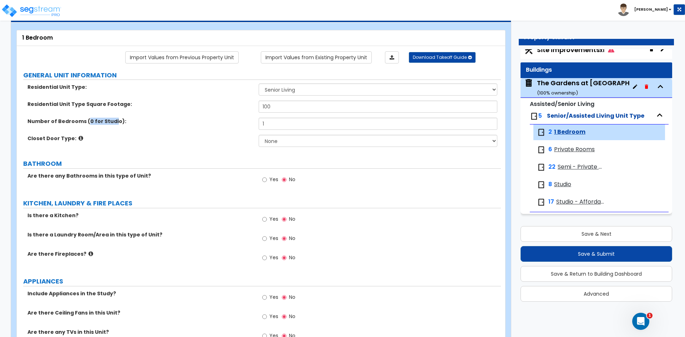
scroll to position [71, 0]
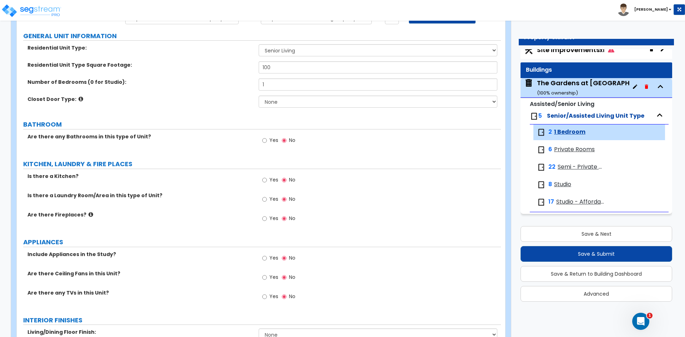
click at [262, 141] on div "Yes No" at bounding box center [279, 141] width 40 height 16
click at [264, 141] on input "Yes" at bounding box center [264, 141] width 5 height 8
radio input "true"
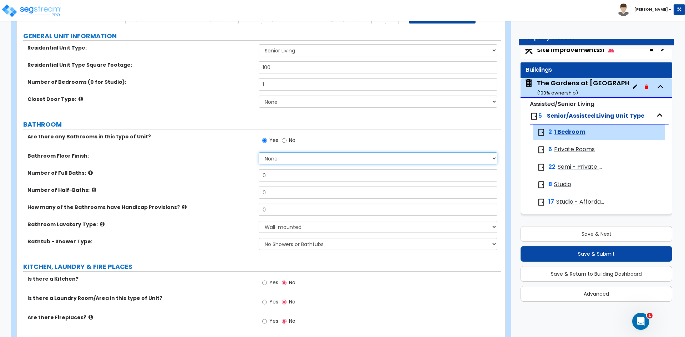
click at [292, 159] on select "None Tile Flooring Hardwood Flooring Resilient Laminate Flooring VCT Flooring S…" at bounding box center [378, 158] width 238 height 12
select select "5"
click at [259, 152] on select "None Tile Flooring Hardwood Flooring Resilient Laminate Flooring VCT Flooring S…" at bounding box center [378, 158] width 238 height 12
drag, startPoint x: 279, startPoint y: 174, endPoint x: 213, endPoint y: 180, distance: 66.6
click at [213, 180] on div "Number of Full Baths: 0" at bounding box center [259, 177] width 484 height 17
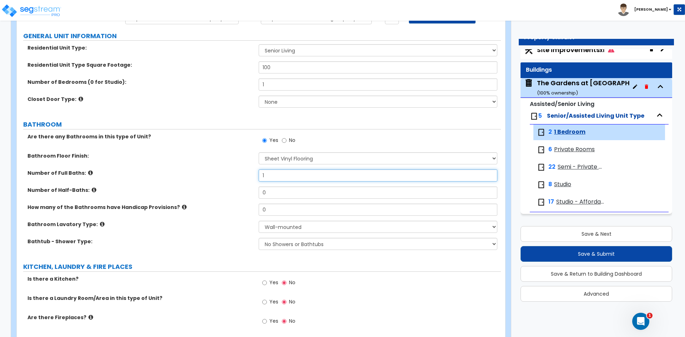
type input "1"
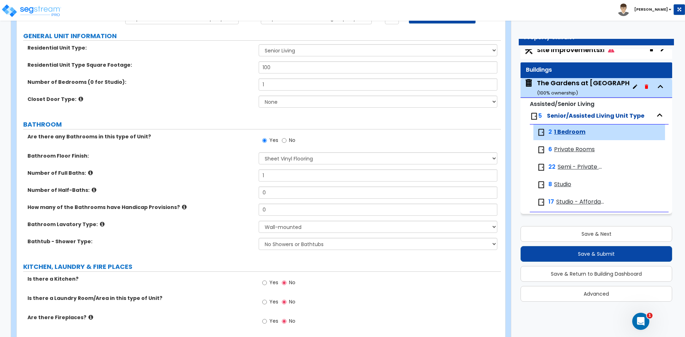
click at [568, 167] on span "Semi - Private Rooms" at bounding box center [582, 167] width 48 height 8
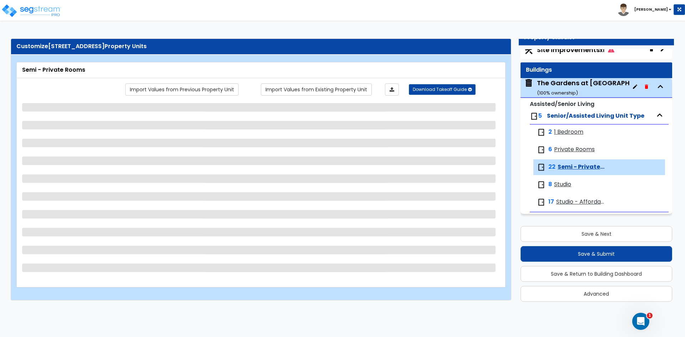
scroll to position [0, 0]
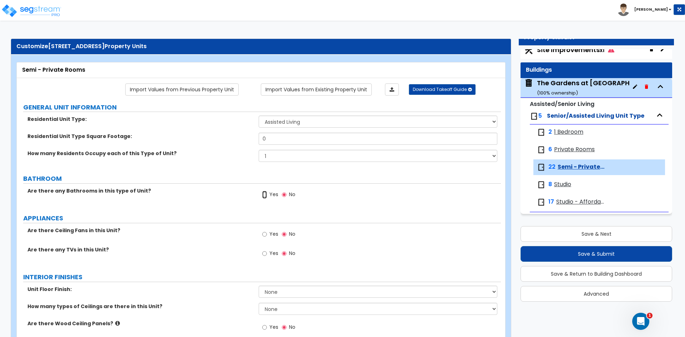
click at [264, 195] on input "Yes" at bounding box center [264, 195] width 5 height 8
radio input "true"
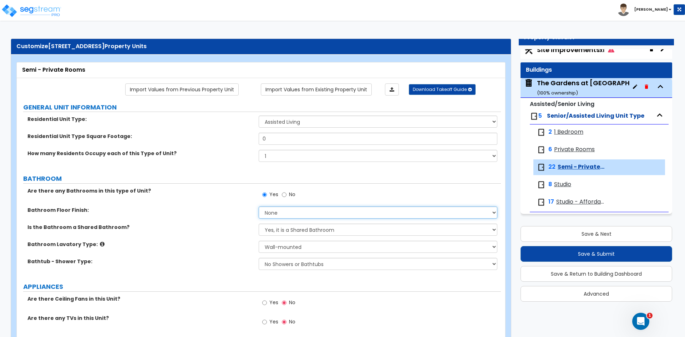
click at [280, 212] on select "None Tile Flooring Hardwood Flooring Resilient Laminate Flooring VCT Flooring S…" at bounding box center [378, 213] width 238 height 12
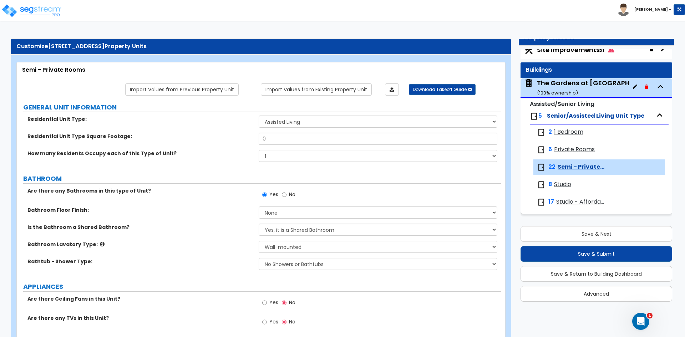
click at [202, 246] on label "Bathroom Lavatory Type:" at bounding box center [140, 244] width 226 height 7
click at [300, 227] on select "Yes, it is a Shared Bathroom No, the Bathrooms are Private Bathrooms" at bounding box center [378, 230] width 238 height 12
click at [298, 121] on select "Assisted Living Senior Living" at bounding box center [378, 122] width 238 height 12
click at [208, 174] on label "BATHROOM" at bounding box center [262, 178] width 478 height 9
click at [295, 125] on select "Assisted Living Senior Living" at bounding box center [378, 122] width 238 height 12
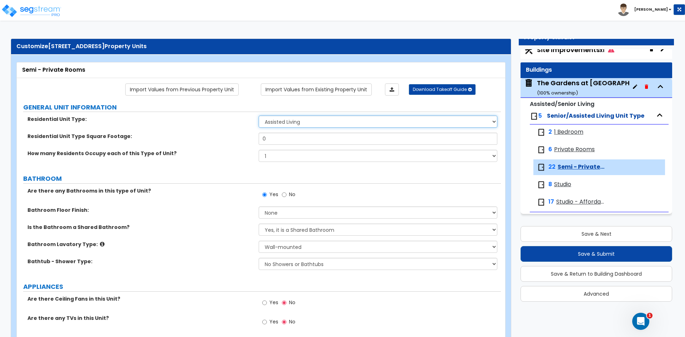
select select "1"
click at [259, 116] on select "Assisted Living Senior Living" at bounding box center [378, 122] width 238 height 12
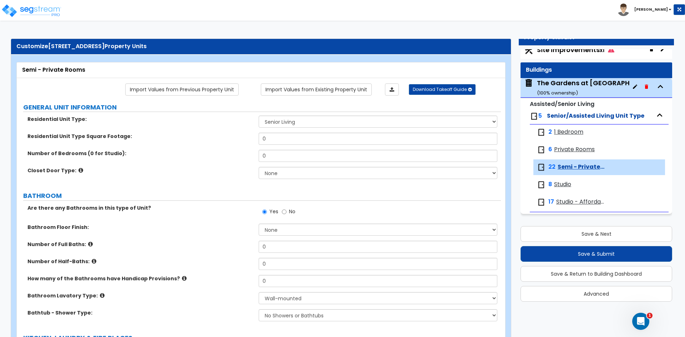
click at [218, 192] on label "BATHROOM" at bounding box center [262, 195] width 478 height 9
drag, startPoint x: 264, startPoint y: 121, endPoint x: 300, endPoint y: 215, distance: 101.1
click at [561, 79] on div "The Gardens at [GEOGRAPHIC_DATA] ( 100 % ownership)" at bounding box center [600, 87] width 126 height 18
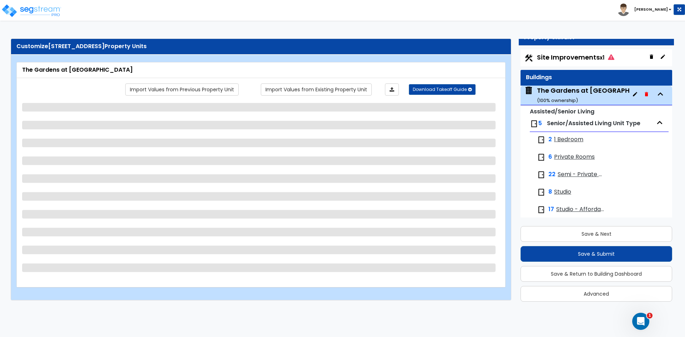
click at [562, 62] on div "Site Improvements x1" at bounding box center [596, 57] width 152 height 17
click at [561, 56] on span "Site Improvements x1" at bounding box center [575, 57] width 77 height 9
select select "2"
select select "1"
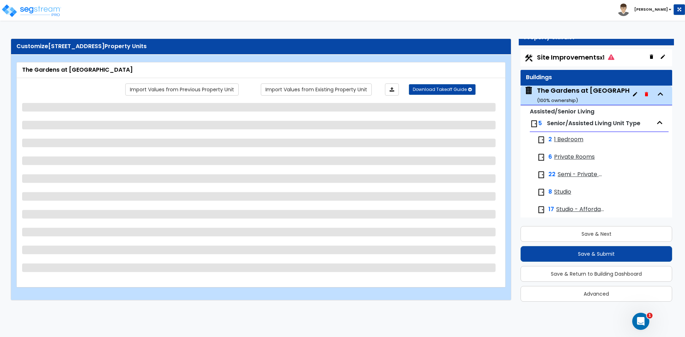
select select "1"
select select "7"
select select "1"
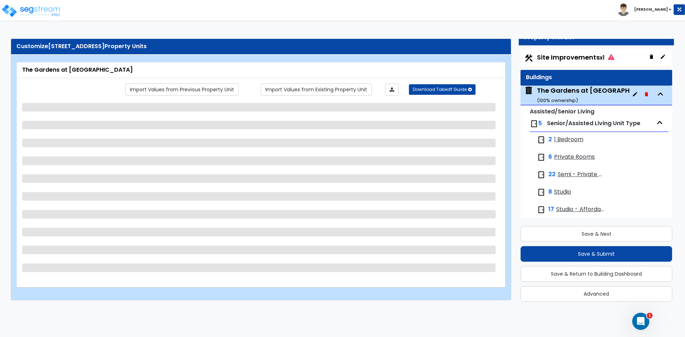
select select "5"
select select "1"
select select "2"
select select "1"
select select "2"
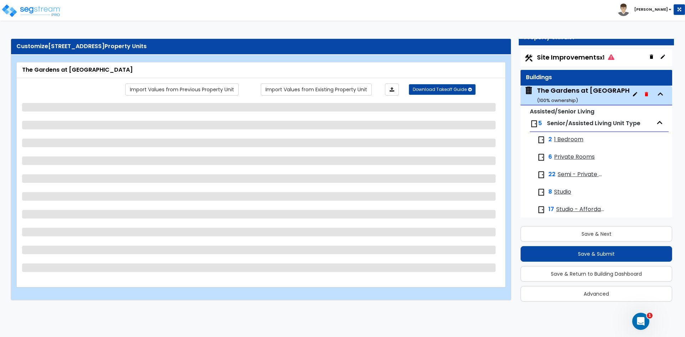
select select "1"
select select "2"
select select "3"
select select "2"
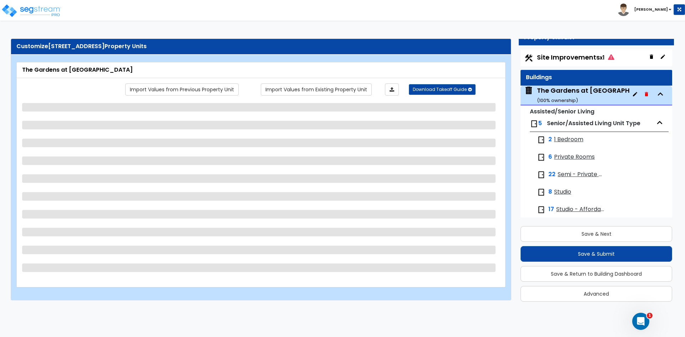
select select "2"
select select "3"
select select "2"
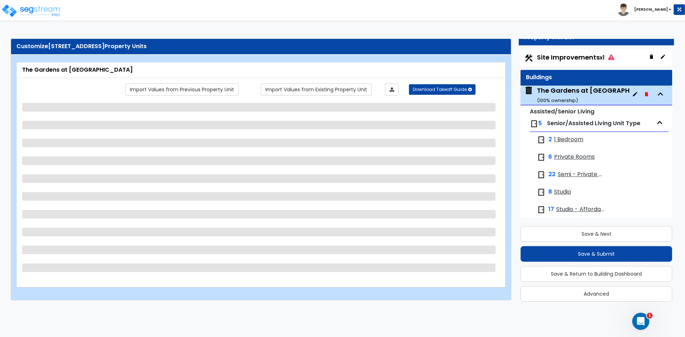
select select "2"
select select "1"
select select "2"
select select "3"
select select "2"
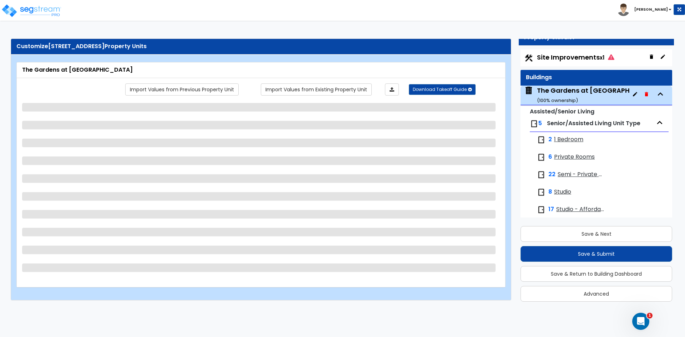
select select "1"
select select "3"
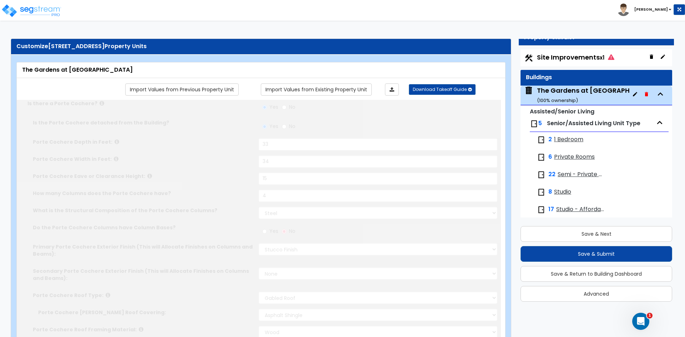
select select "1"
select select "2"
type input "70"
select select "1"
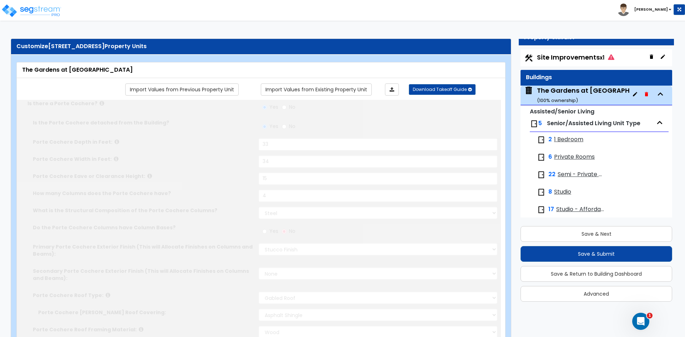
scroll to position [7, 0]
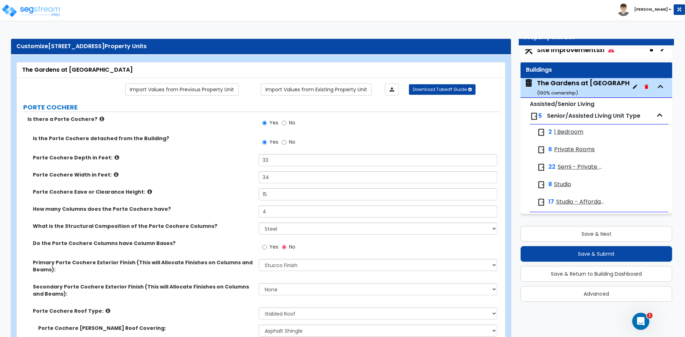
click at [559, 90] on small "( 100 % ownership)" at bounding box center [557, 93] width 41 height 7
click at [566, 128] on span "1 Bedroom" at bounding box center [568, 132] width 29 height 8
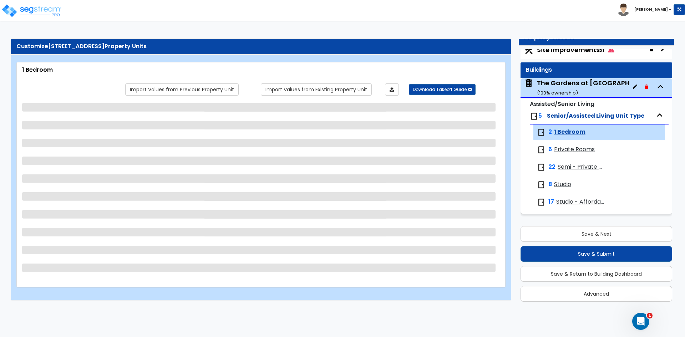
select select "1"
select select "5"
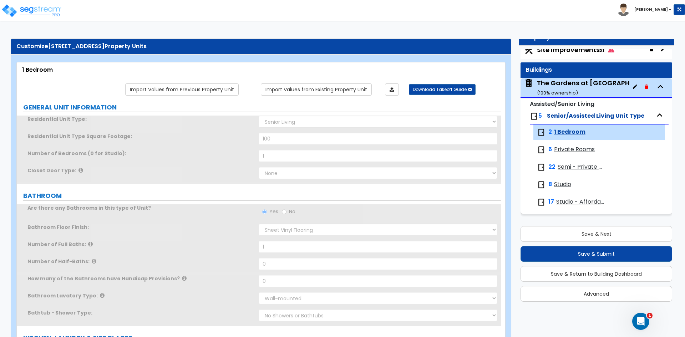
click at [569, 148] on span "Private Rooms" at bounding box center [574, 150] width 41 height 8
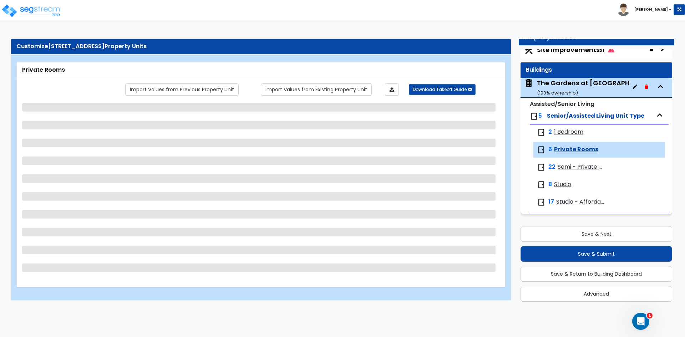
click at [567, 161] on div "22 Semi - Private Rooms" at bounding box center [599, 167] width 132 height 16
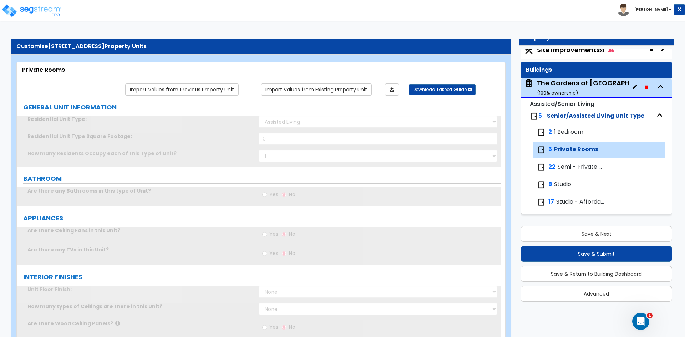
click at [567, 179] on div "8 Studio" at bounding box center [599, 185] width 132 height 16
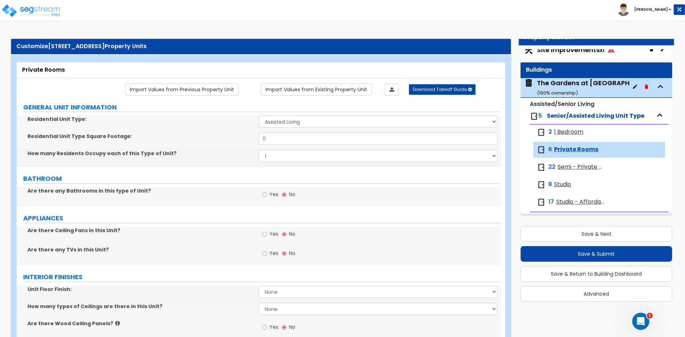
click at [569, 199] on span "Studio - Affordable" at bounding box center [580, 202] width 49 height 8
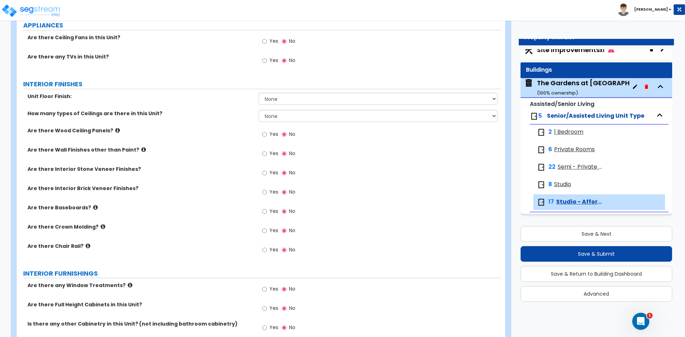
scroll to position [0, 0]
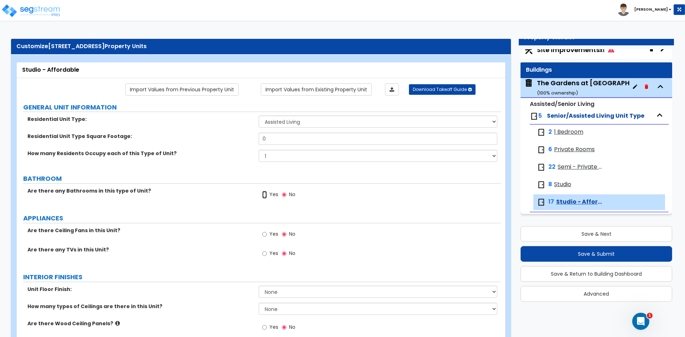
click at [264, 193] on input "Yes" at bounding box center [264, 195] width 5 height 8
radio input "true"
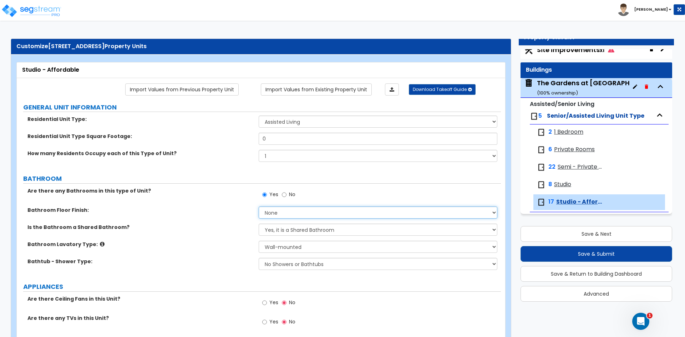
click at [310, 209] on select "None Tile Flooring Hardwood Flooring Resilient Laminate Flooring VCT Flooring S…" at bounding box center [378, 213] width 238 height 12
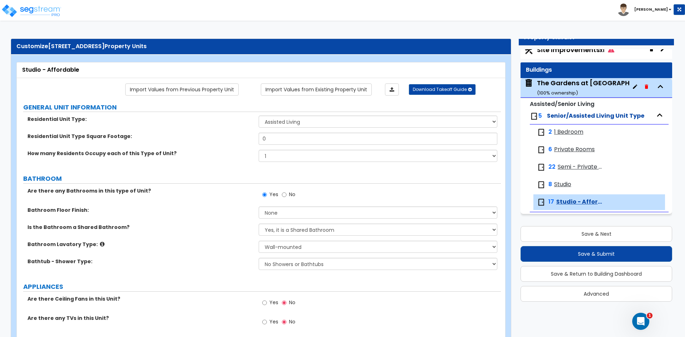
click at [244, 239] on div "Is the Bathroom a Shared Bathroom? Yes, it is a Shared Bathroom No, the Bathroo…" at bounding box center [259, 232] width 484 height 17
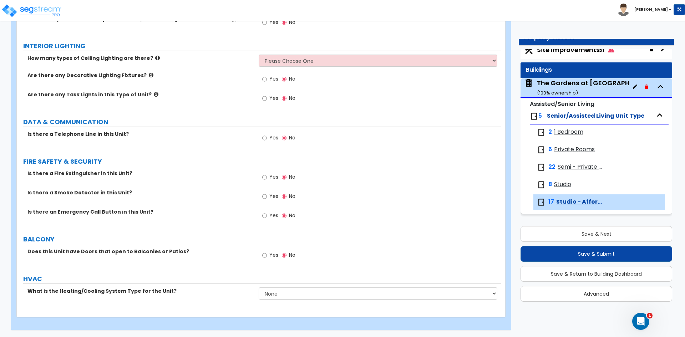
scroll to position [567, 0]
click at [45, 9] on img at bounding box center [31, 11] width 61 height 14
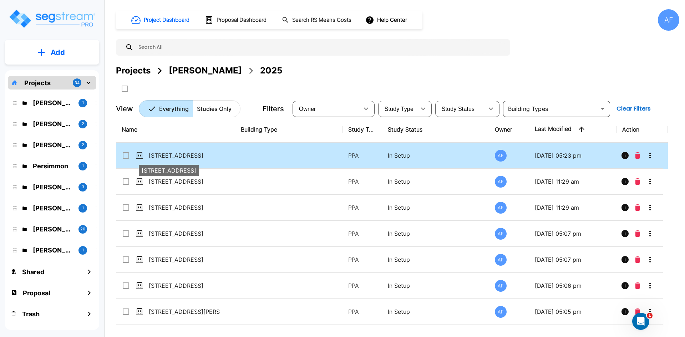
click at [166, 155] on p "[STREET_ADDRESS]" at bounding box center [184, 155] width 71 height 9
checkbox input "true"
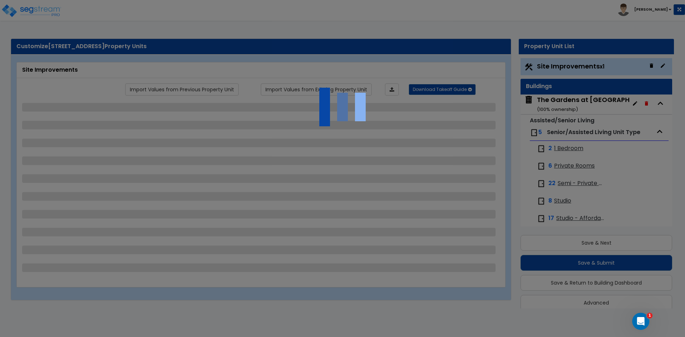
scroll to position [9, 0]
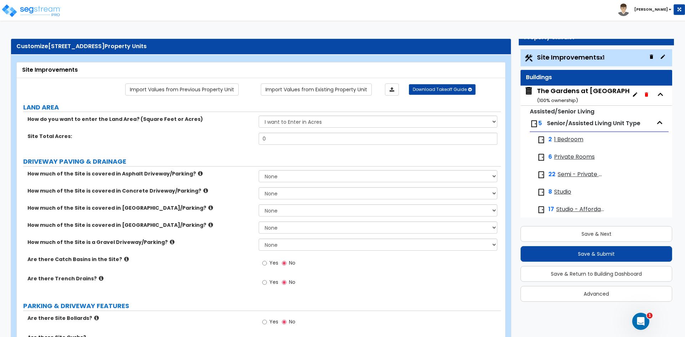
click at [564, 97] on small "( 100 % ownership)" at bounding box center [557, 100] width 41 height 7
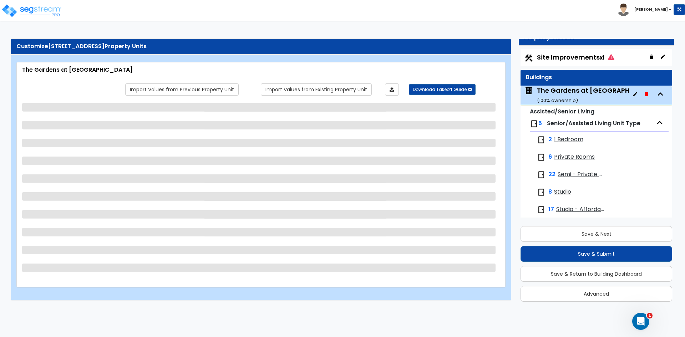
scroll to position [7, 0]
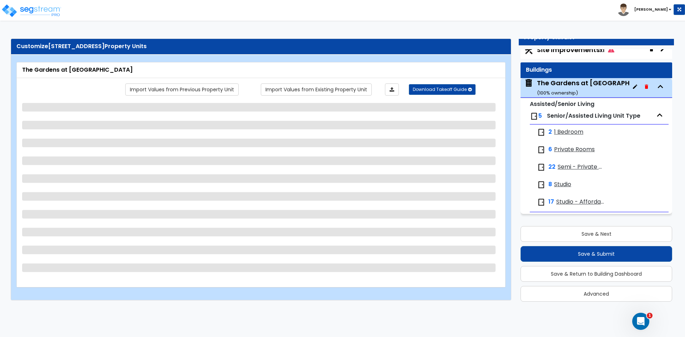
select select "2"
select select "1"
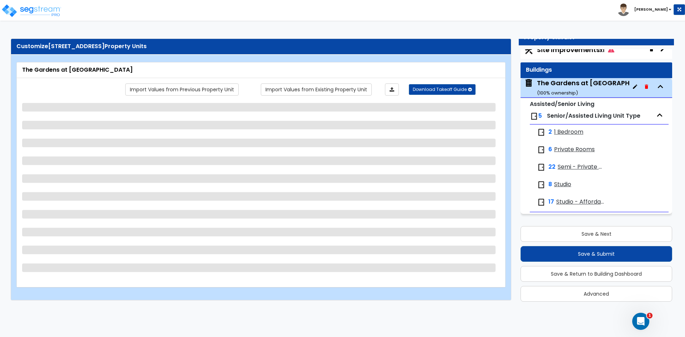
select select "1"
select select "7"
select select "1"
select select "5"
select select "1"
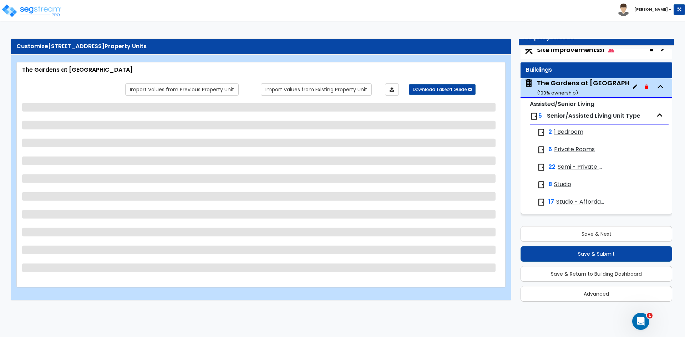
select select "2"
select select "1"
select select "2"
select select "1"
select select "2"
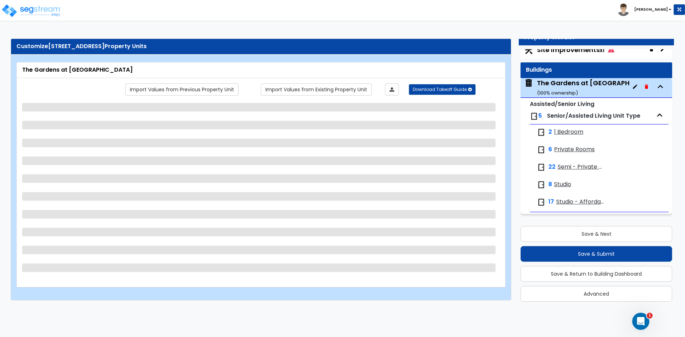
select select "3"
select select "1"
select select "2"
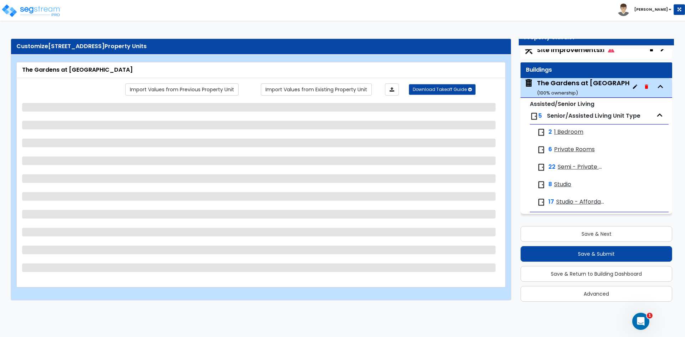
select select "2"
select select "1"
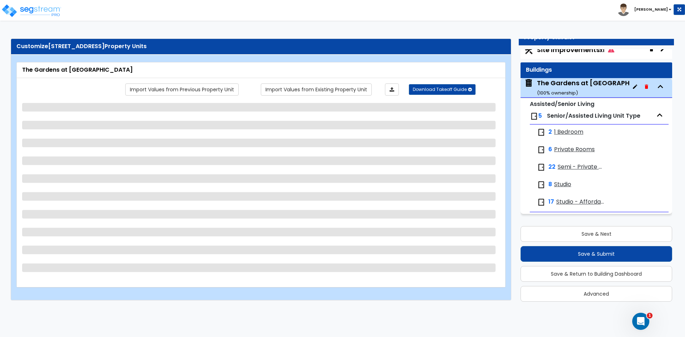
select select "3"
select select "2"
select select "1"
select select "2"
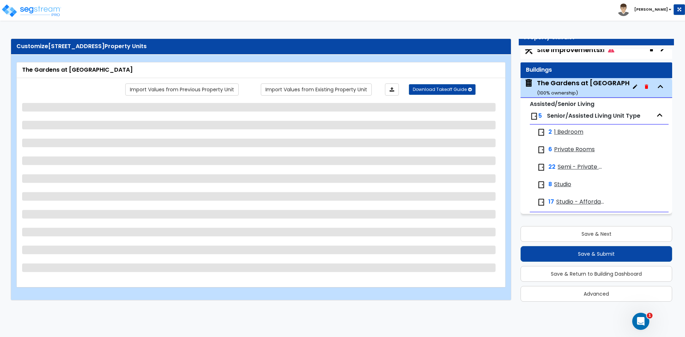
select select "3"
select select "2"
select select "1"
select select "3"
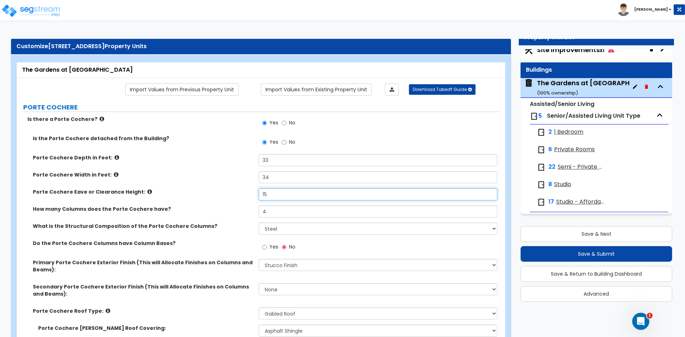
drag, startPoint x: 271, startPoint y: 195, endPoint x: 240, endPoint y: 195, distance: 30.7
click at [240, 195] on div "Porte Cochere Eave or Clearance Height: 15" at bounding box center [259, 196] width 484 height 17
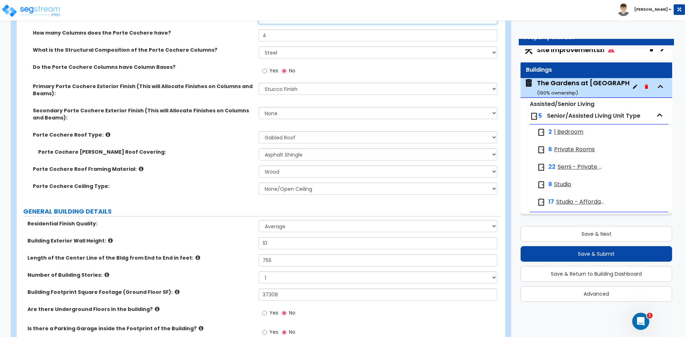
scroll to position [178, 0]
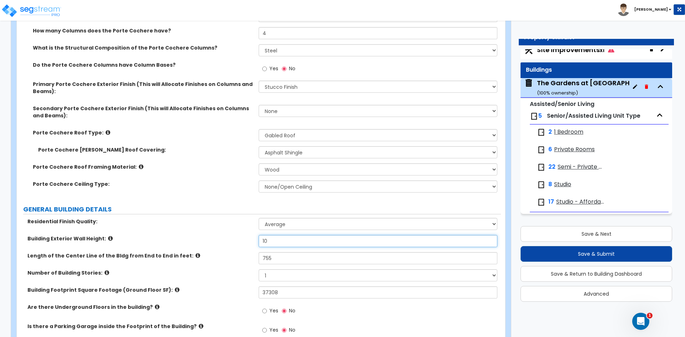
drag, startPoint x: 264, startPoint y: 242, endPoint x: 236, endPoint y: 243, distance: 27.5
click at [236, 243] on div "Building Exterior Wall Height: 10" at bounding box center [259, 243] width 484 height 17
type input "12"
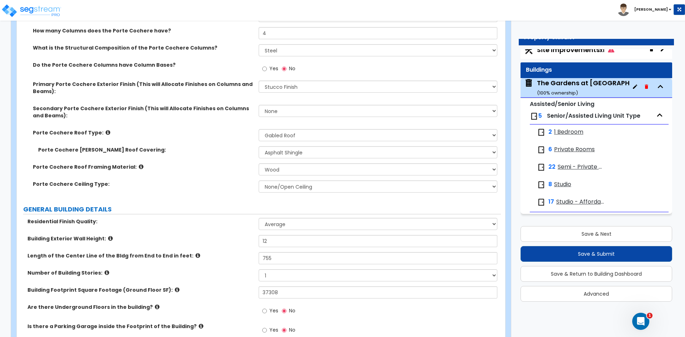
click at [236, 243] on div "Building Exterior Wall Height: 12" at bounding box center [259, 243] width 484 height 17
drag, startPoint x: 555, startPoint y: 85, endPoint x: 545, endPoint y: 87, distance: 10.2
click at [555, 85] on div "The Gardens at [GEOGRAPHIC_DATA] ( 100 % ownership)" at bounding box center [600, 87] width 126 height 18
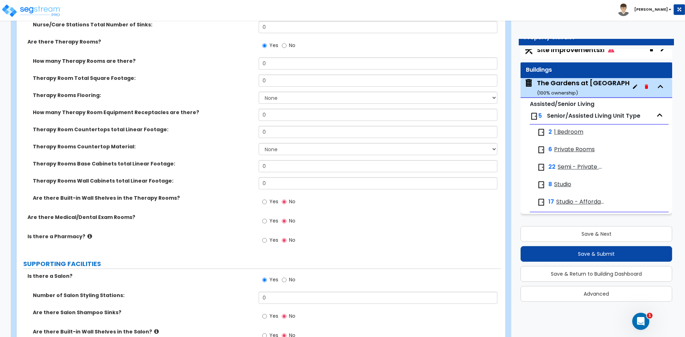
scroll to position [1356, 0]
click at [265, 219] on input "Yes" at bounding box center [264, 221] width 5 height 8
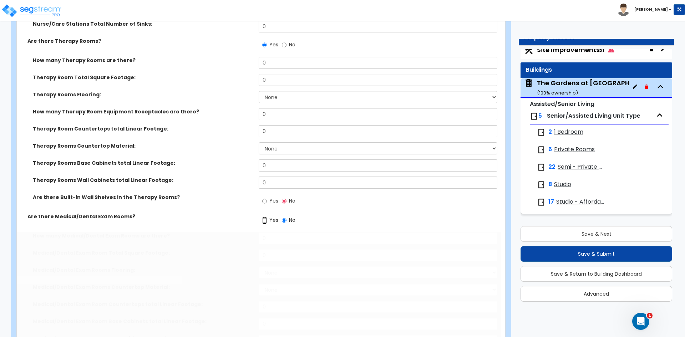
radio input "true"
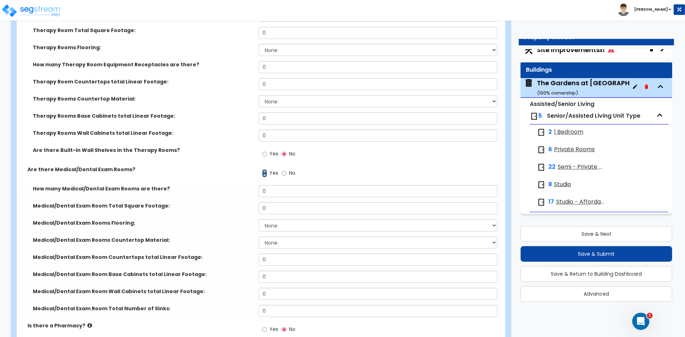
scroll to position [1498, 0]
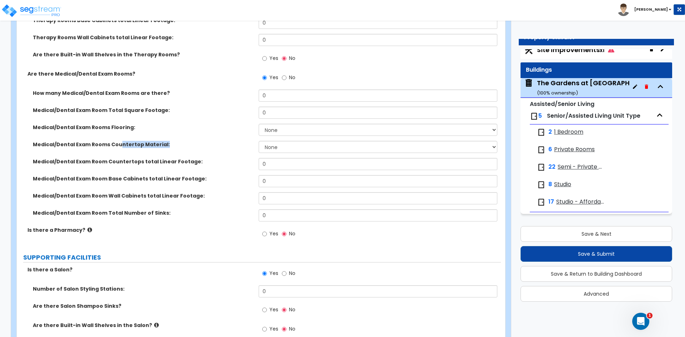
drag, startPoint x: 119, startPoint y: 145, endPoint x: 272, endPoint y: 147, distance: 153.0
click at [272, 147] on div "Medical/Dental Exam Rooms Countertop Material: None Plastic Laminate Solid Surf…" at bounding box center [259, 149] width 484 height 17
drag, startPoint x: 282, startPoint y: 162, endPoint x: 216, endPoint y: 164, distance: 66.0
click at [216, 164] on div "Medical/Dental Exam Room Countertops total Linear Footage: 0" at bounding box center [259, 166] width 484 height 17
drag, startPoint x: 281, startPoint y: 183, endPoint x: 214, endPoint y: 183, distance: 66.4
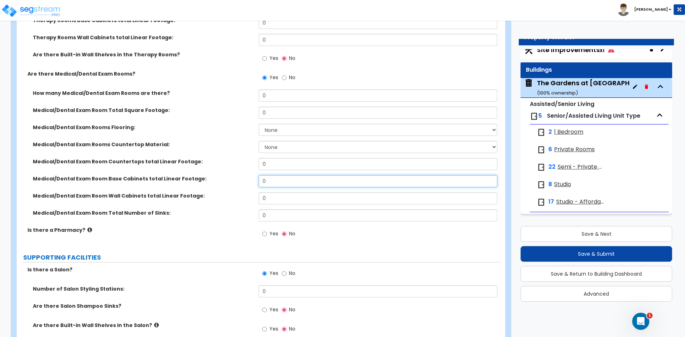
click at [214, 183] on div "Medical/Dental Exam Room Base Cabinets total Linear Footage: 0" at bounding box center [259, 183] width 484 height 17
drag, startPoint x: 271, startPoint y: 212, endPoint x: 210, endPoint y: 218, distance: 60.9
click at [210, 218] on div "Medical/Dental Exam Room Total Number of Sinks: 0" at bounding box center [259, 217] width 484 height 17
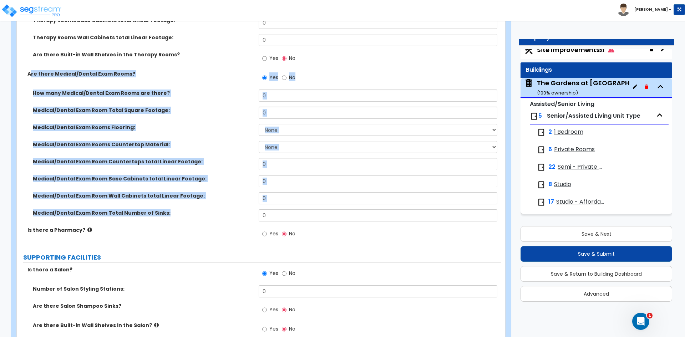
drag, startPoint x: 30, startPoint y: 73, endPoint x: 166, endPoint y: 215, distance: 197.0
click at [166, 215] on div "Are there Nurse/Care Stations? Yes No How many Nurse/Care Stations are there? 0…" at bounding box center [258, 0] width 473 height 492
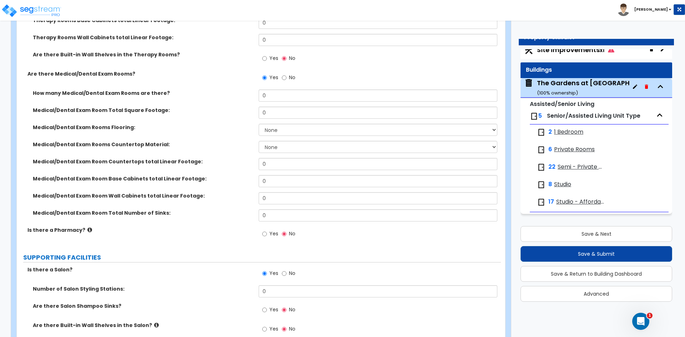
click at [149, 228] on label "Is there a Pharmacy?" at bounding box center [140, 230] width 226 height 7
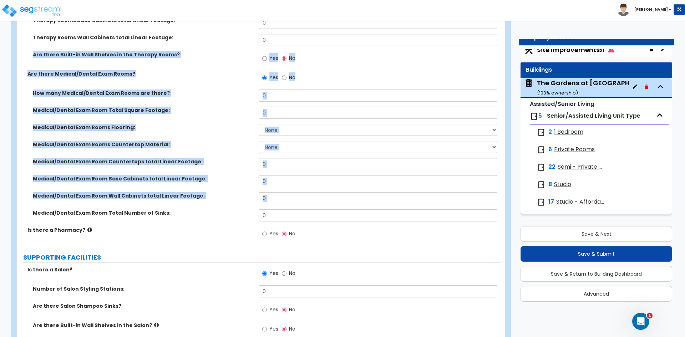
drag, startPoint x: 31, startPoint y: 212, endPoint x: 27, endPoint y: 68, distance: 143.5
click at [27, 68] on div "Are there Nurse/Care Stations? Yes No How many Nurse/Care Stations are there? 0…" at bounding box center [258, 0] width 473 height 492
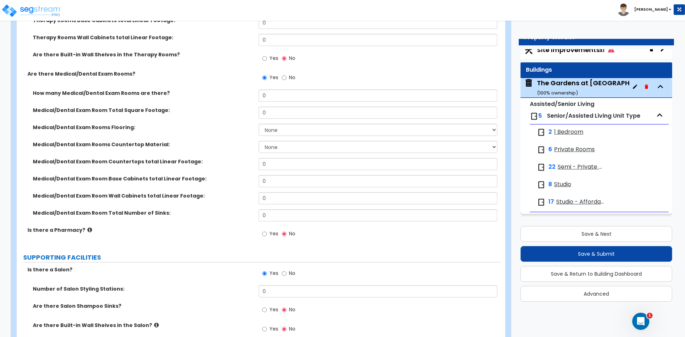
click at [178, 223] on div "Medical/Dental Exam Room Total Number of Sinks: 0" at bounding box center [259, 217] width 484 height 17
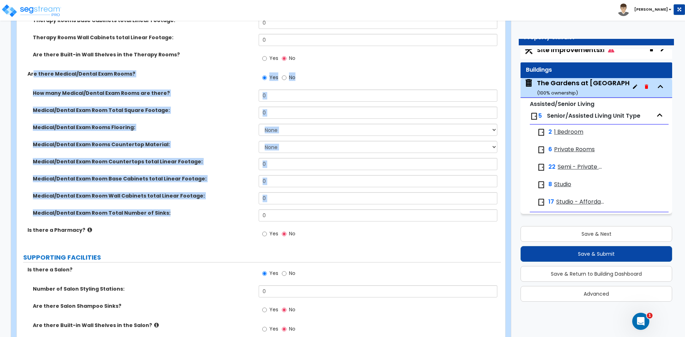
drag, startPoint x: 34, startPoint y: 71, endPoint x: 164, endPoint y: 218, distance: 195.8
click at [164, 218] on div "Are there Nurse/Care Stations? Yes No How many Nurse/Care Stations are there? 0…" at bounding box center [258, 0] width 473 height 492
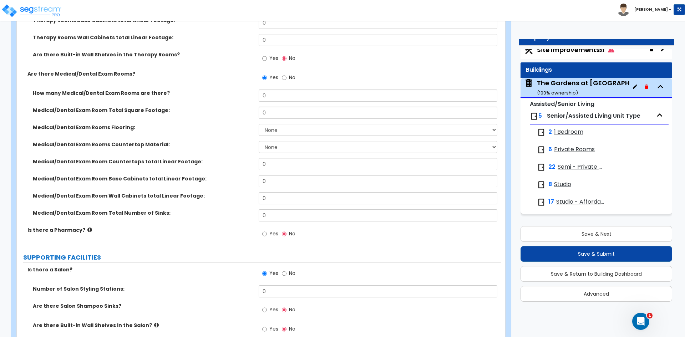
click at [169, 237] on div "Is there a Pharmacy? Yes No" at bounding box center [259, 236] width 484 height 19
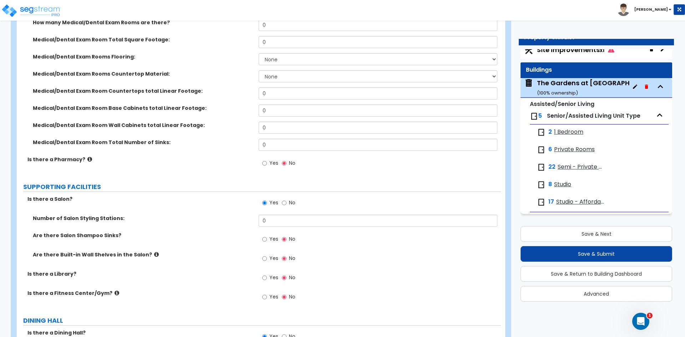
scroll to position [1570, 0]
